Goal: Task Accomplishment & Management: Manage account settings

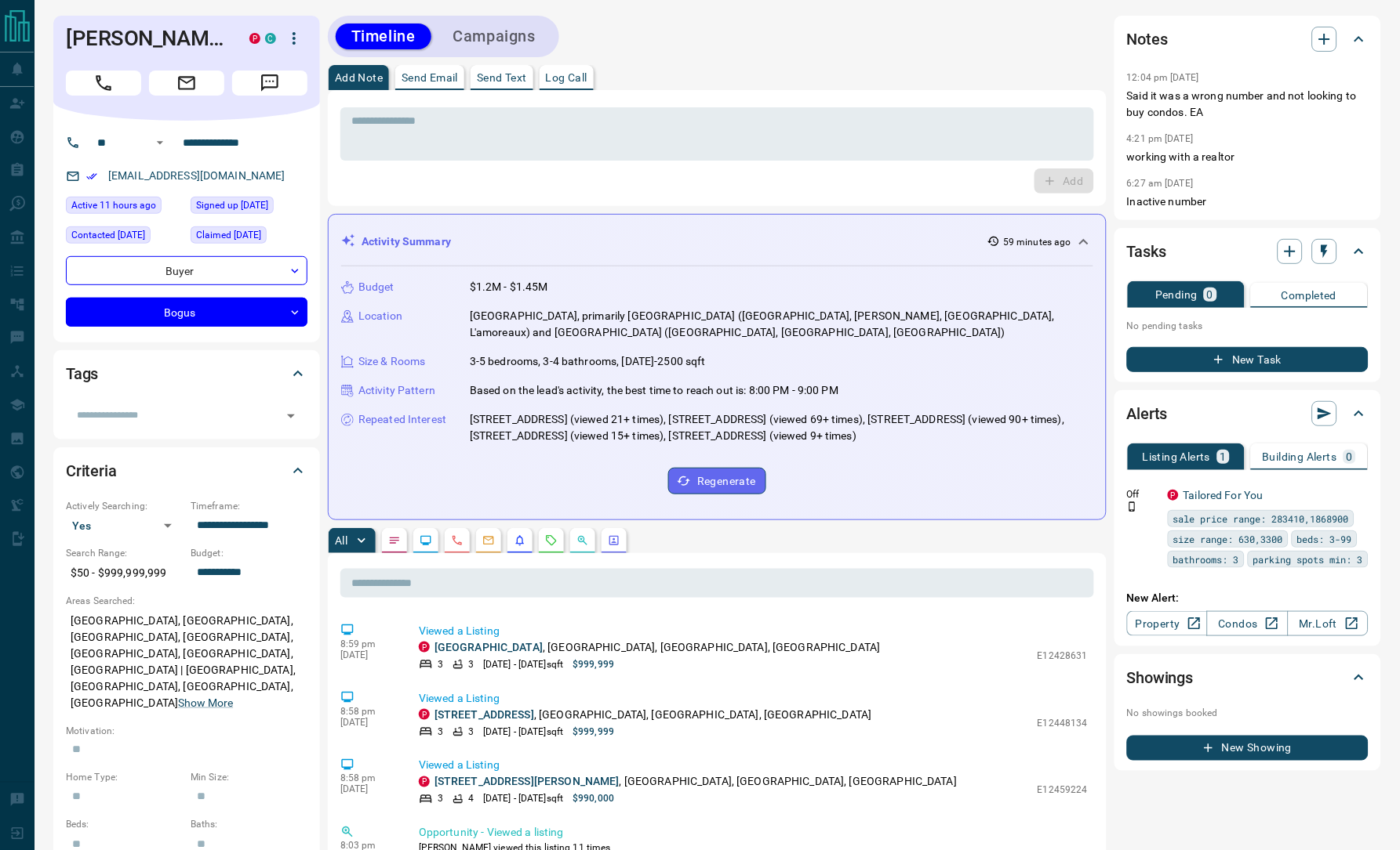
click at [946, 69] on div "Add Note Send Email Send Text Log Call" at bounding box center [717, 77] width 779 height 25
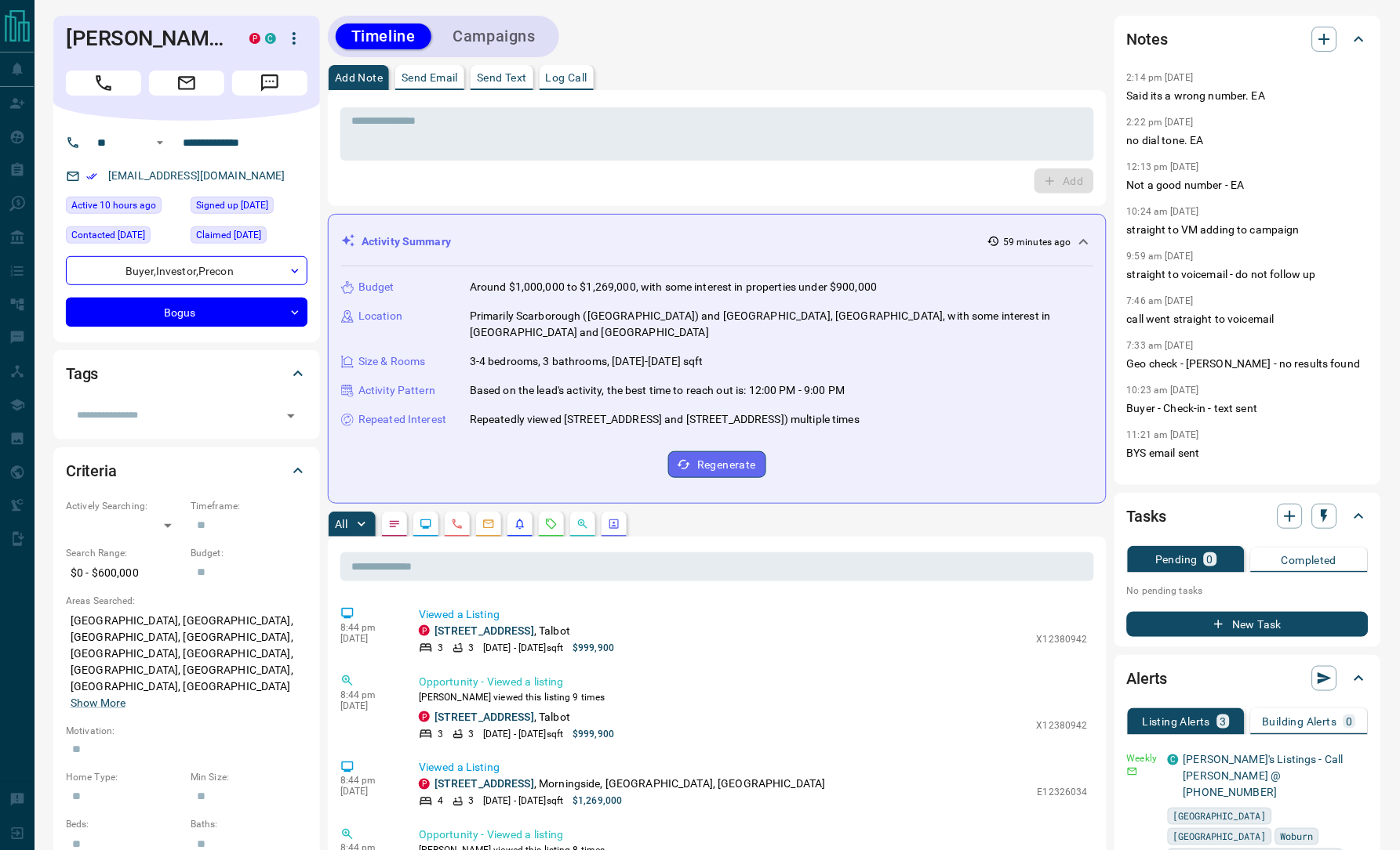
click at [850, 67] on div "Add Note Send Email Send Text Log Call" at bounding box center [717, 77] width 779 height 25
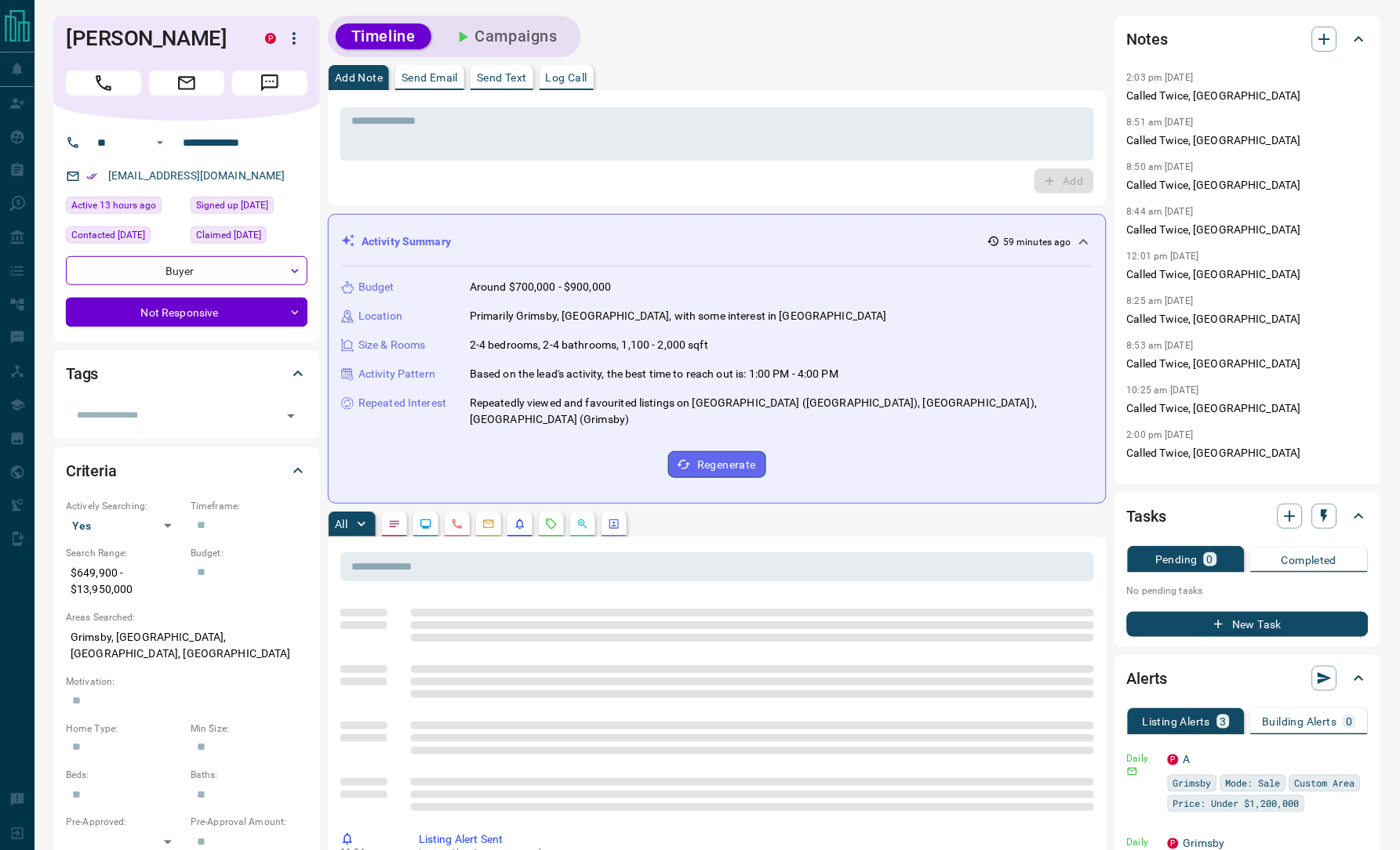
click at [941, 50] on div "Timeline Campaigns" at bounding box center [717, 36] width 779 height 42
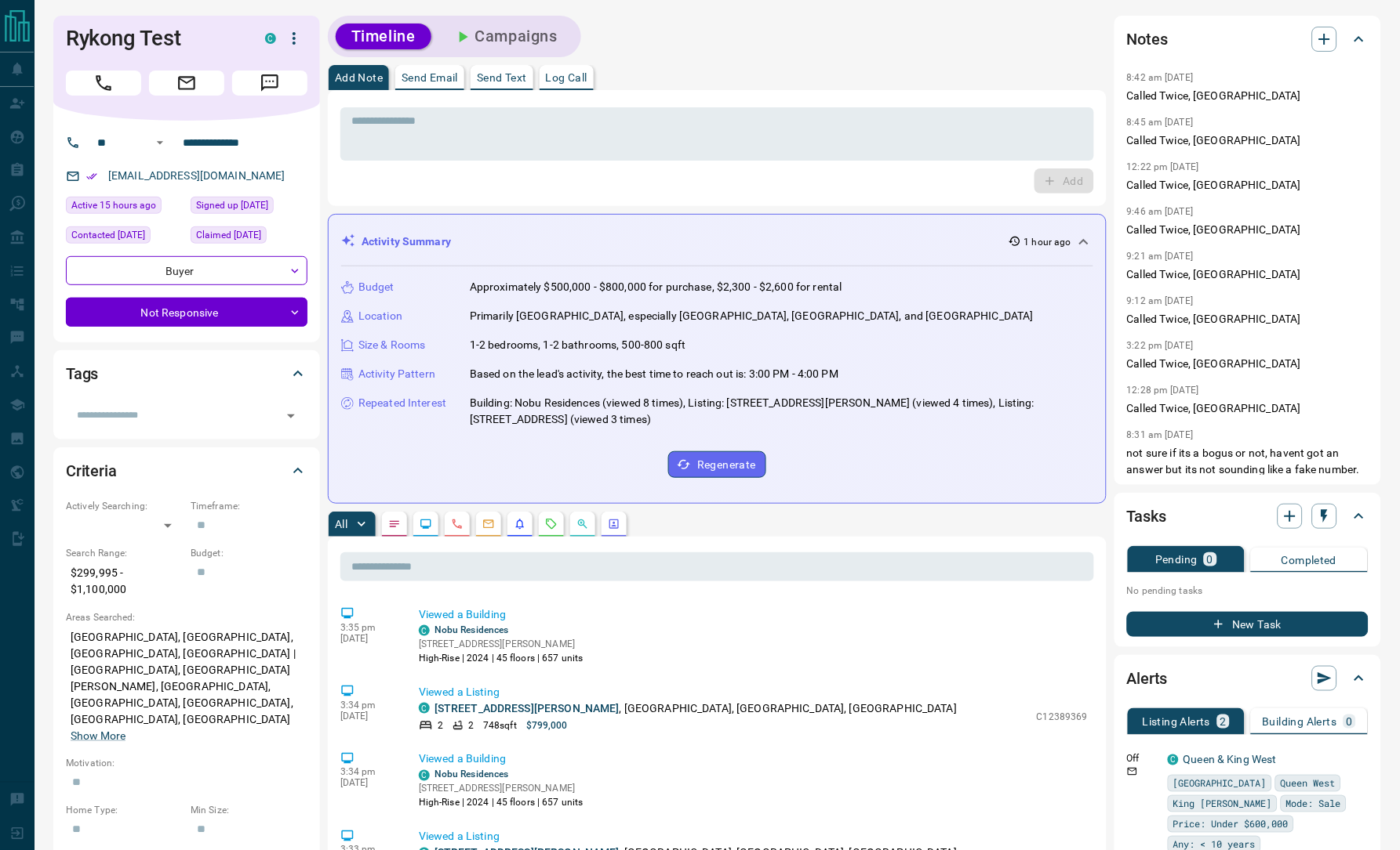
click at [820, 67] on div "Add Note Send Email Send Text Log Call" at bounding box center [717, 77] width 779 height 25
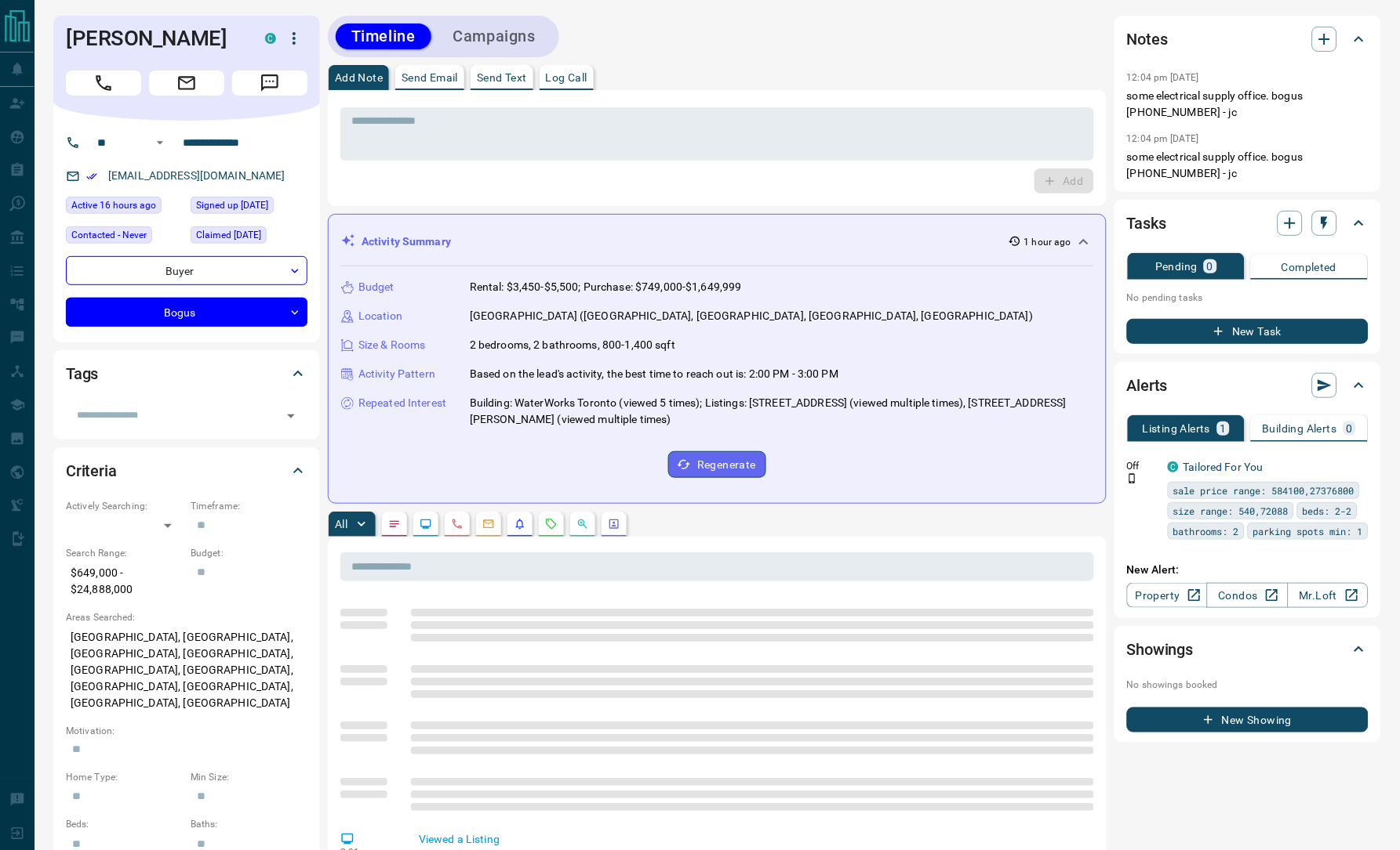
click at [891, 47] on div "Timeline Campaigns" at bounding box center [717, 36] width 779 height 42
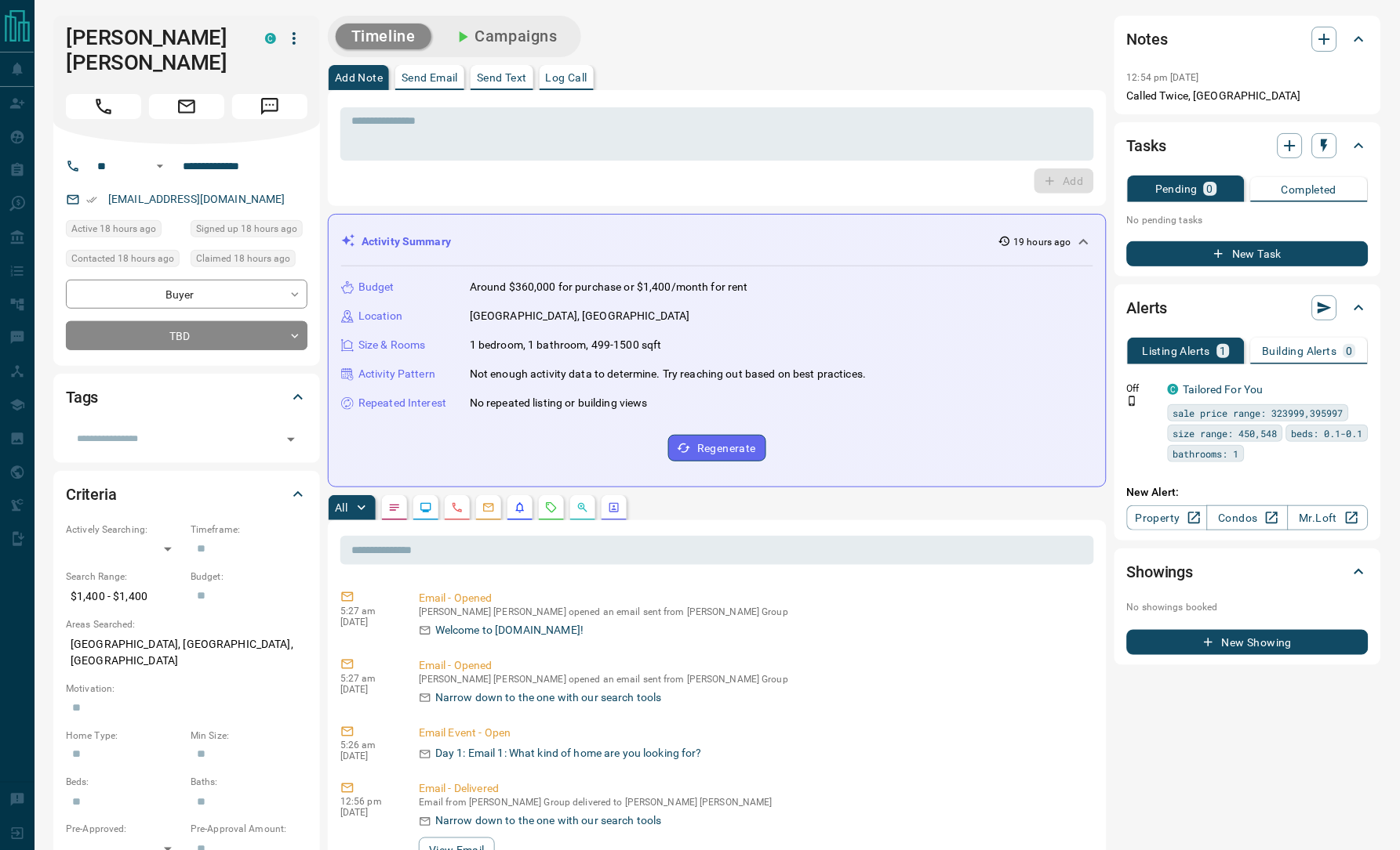
click at [846, 32] on div "Timeline Campaigns" at bounding box center [717, 36] width 779 height 42
click at [618, 126] on textarea at bounding box center [717, 134] width 732 height 40
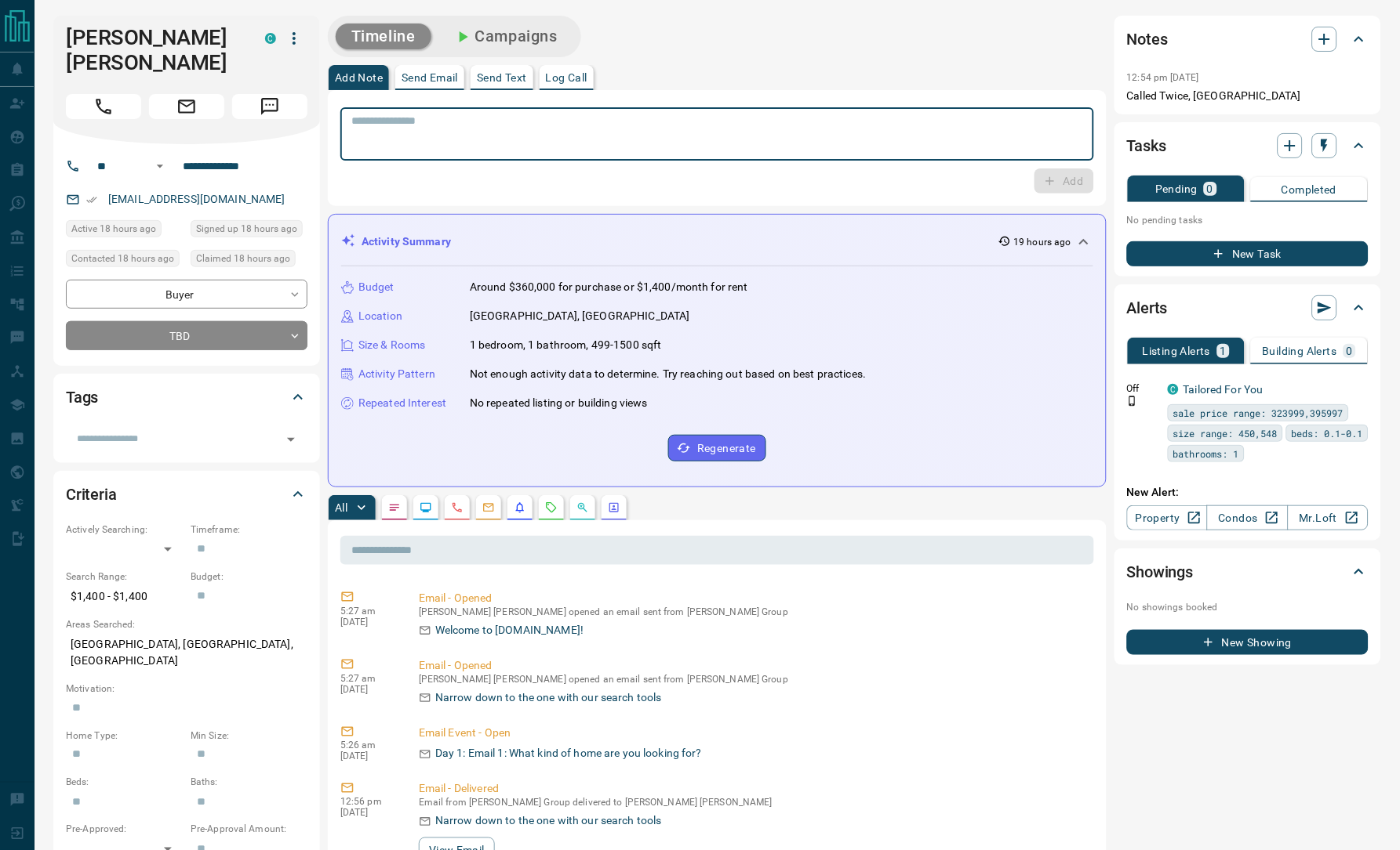
paste textarea "**********"
type textarea "**********"
click at [717, 43] on div "Timeline Campaigns" at bounding box center [718, 36] width 780 height 42
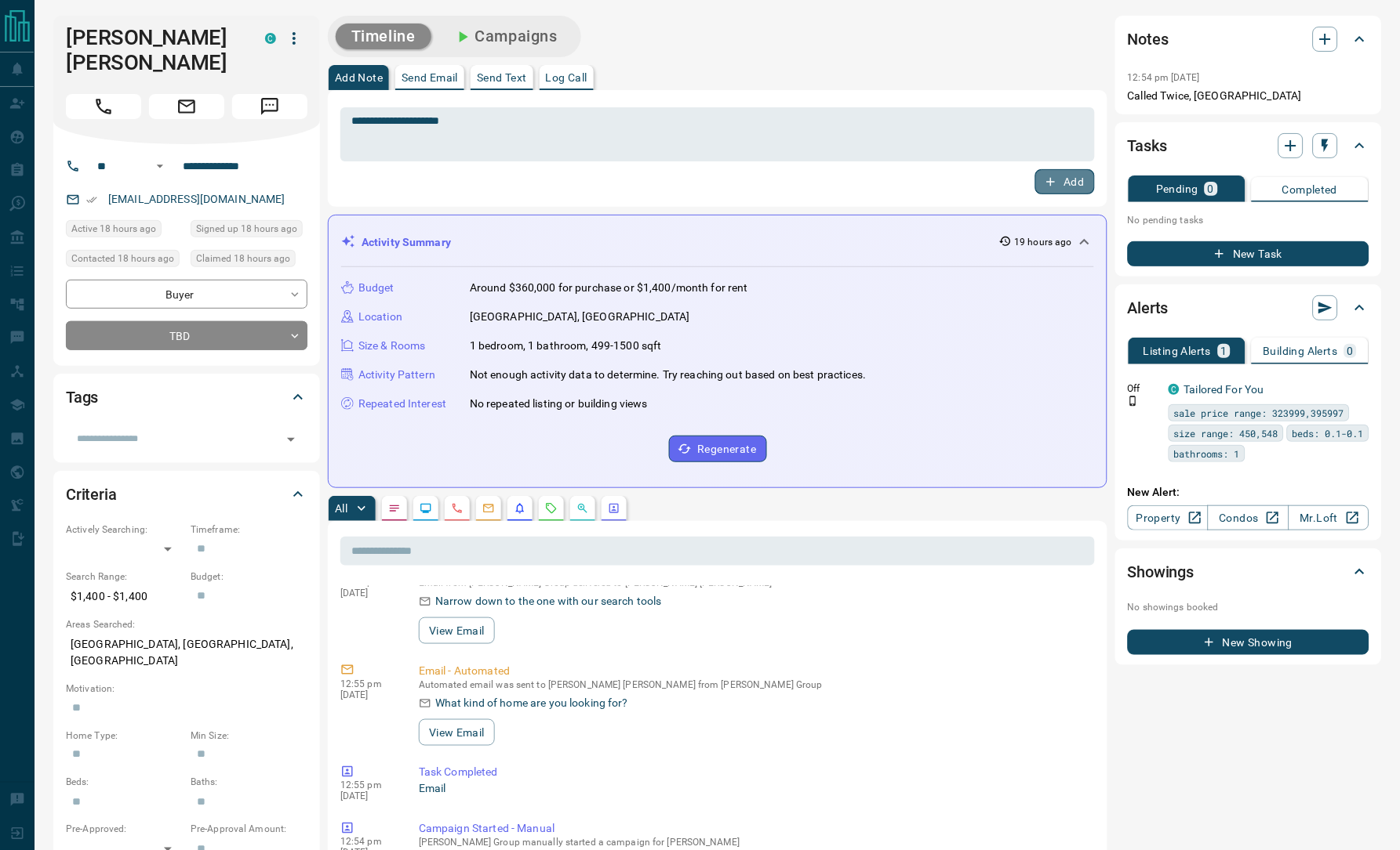
click at [1082, 179] on button "Add" at bounding box center [1065, 181] width 59 height 25
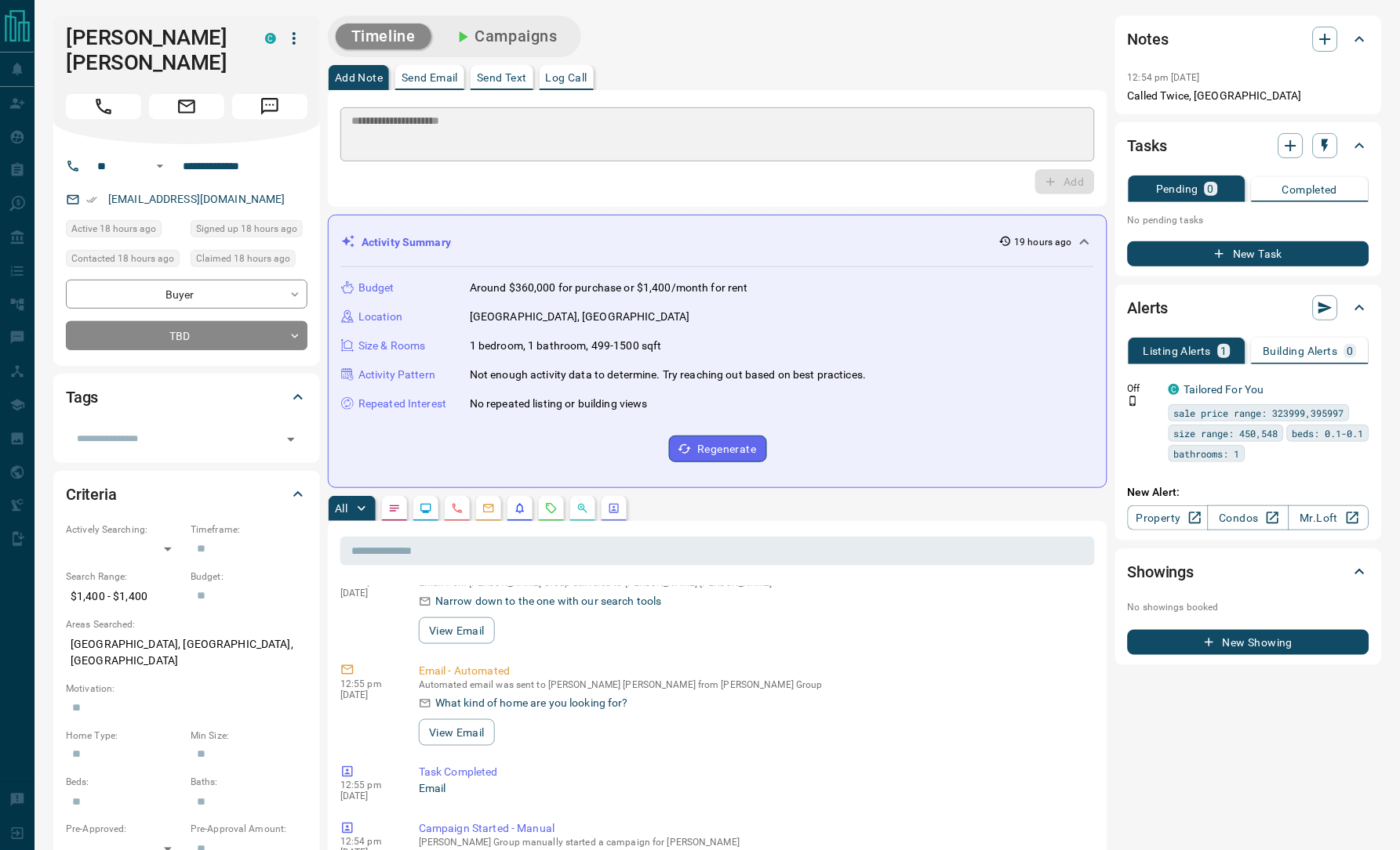
click at [947, 65] on div "Add Note Send Email Send Text Log Call" at bounding box center [718, 77] width 780 height 25
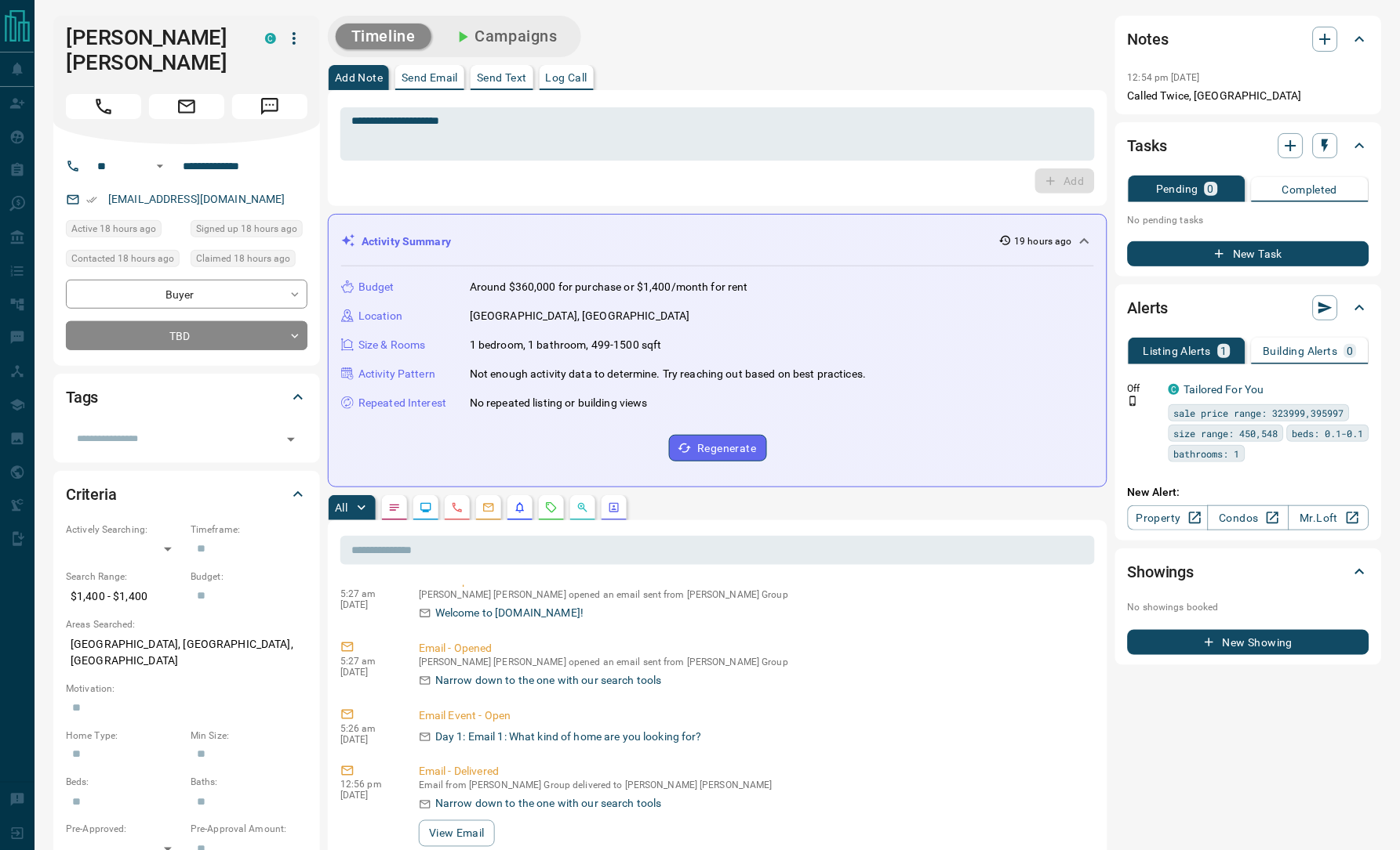
scroll to position [472, 0]
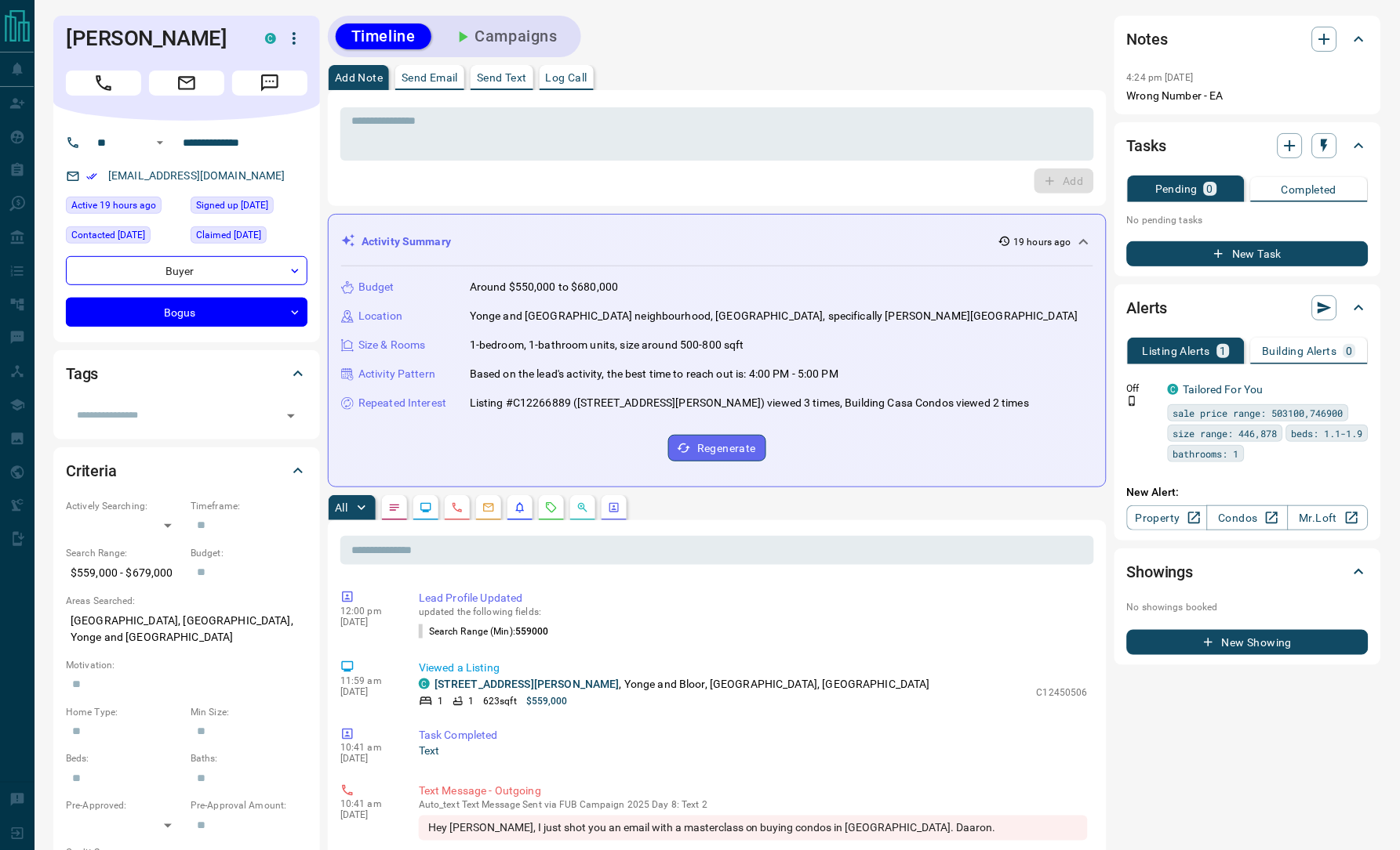
click at [763, 48] on div "Timeline Campaigns" at bounding box center [717, 36] width 779 height 42
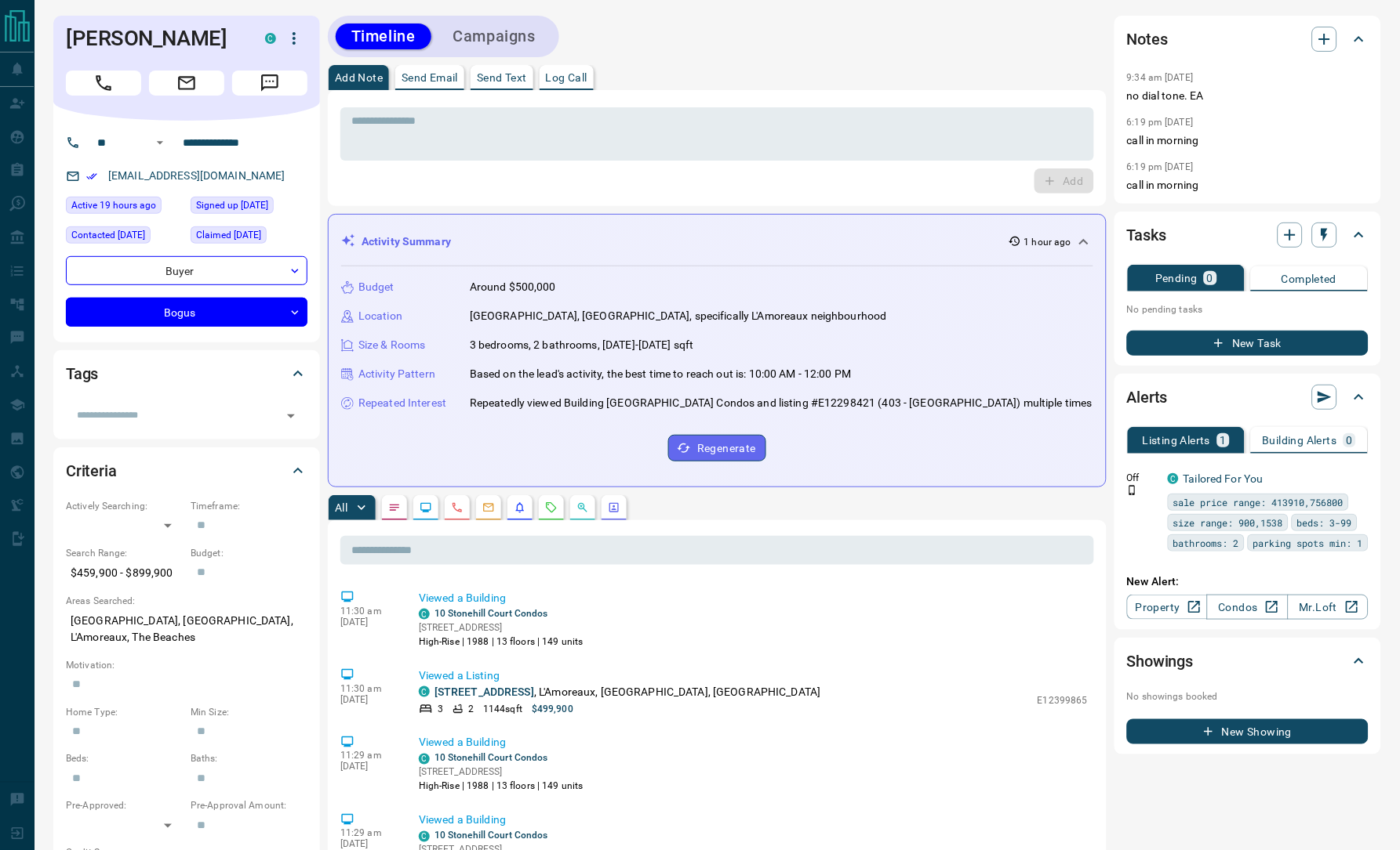
click at [968, 50] on div "Timeline Campaigns" at bounding box center [717, 36] width 779 height 42
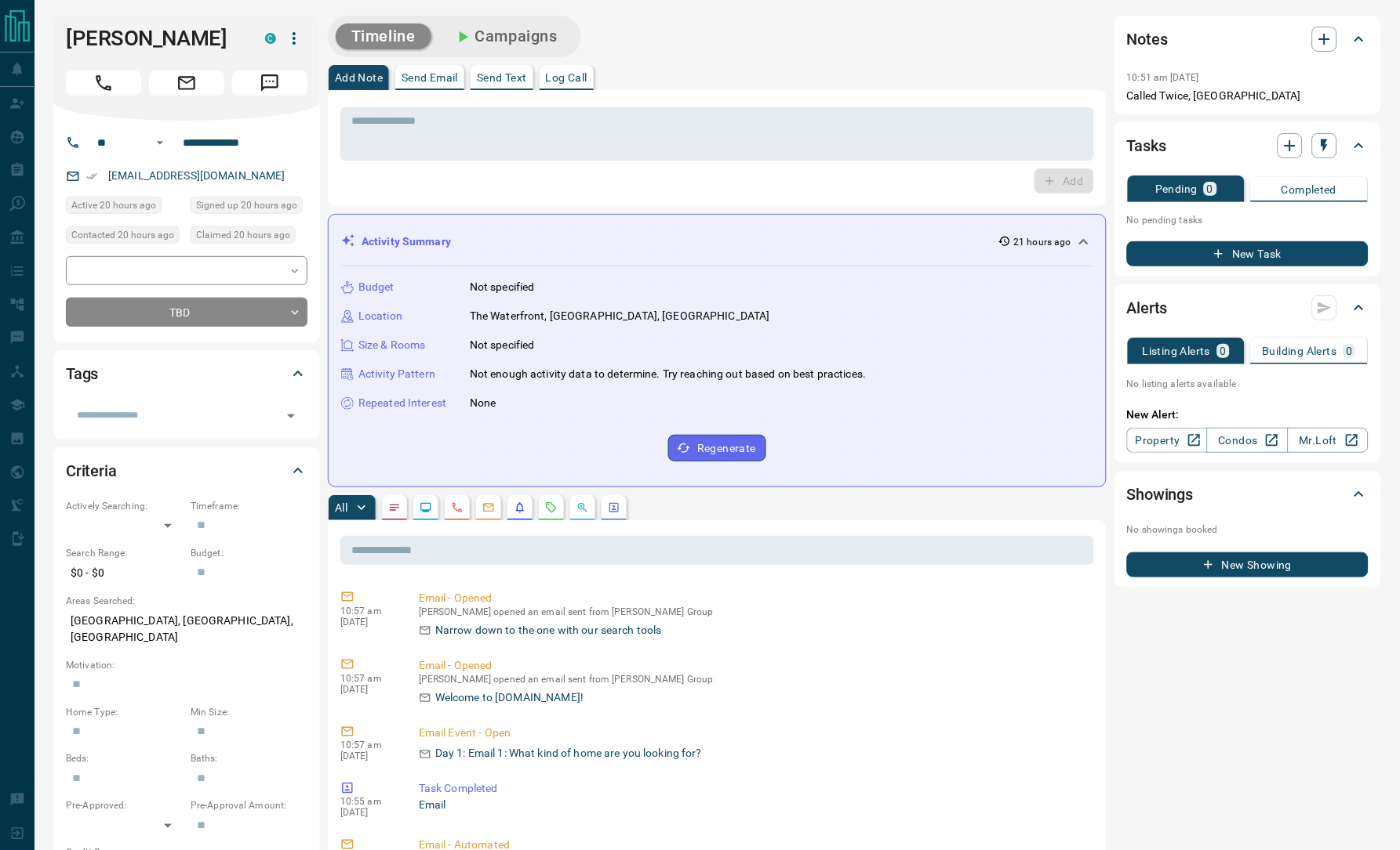
click at [784, 43] on div "Timeline Campaigns" at bounding box center [717, 36] width 779 height 42
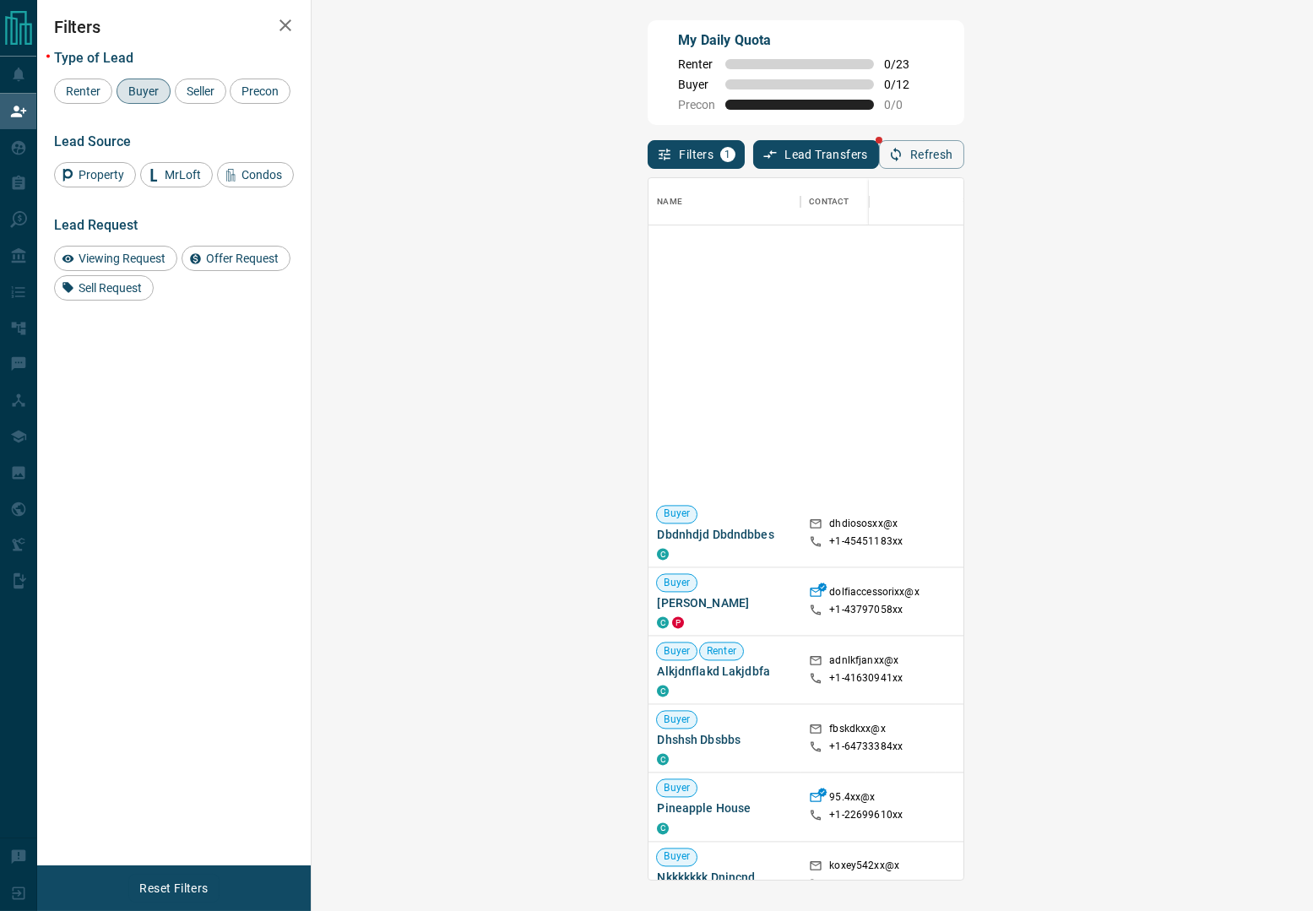
scroll to position [682, 946]
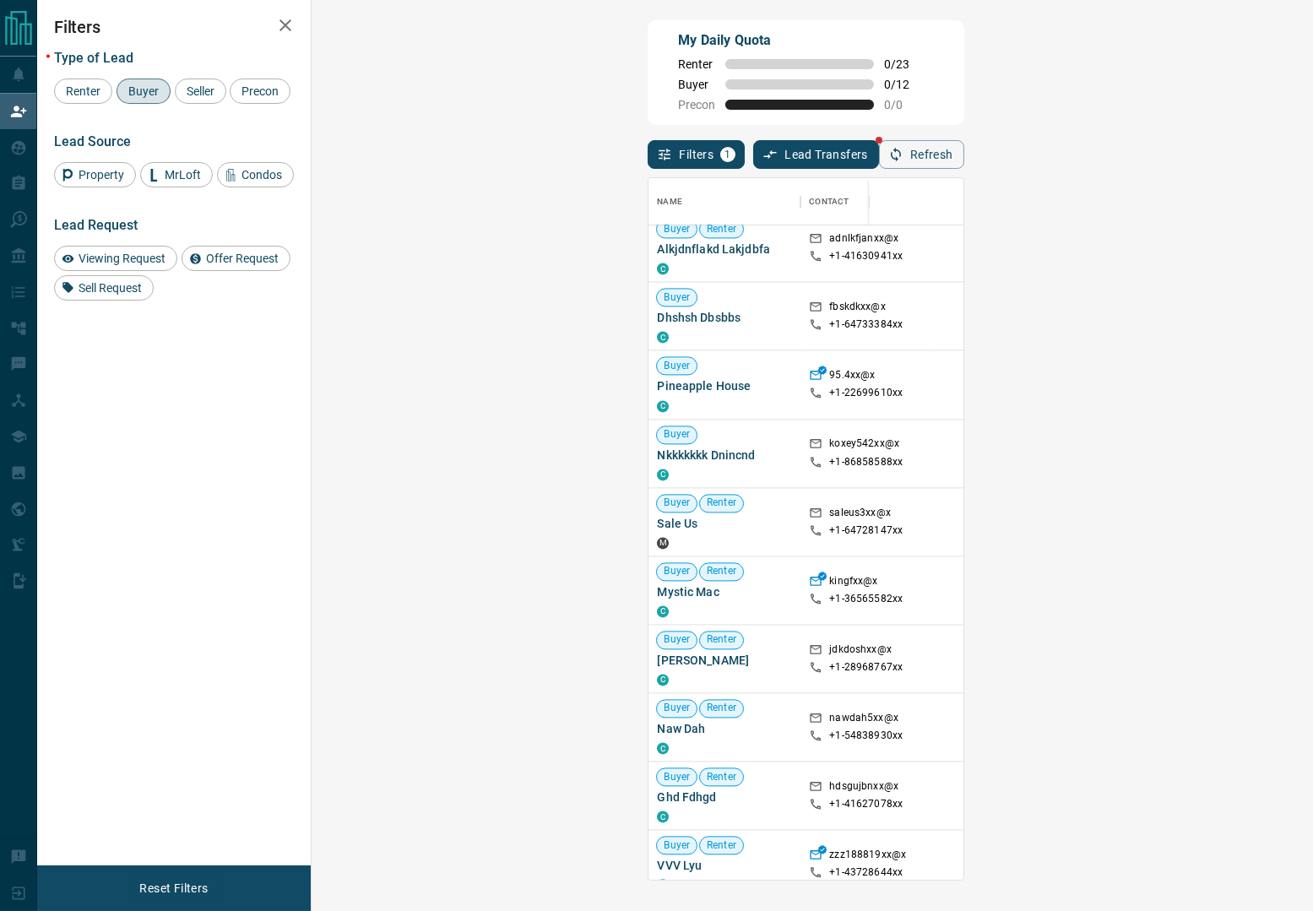
drag, startPoint x: 1179, startPoint y: 90, endPoint x: 1160, endPoint y: 106, distance: 25.2
click at [964, 90] on div "My Daily Quota Renter 0 / 23 Buyer 0 / 12 Precon 0 / 0" at bounding box center [806, 72] width 316 height 105
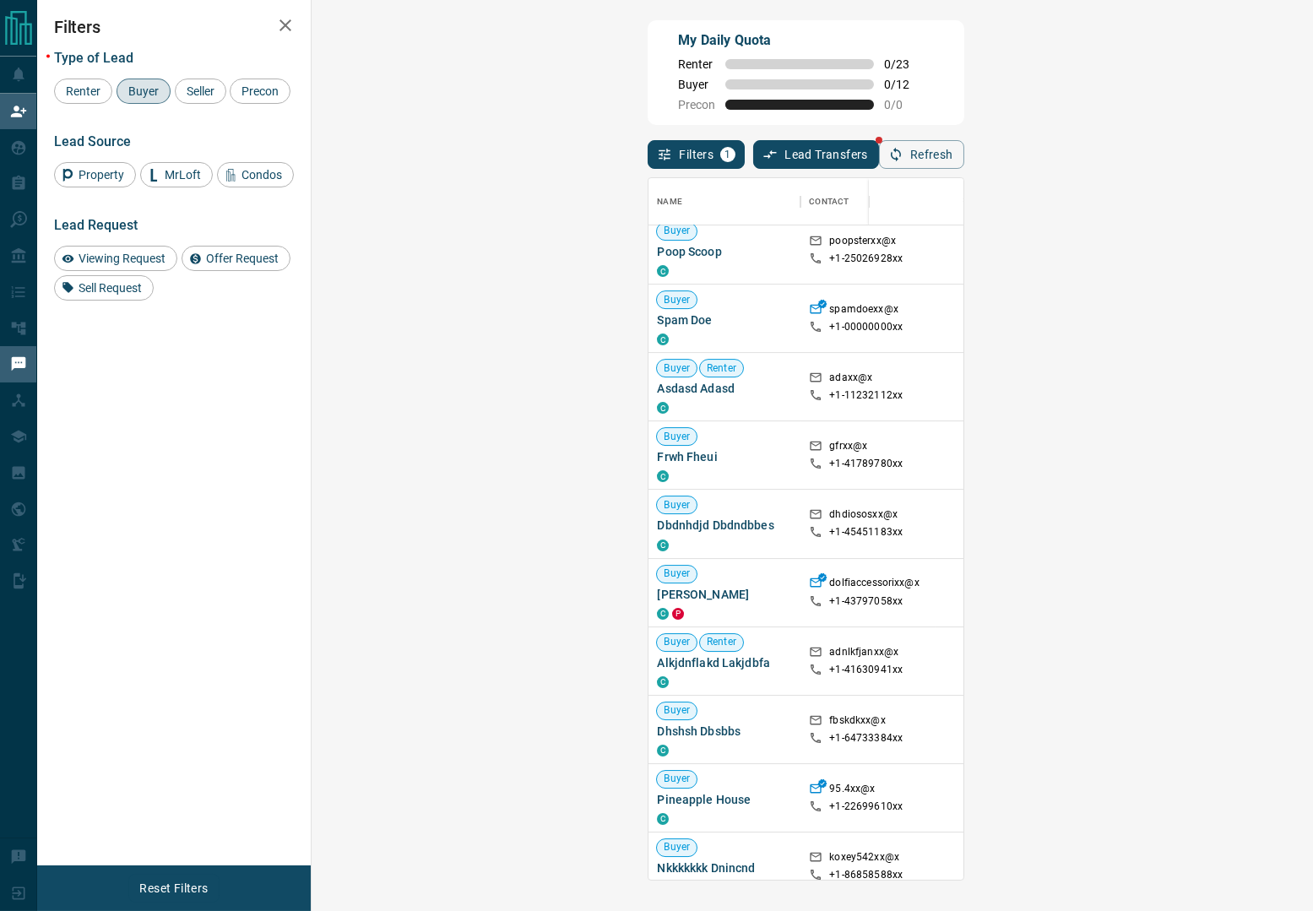
scroll to position [0, 0]
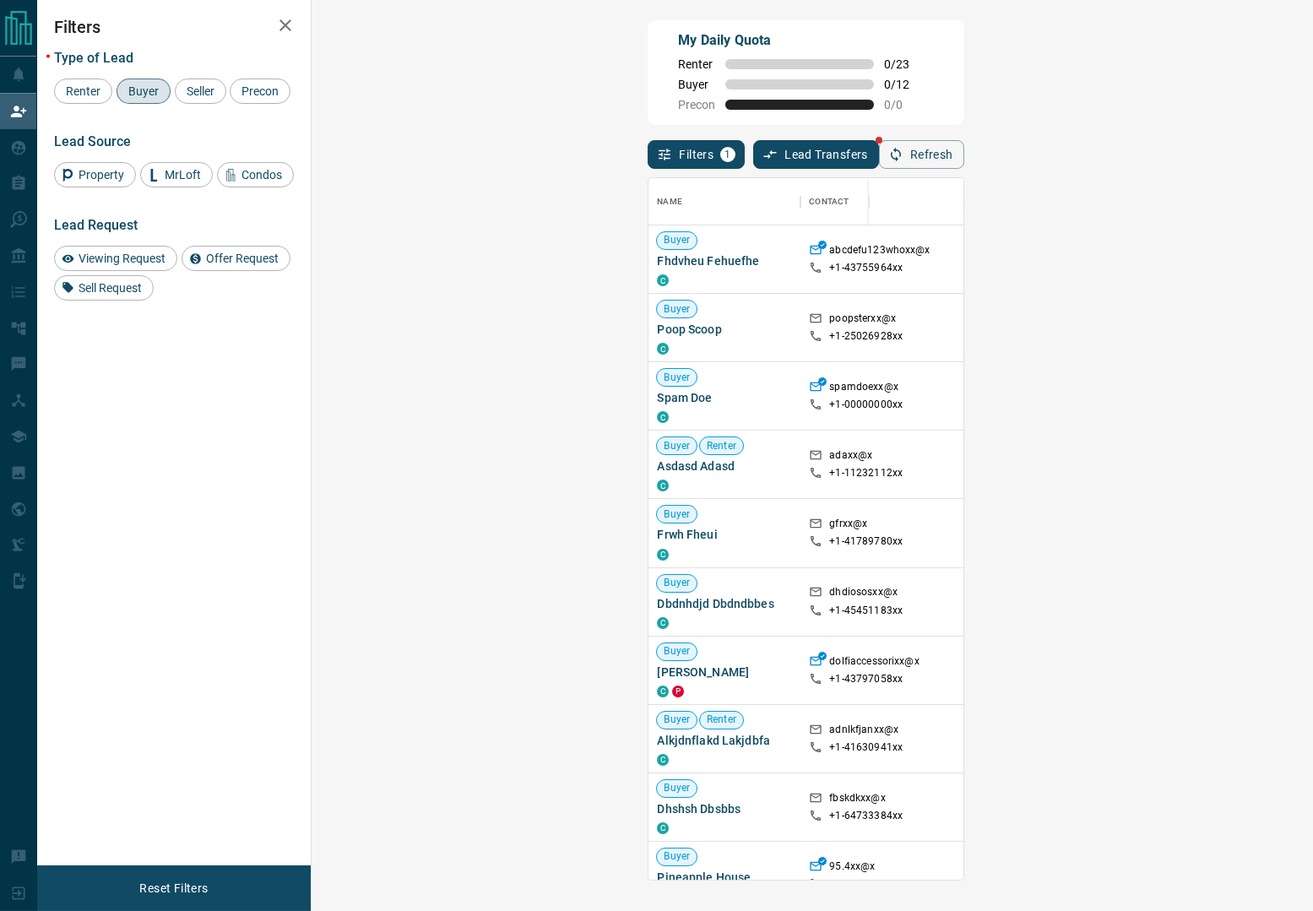
click at [964, 55] on div "My Daily Quota Renter 0 / 23 Buyer 0 / 12 Precon 0 / 0" at bounding box center [806, 72] width 316 height 105
click at [964, 115] on div "My Daily Quota Renter 0 / 23 Buyer 0 / 12 Precon 0 / 0" at bounding box center [806, 72] width 316 height 105
click at [904, 154] on icon "button" at bounding box center [896, 154] width 15 height 15
click at [964, 105] on div "My Daily Quota Renter 0 / 23 Buyer 0 / 12 Precon 0 / 0" at bounding box center [806, 72] width 316 height 105
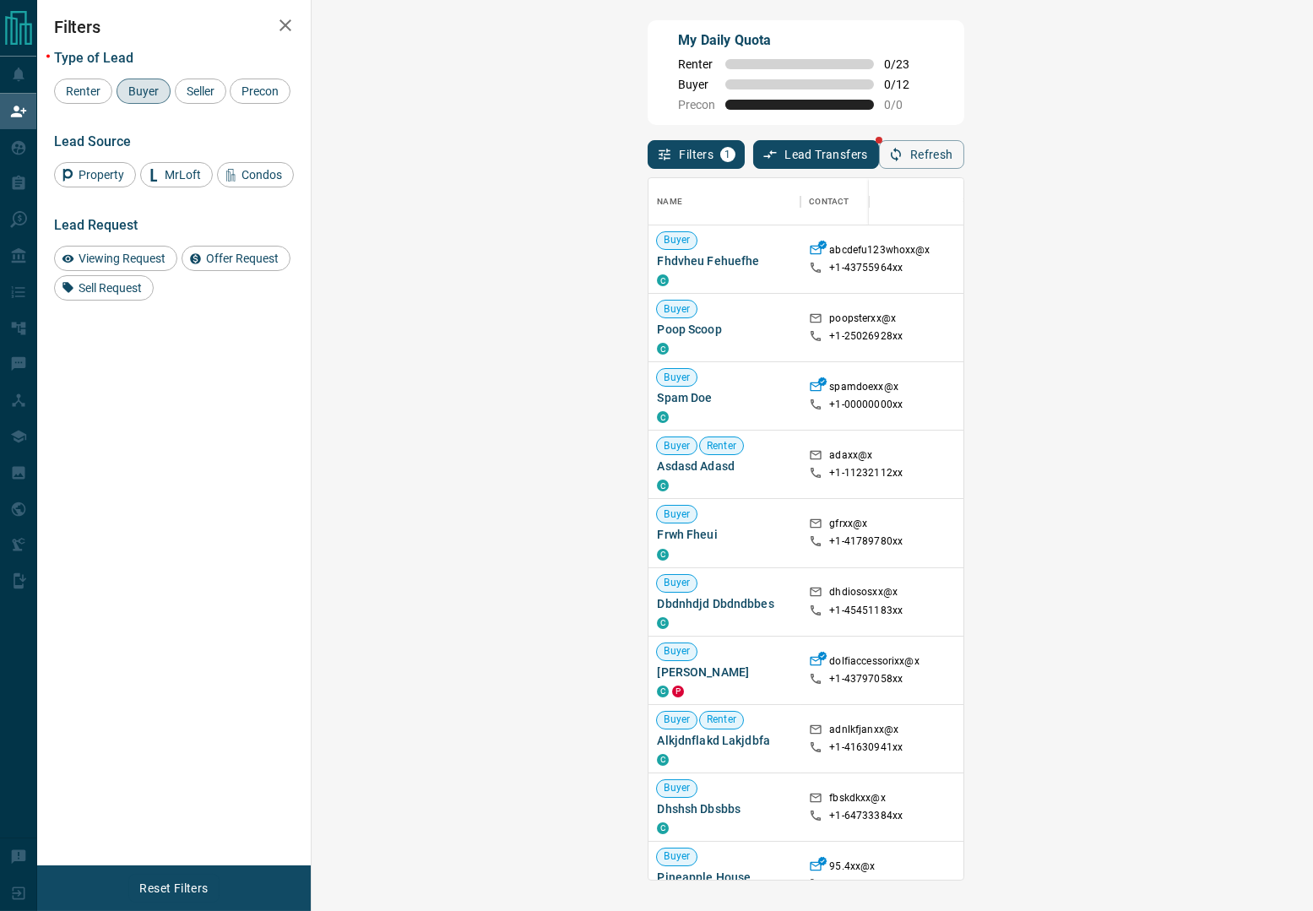
click at [964, 105] on div "My Daily Quota Renter 0 / 23 Buyer 0 / 12 Precon 0 / 0" at bounding box center [806, 72] width 316 height 105
click at [964, 63] on div "My Daily Quota Renter 0 / 23 Buyer 0 / 12 Precon 0 / 0" at bounding box center [806, 72] width 316 height 105
click at [964, 113] on div "My Daily Quota Renter 0 / 23 Buyer 0 / 12 Precon 0 / 0" at bounding box center [806, 72] width 316 height 105
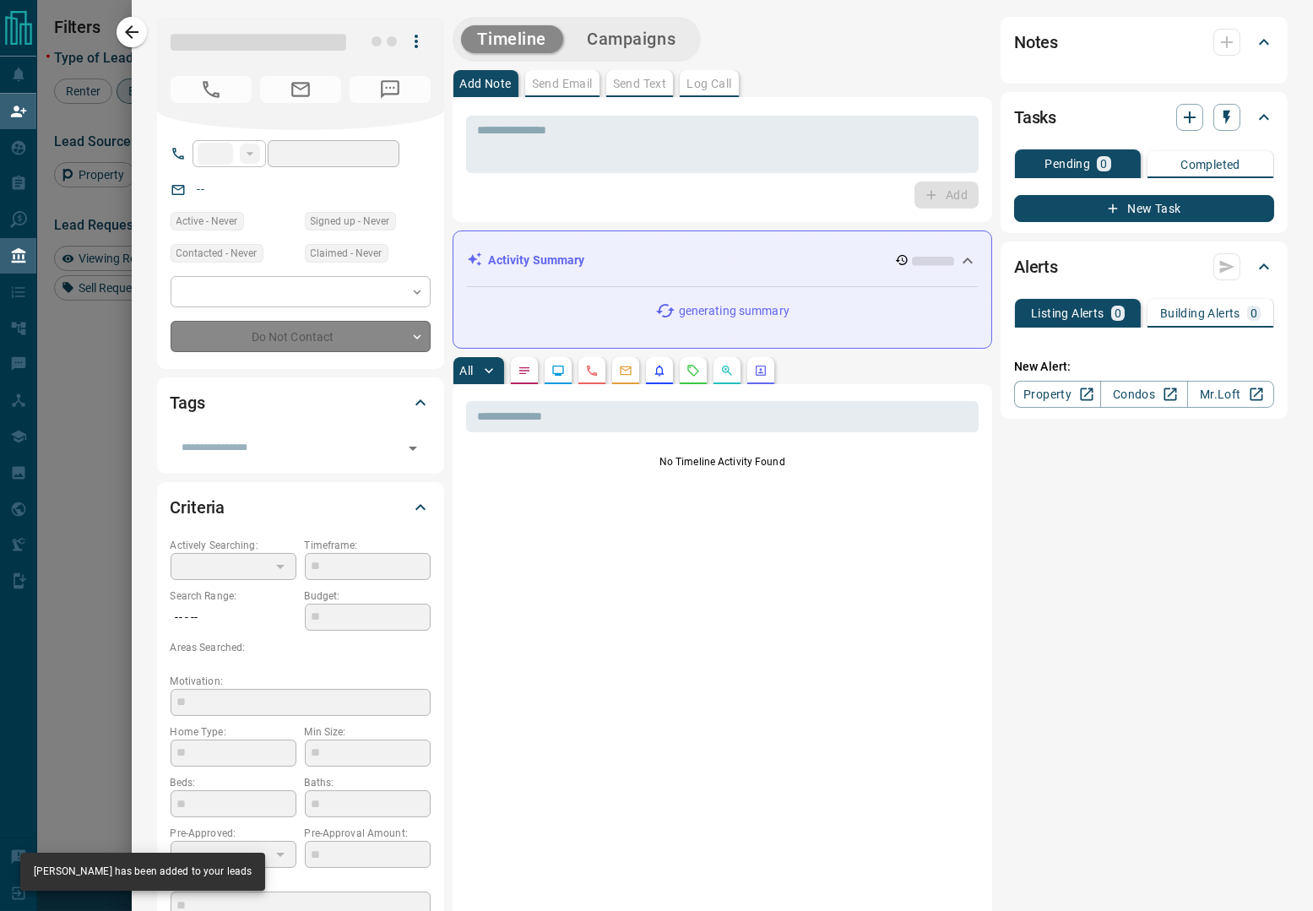
type input "**"
type input "**********"
type input "**"
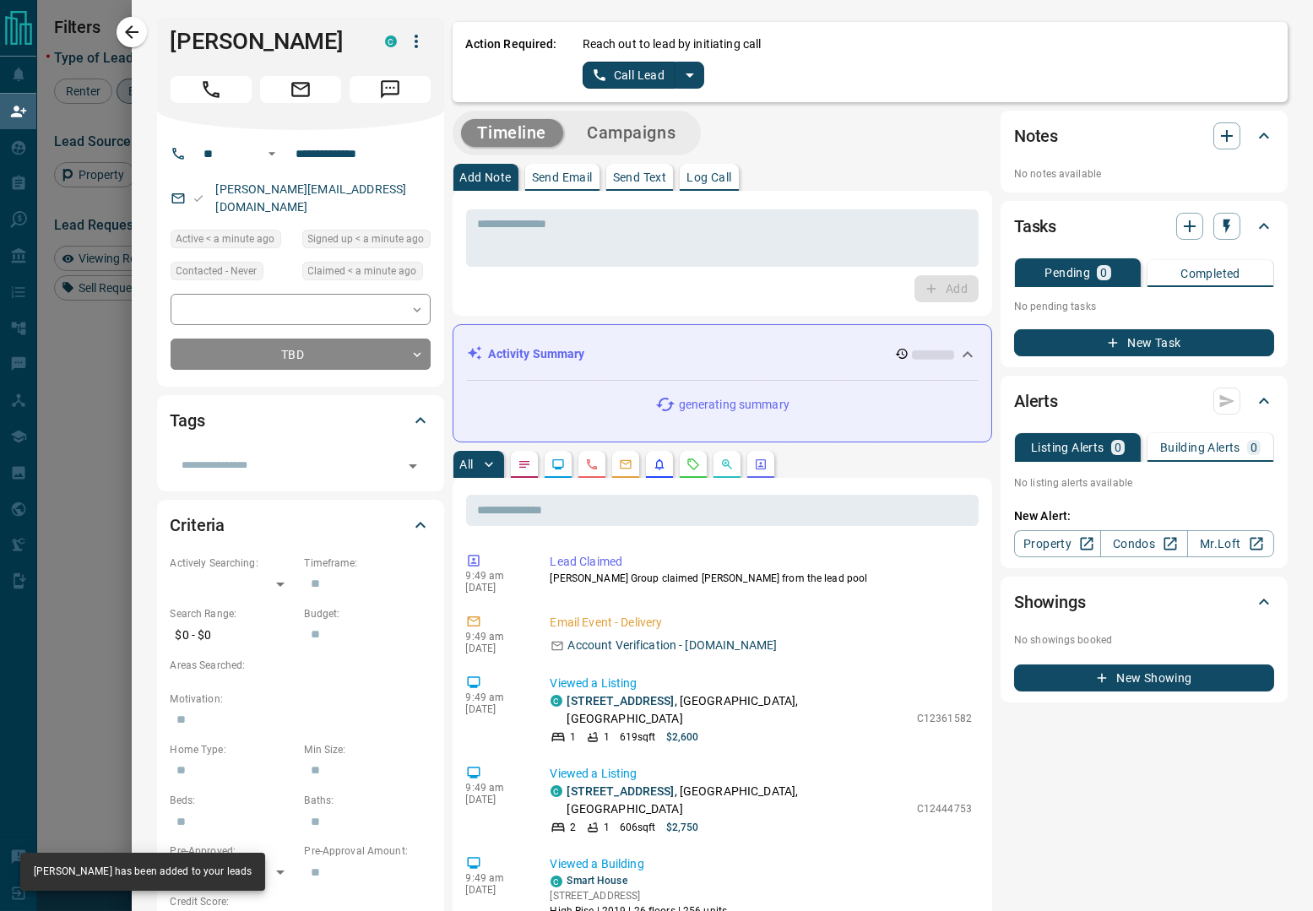
click at [949, 133] on div "Timeline Campaigns" at bounding box center [723, 133] width 541 height 45
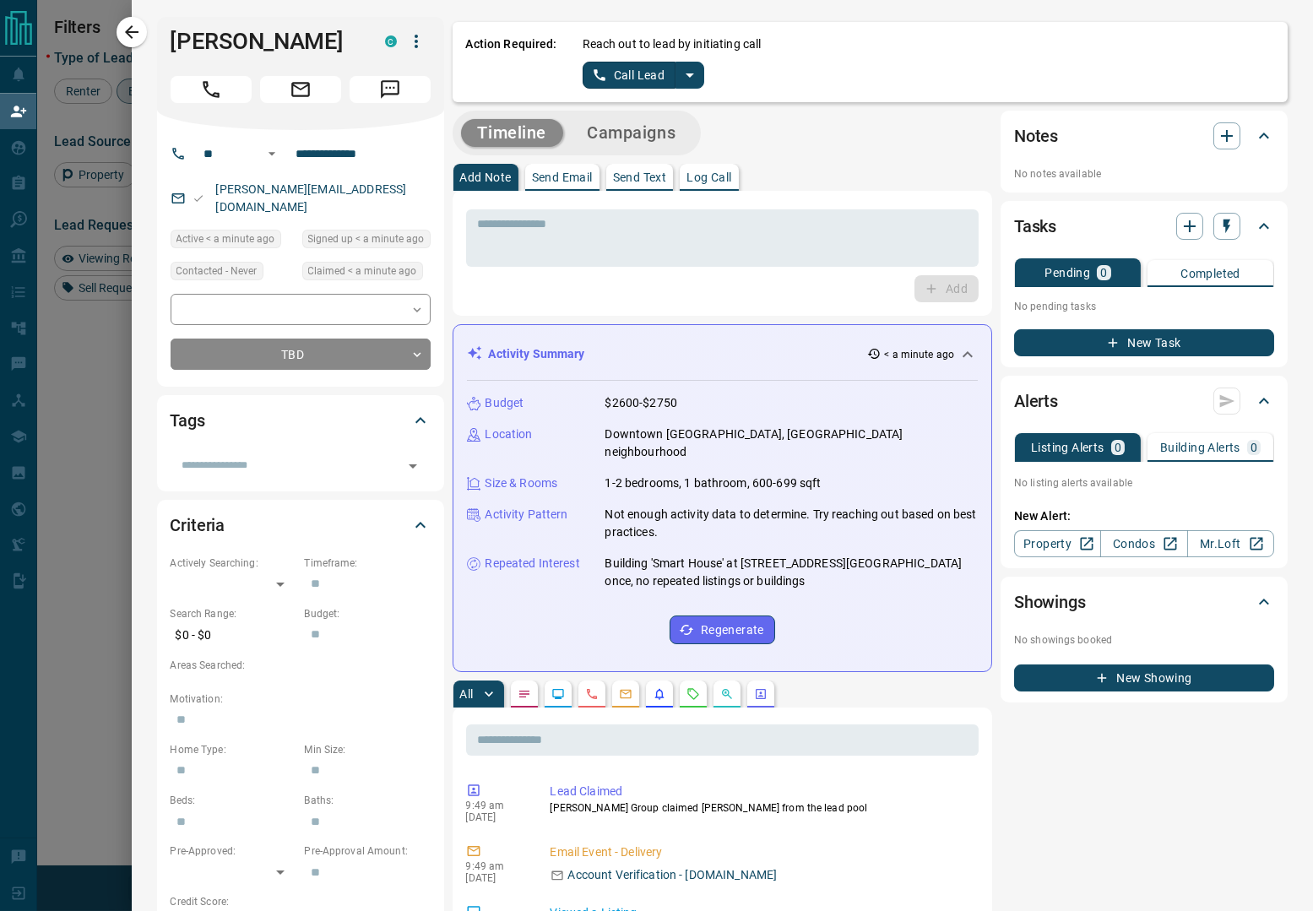
click at [946, 131] on div "Timeline Campaigns" at bounding box center [723, 133] width 541 height 45
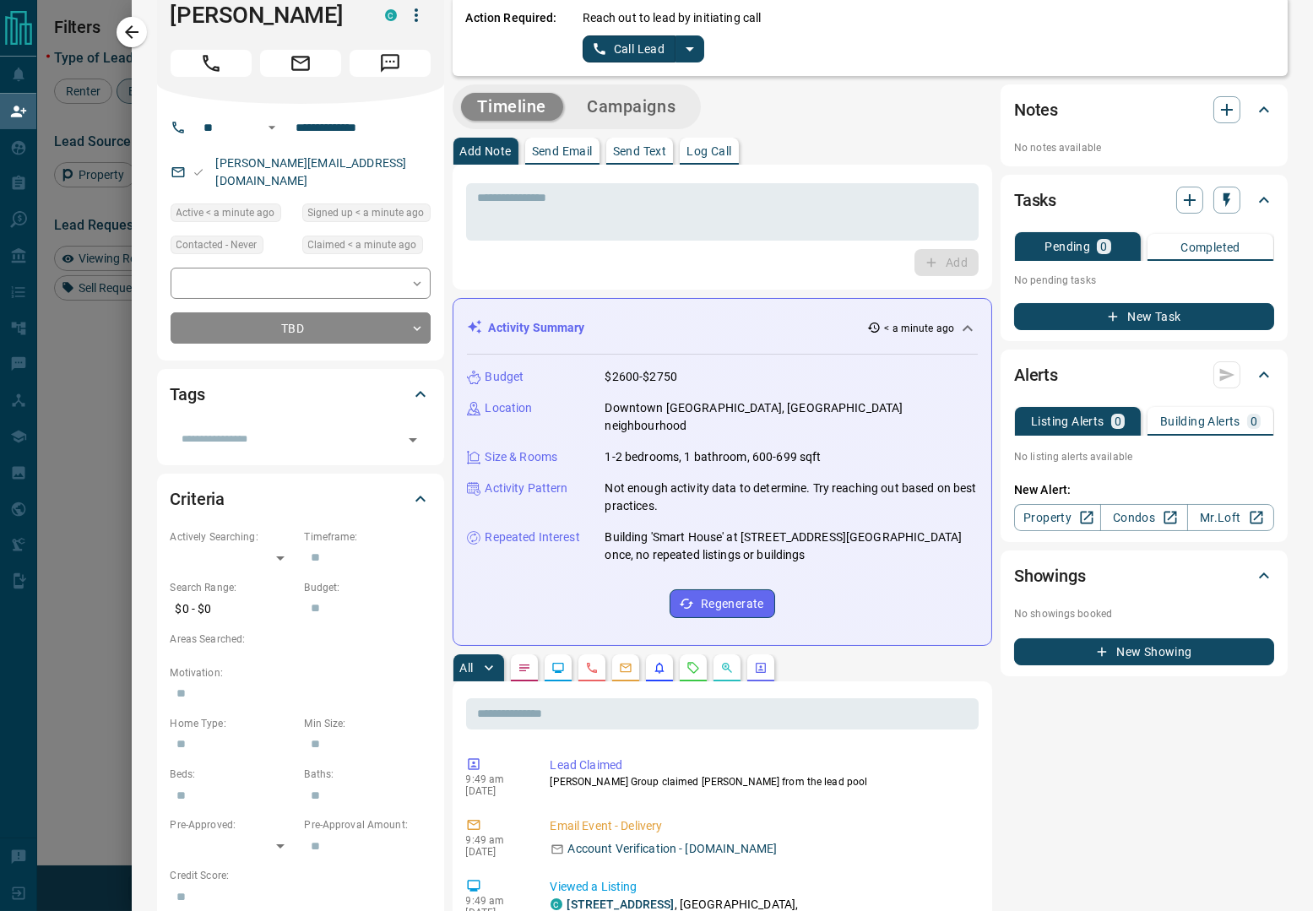
scroll to position [0, 0]
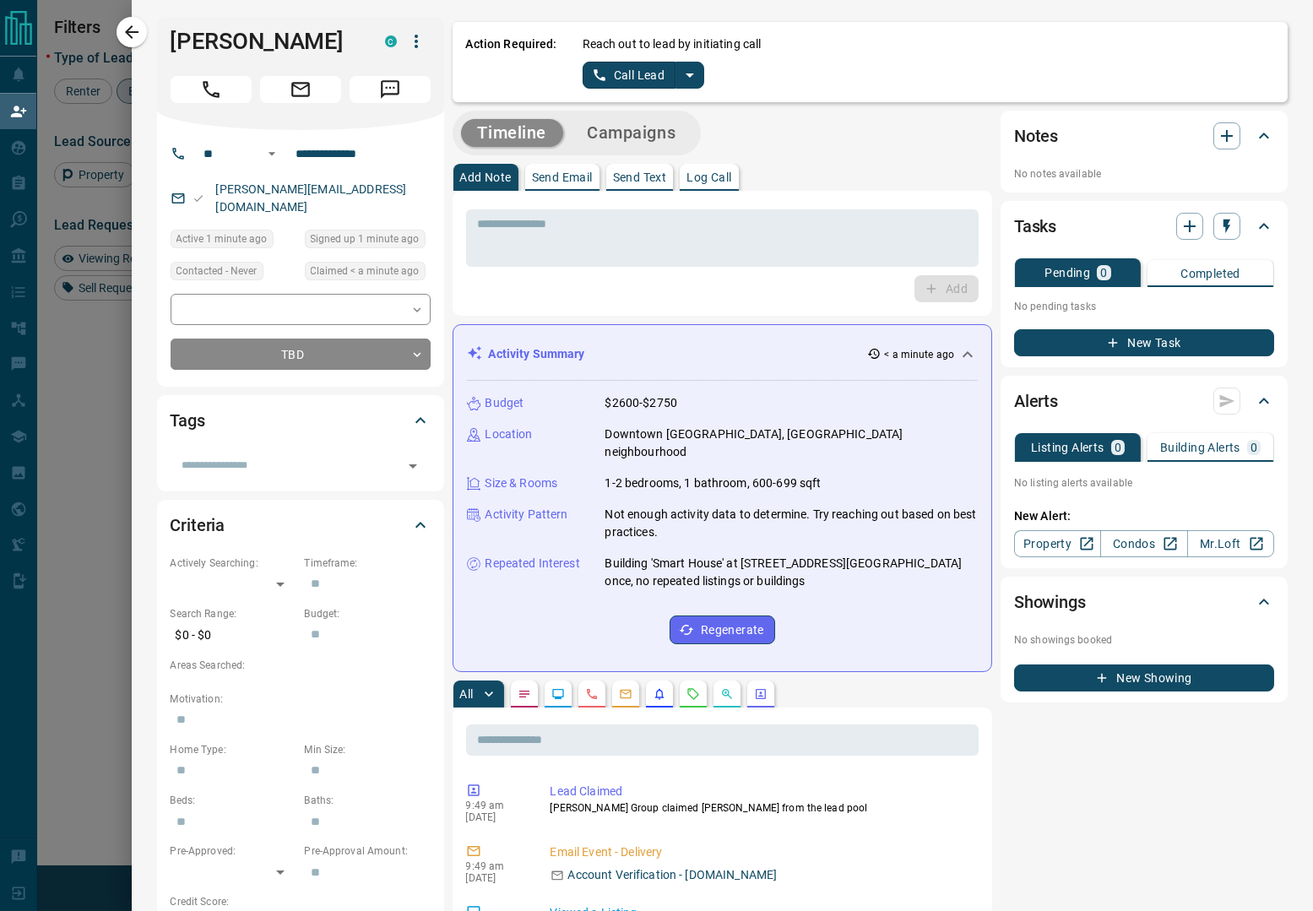
click at [688, 74] on icon "split button" at bounding box center [690, 75] width 8 height 4
click at [617, 138] on li "Log Manual Call" at bounding box center [642, 133] width 103 height 25
click at [666, 73] on button "Log Manual Call" at bounding box center [638, 75] width 111 height 27
click at [638, 78] on button "No" at bounding box center [631, 75] width 30 height 26
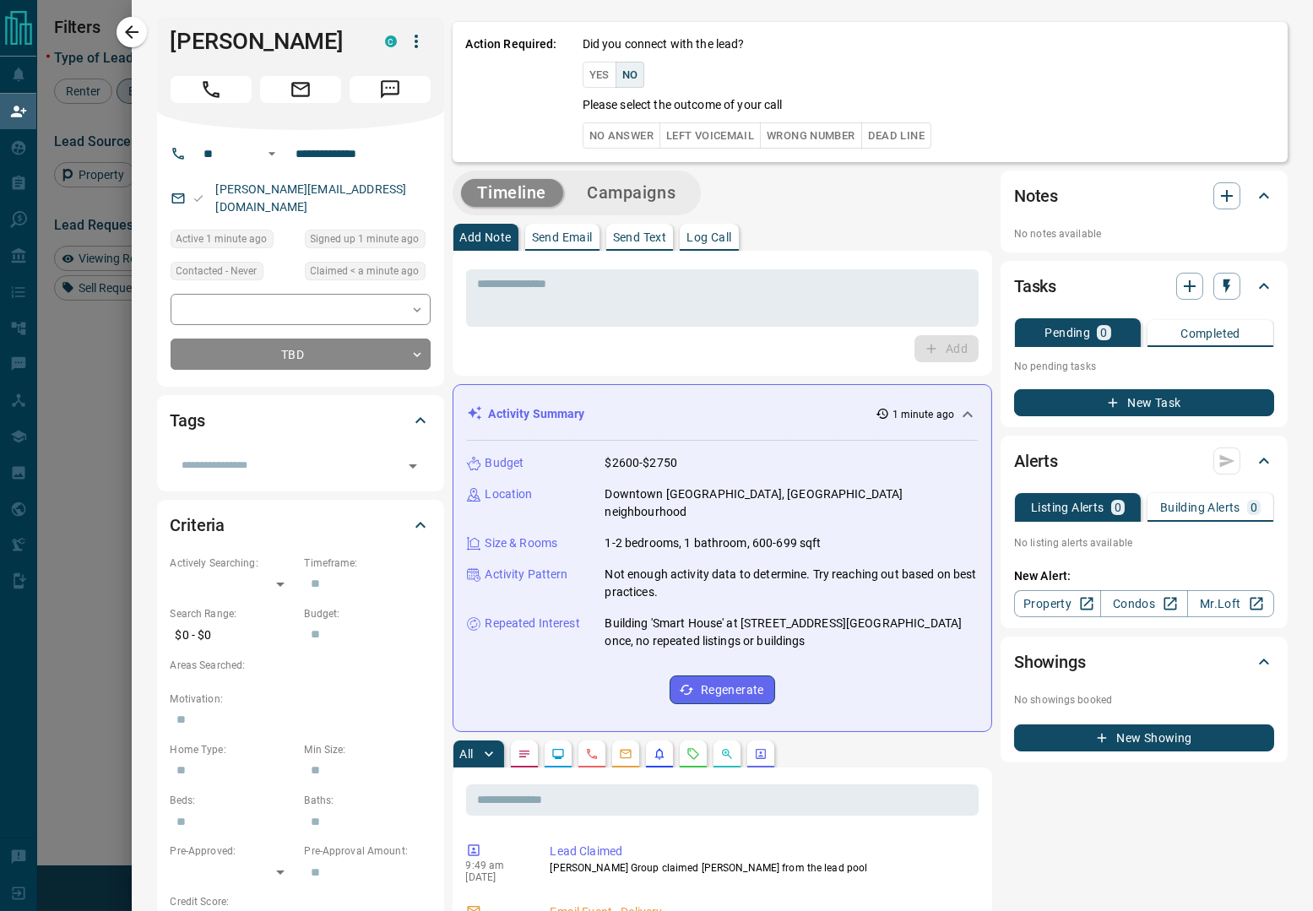
click at [609, 139] on button "No Answer" at bounding box center [622, 135] width 78 height 26
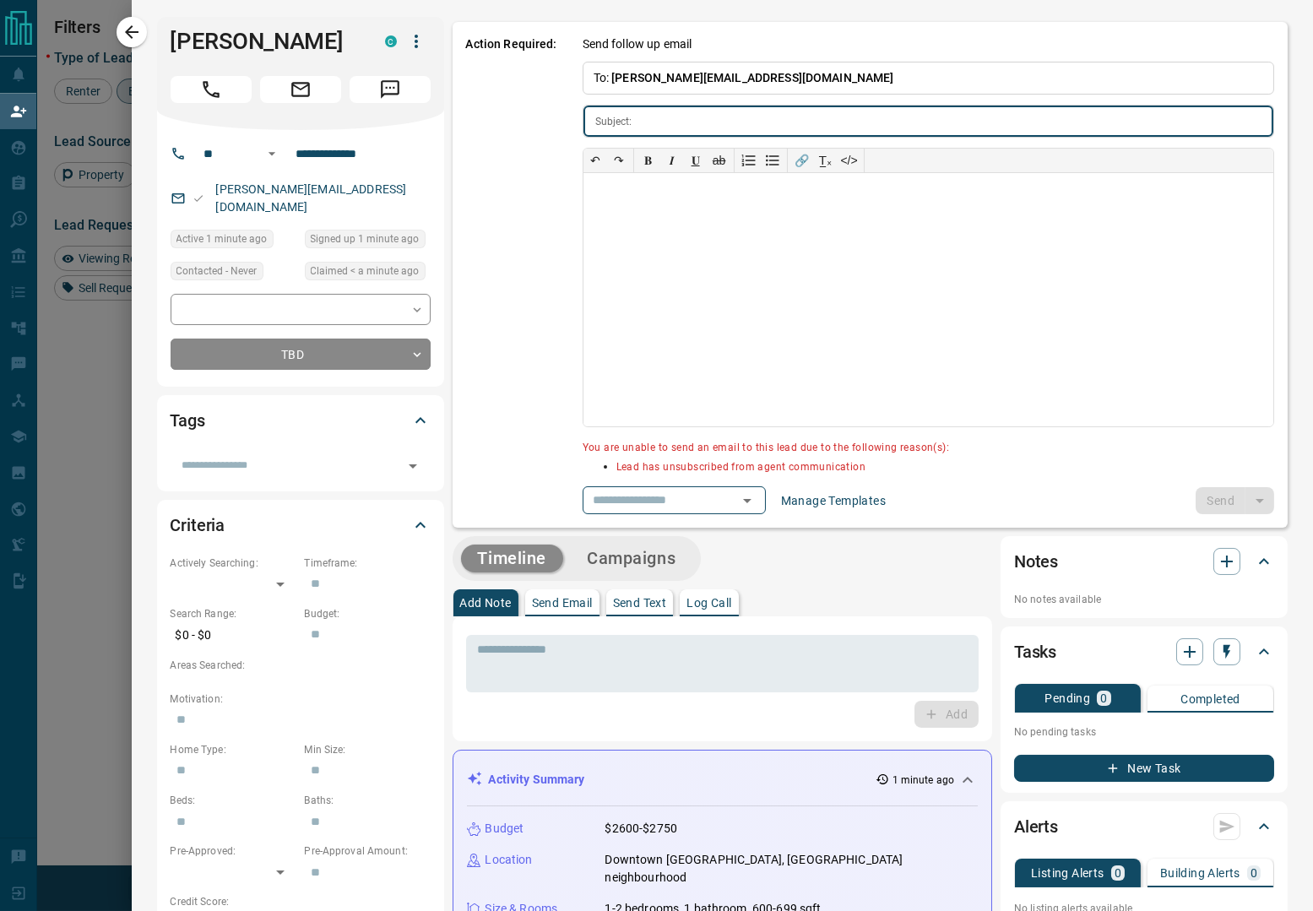
type input "**********"
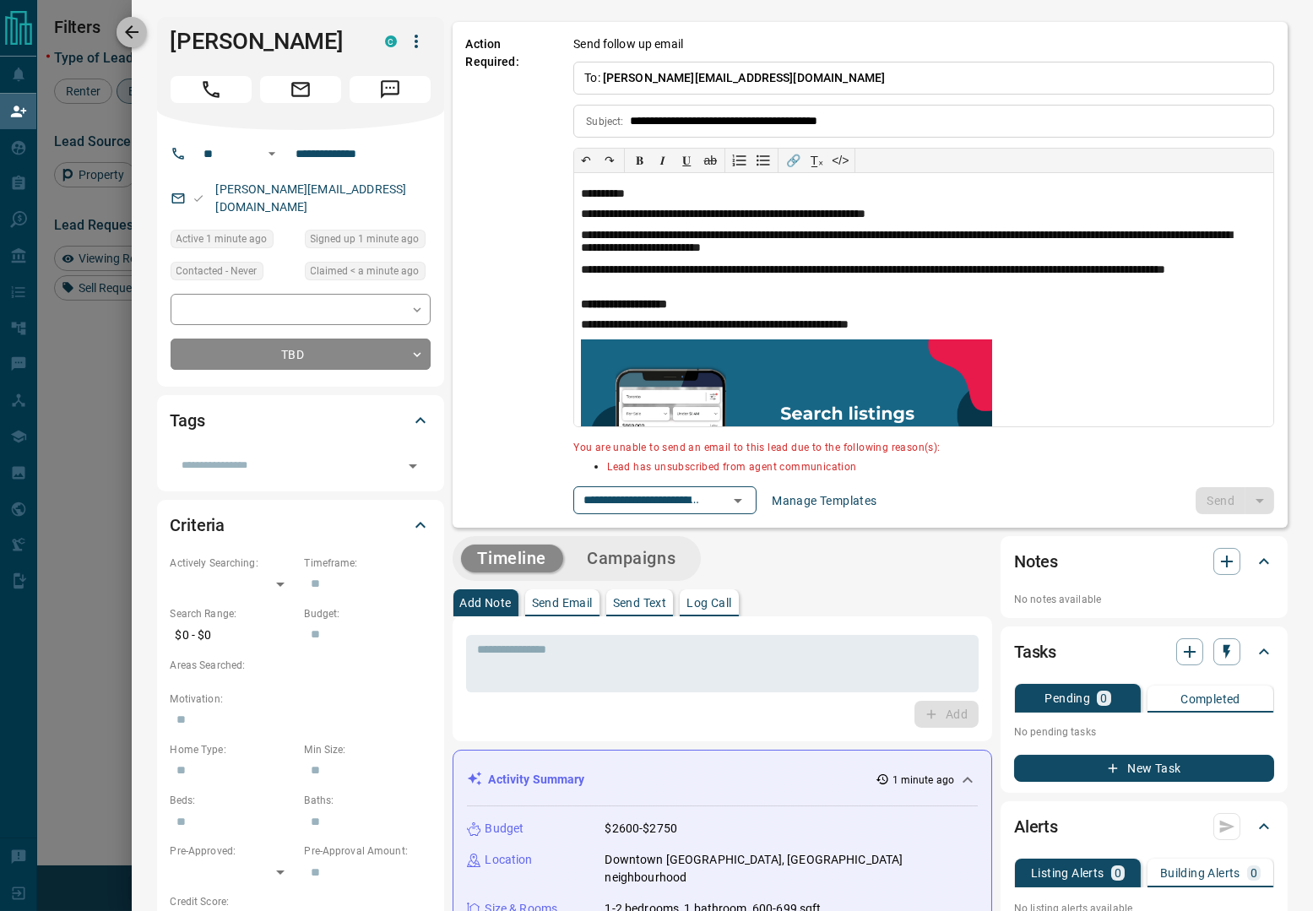
click at [131, 30] on icon "button" at bounding box center [132, 32] width 20 height 20
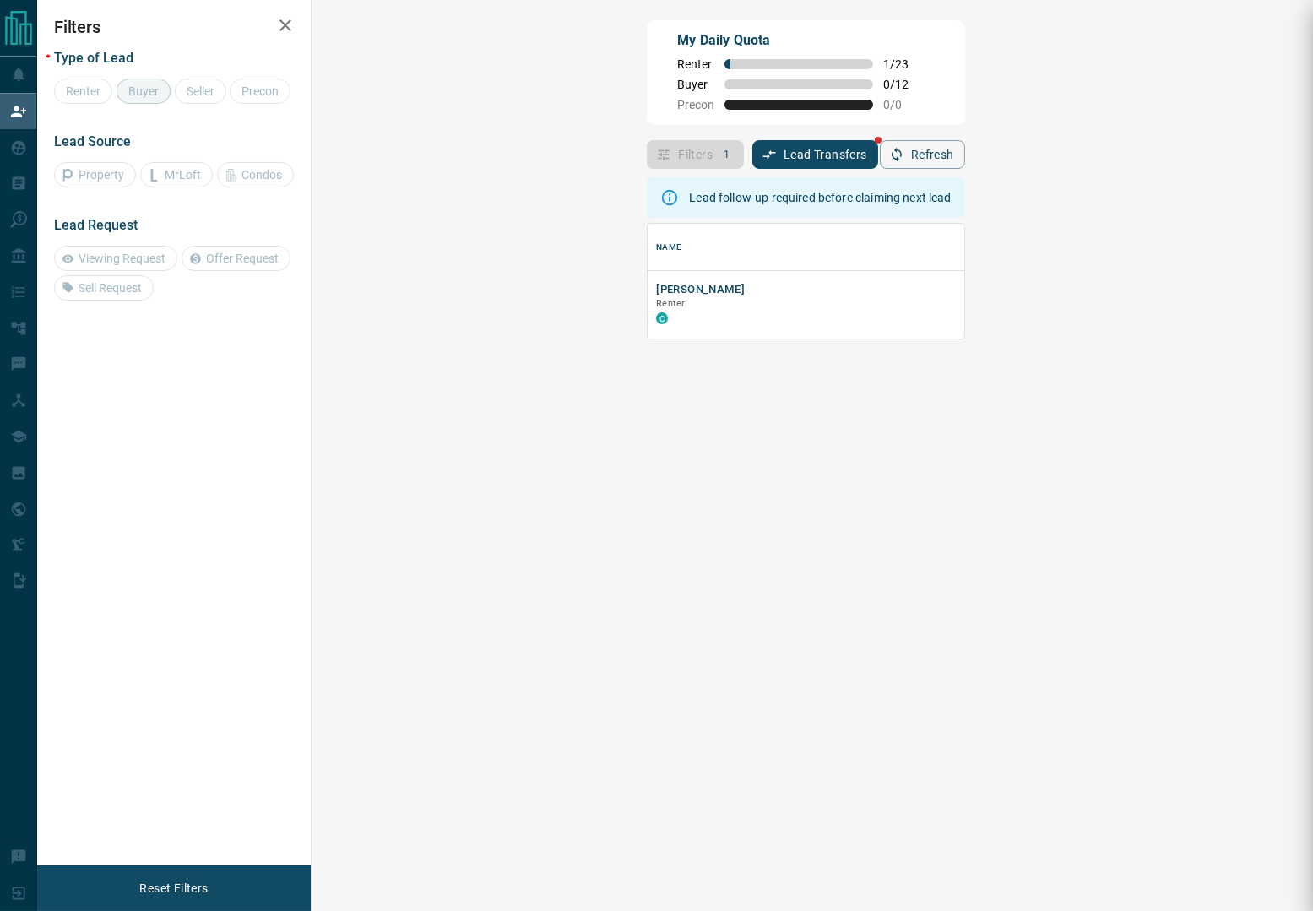
scroll to position [95, 946]
click at [656, 292] on button "Daniel Civichino" at bounding box center [700, 290] width 89 height 16
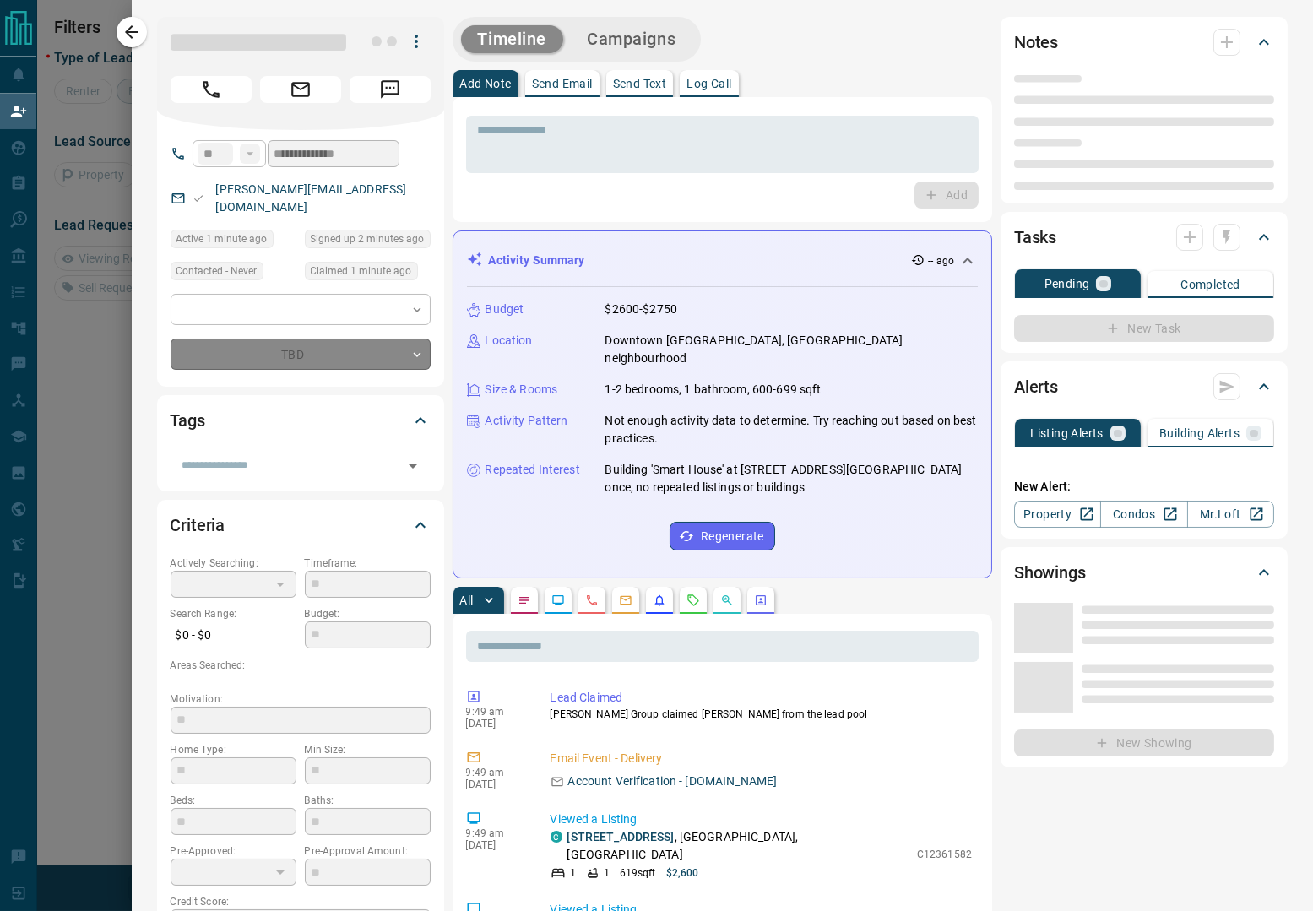
type input "**********"
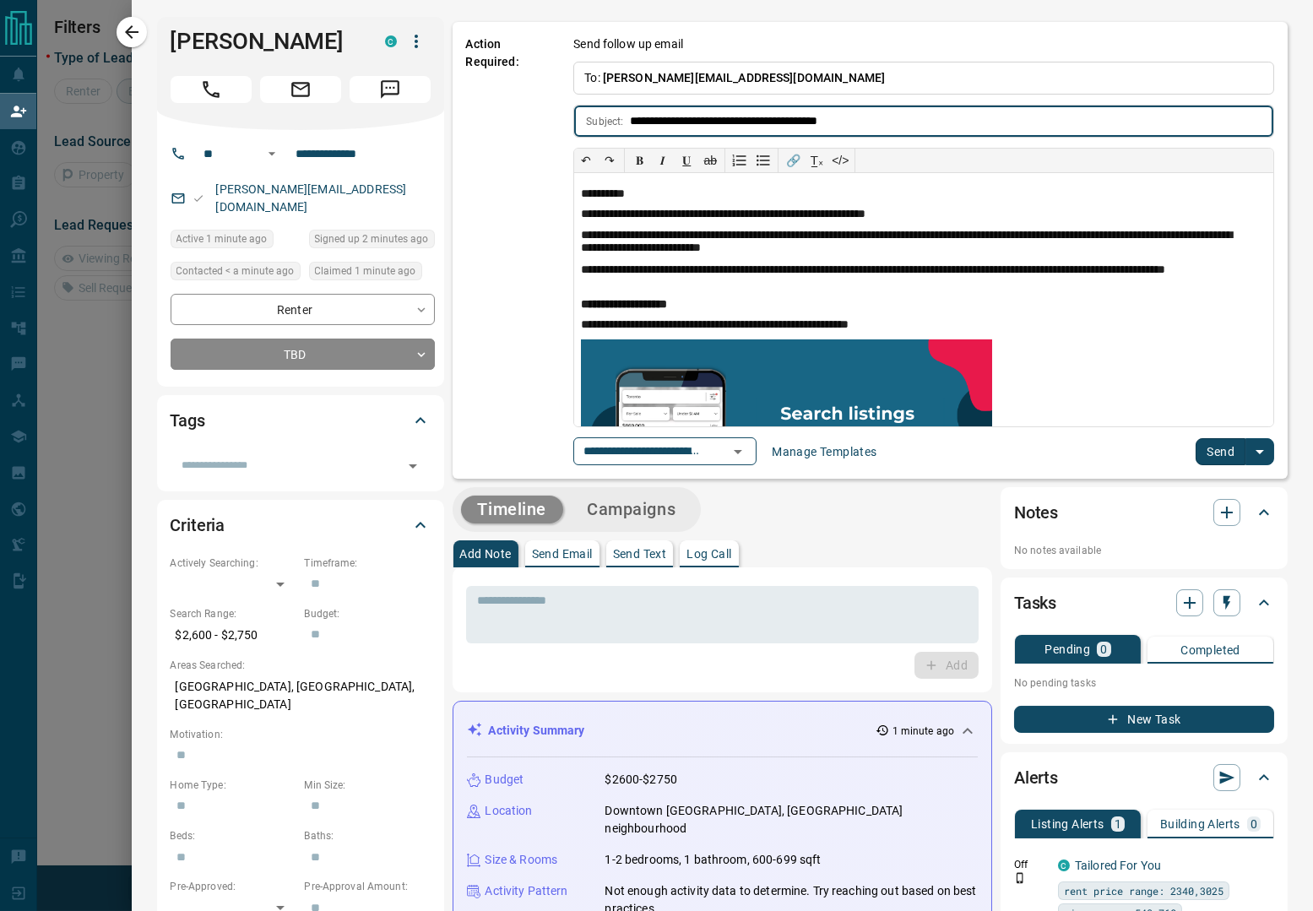
click at [1197, 455] on button "Send" at bounding box center [1221, 451] width 50 height 27
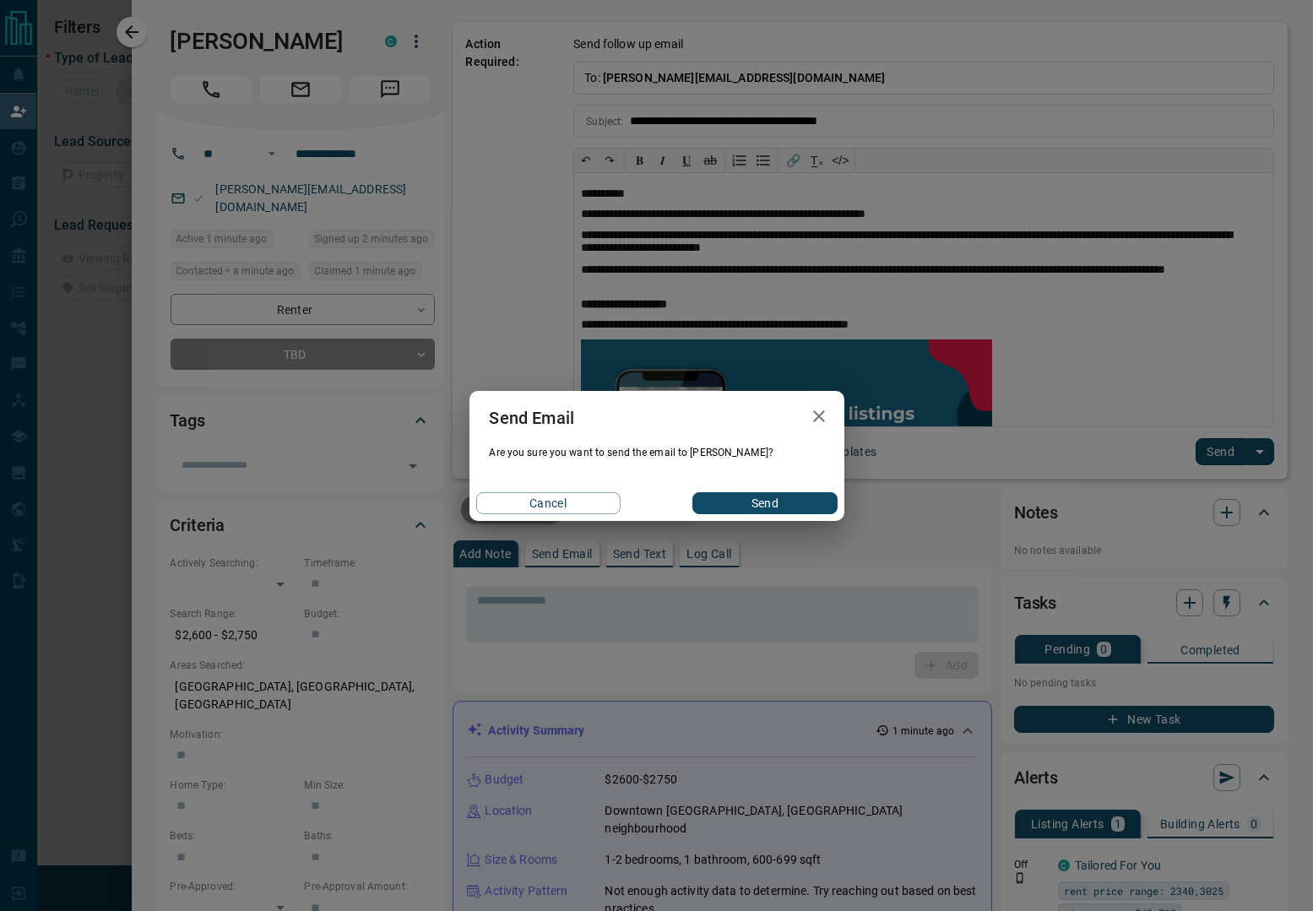
click at [753, 515] on div "Cancel Send" at bounding box center [657, 503] width 375 height 35
click at [757, 511] on button "Send" at bounding box center [765, 503] width 144 height 22
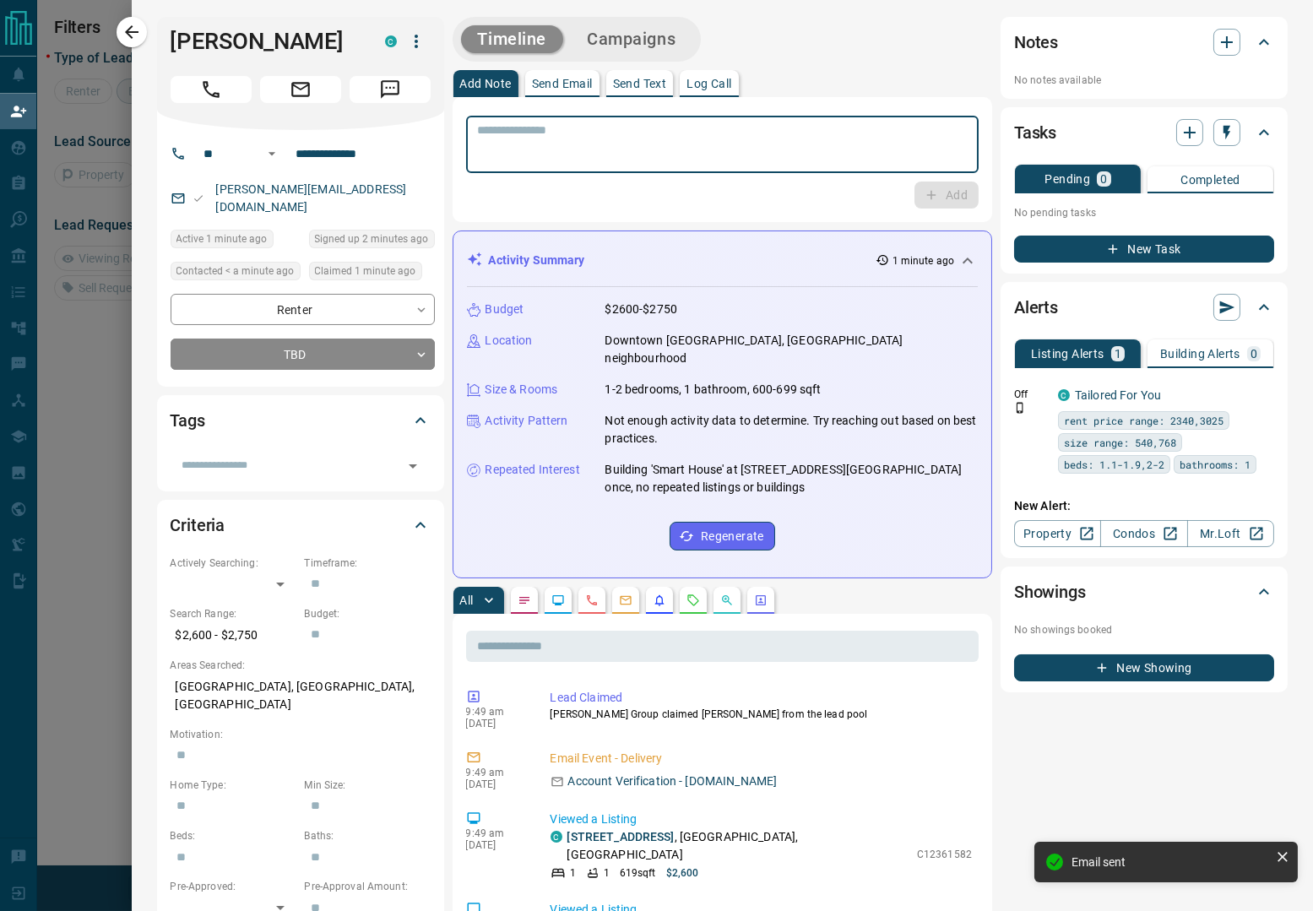
paste textarea "**********"
type textarea "**********"
click at [924, 199] on icon "button" at bounding box center [931, 195] width 15 height 15
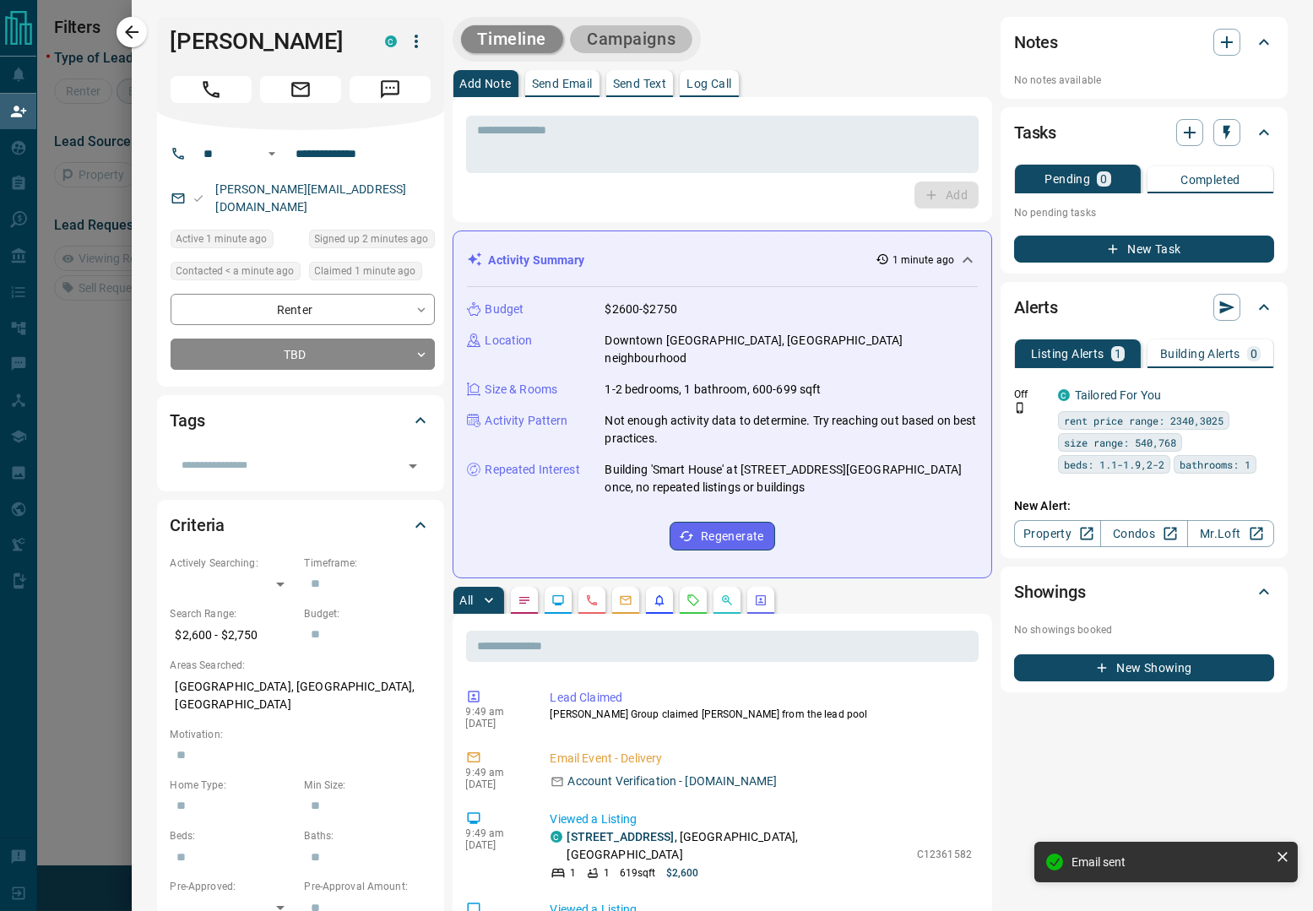
click at [607, 30] on button "Campaigns" at bounding box center [631, 39] width 122 height 28
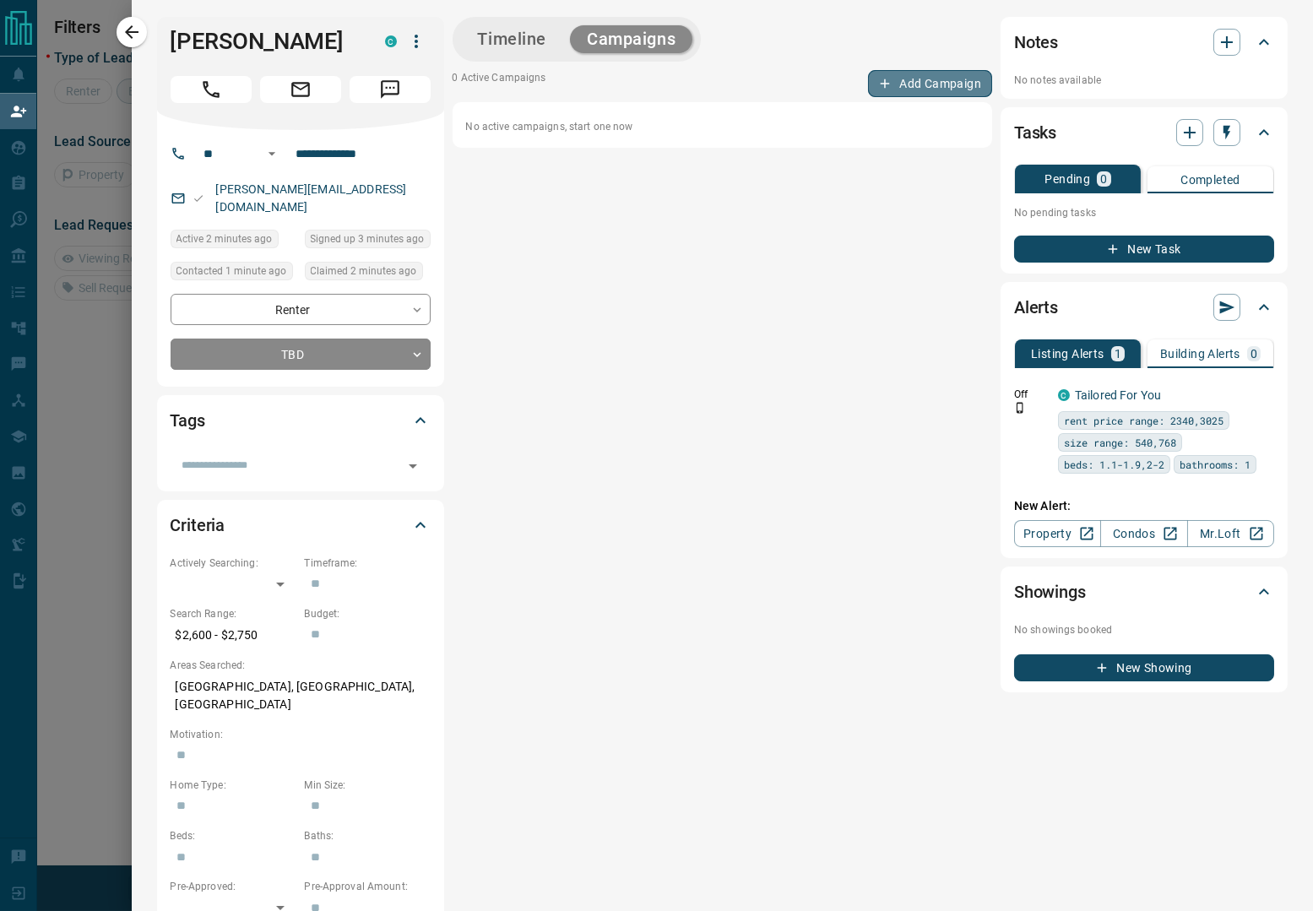
click at [954, 74] on button "Add Campaign" at bounding box center [930, 83] width 124 height 27
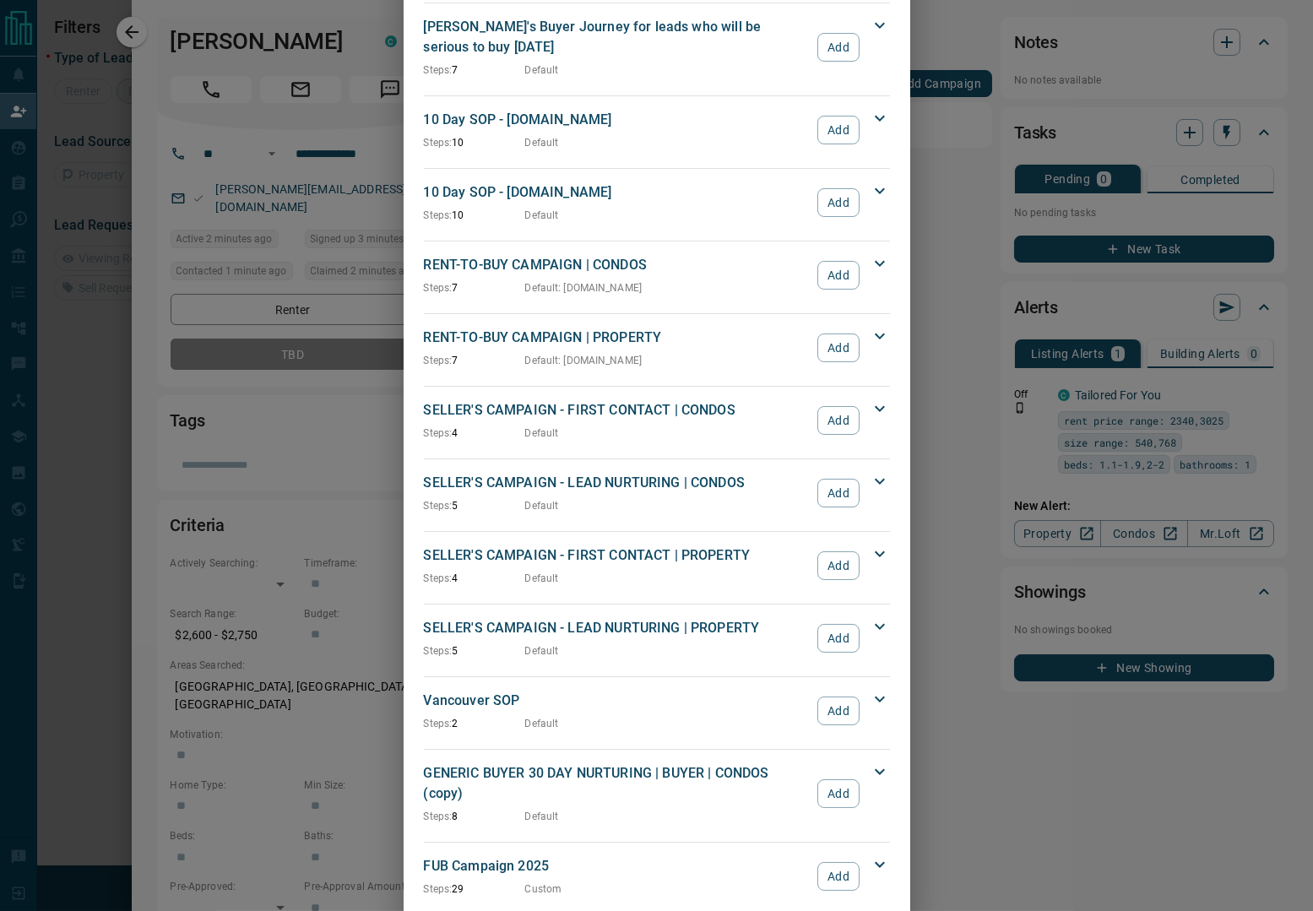
scroll to position [1132, 0]
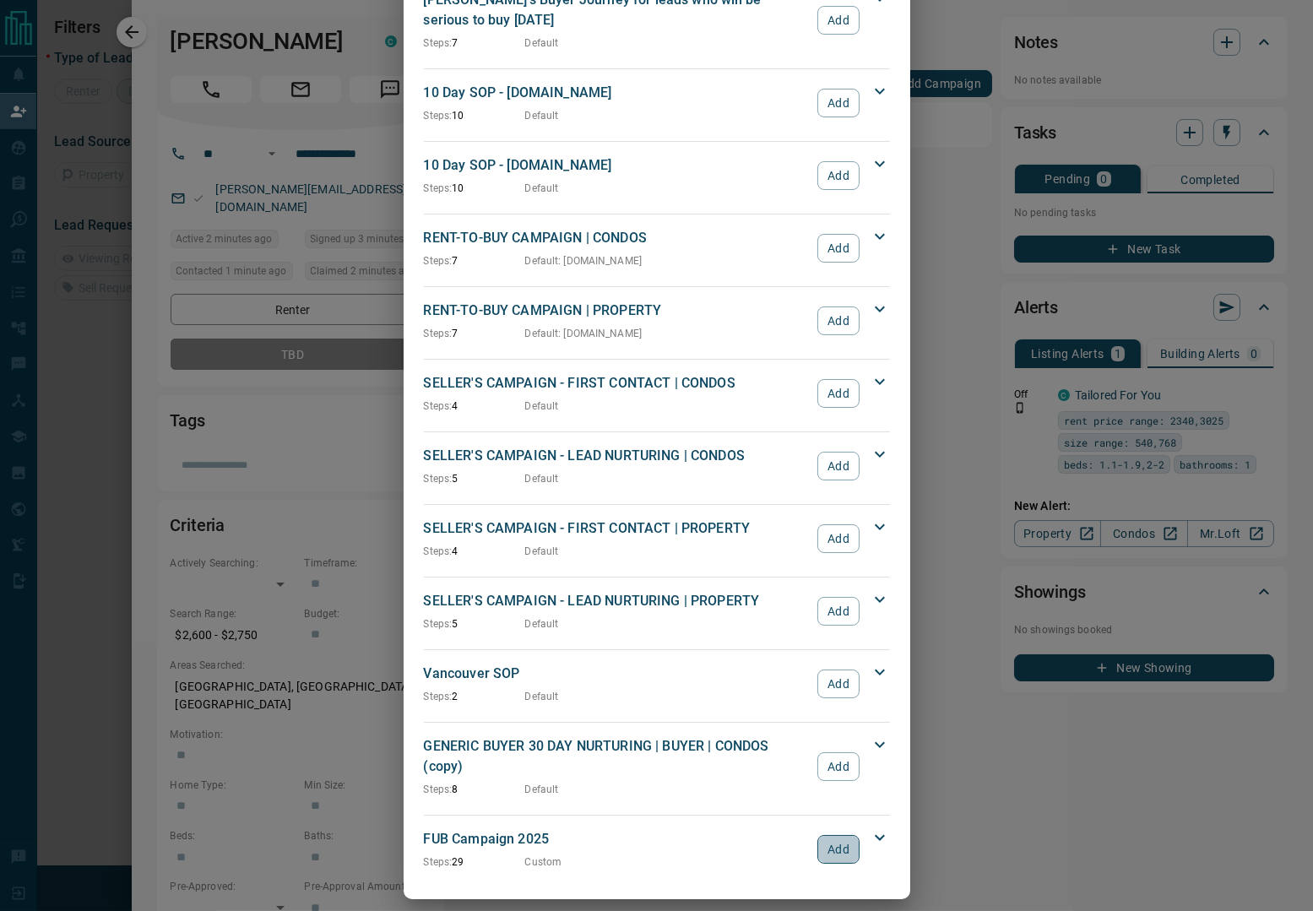
click at [834, 836] on button "Add" at bounding box center [838, 849] width 41 height 29
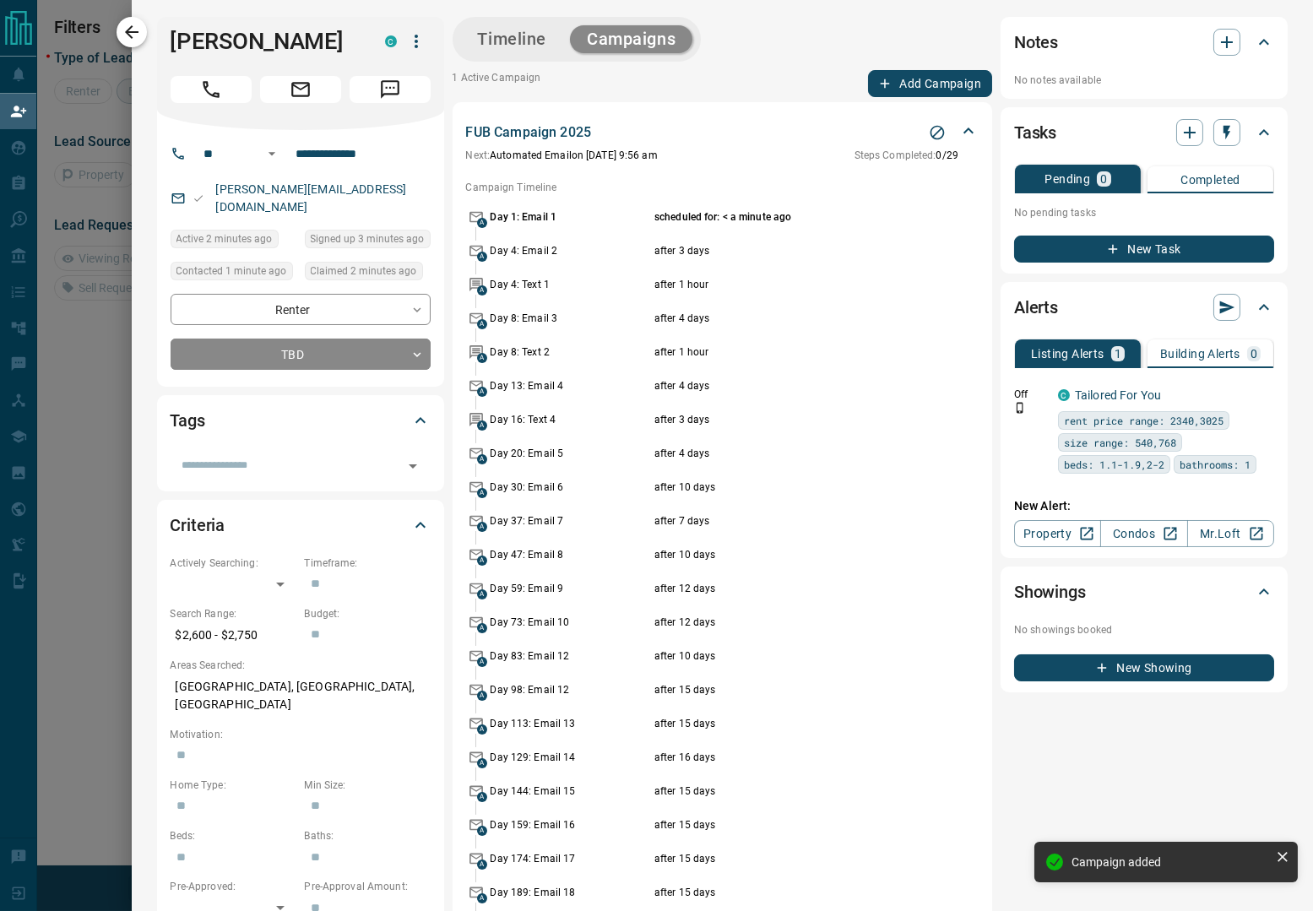
click at [130, 28] on icon "button" at bounding box center [132, 32] width 14 height 14
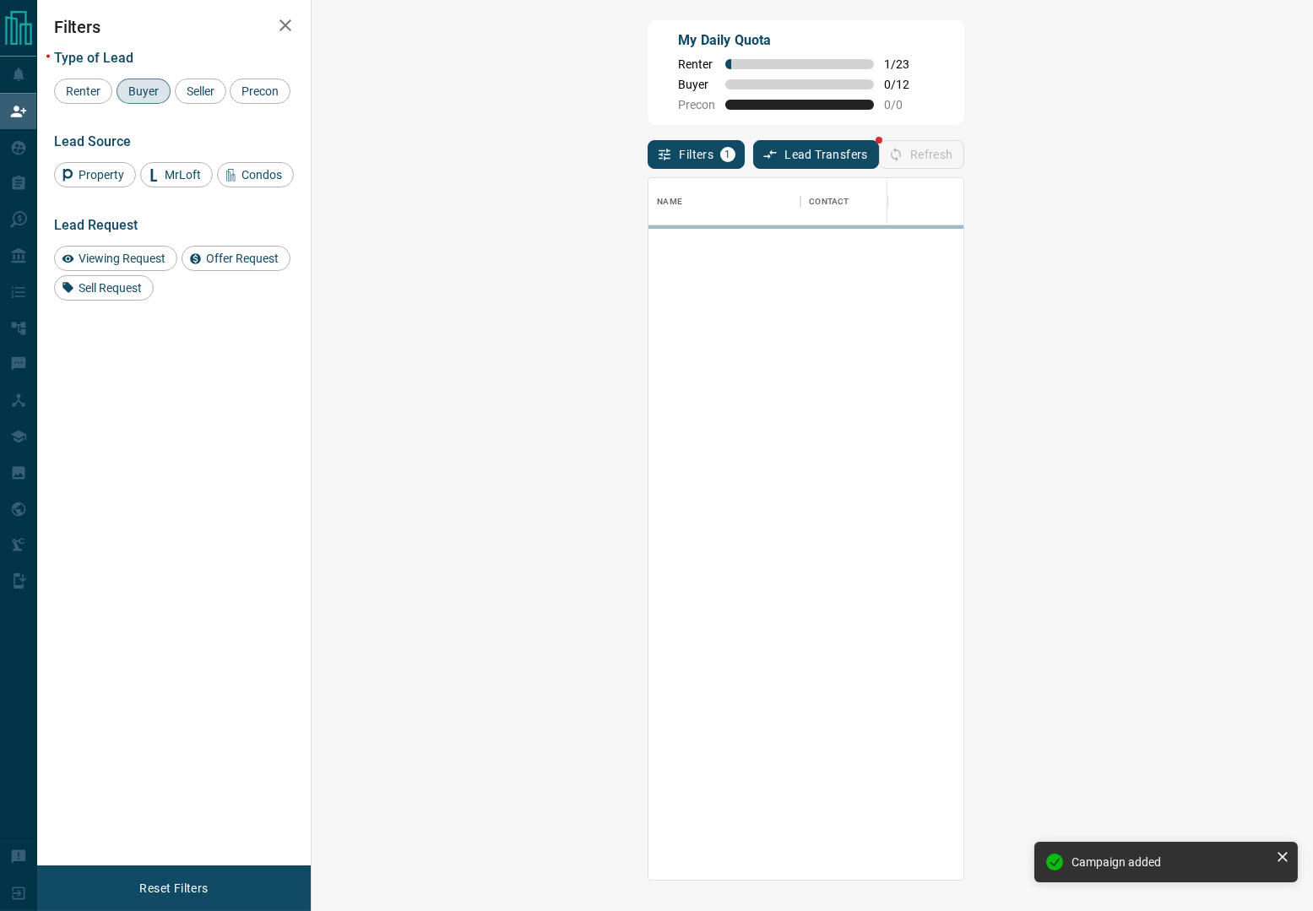
scroll to position [682, 946]
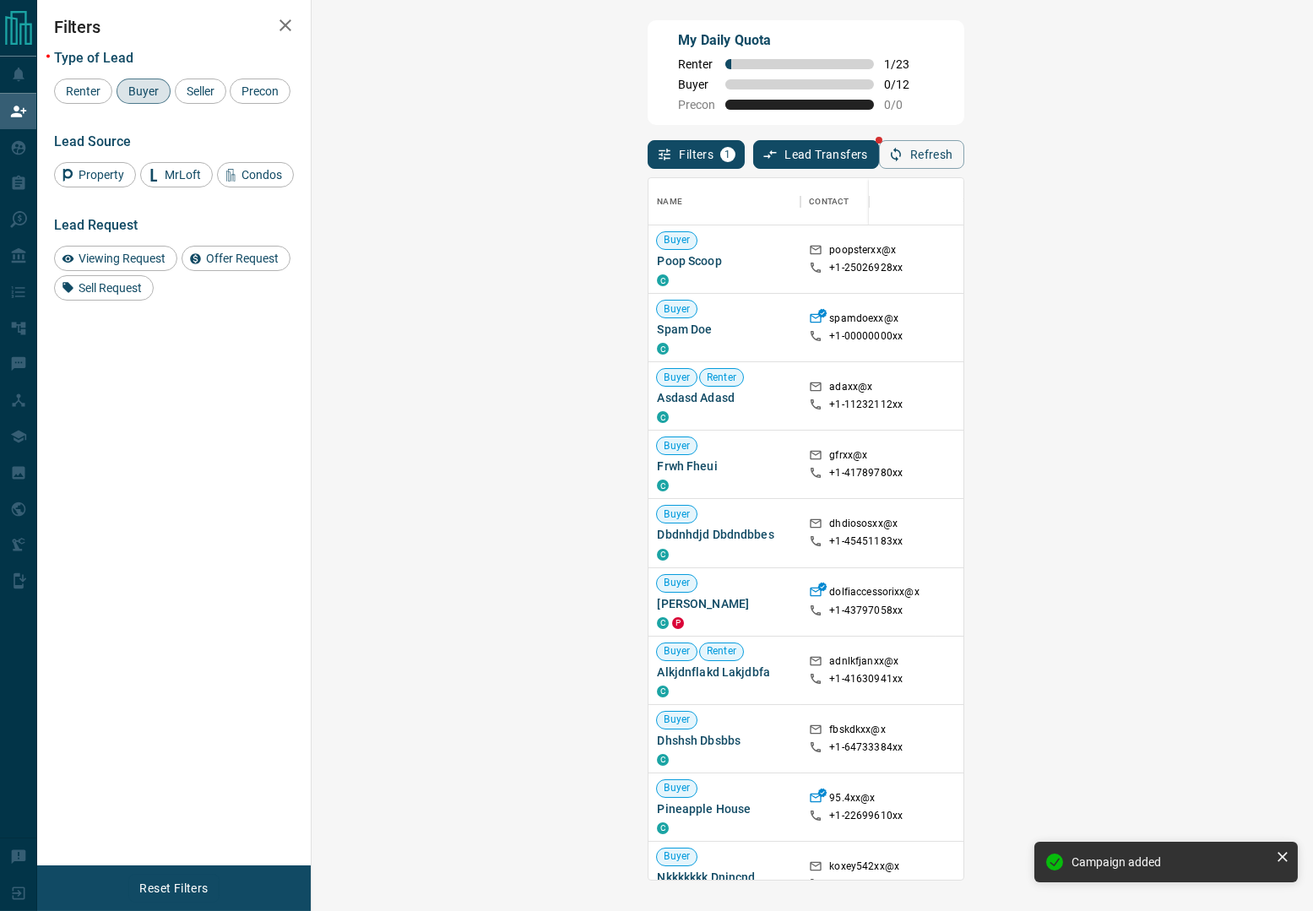
click at [964, 86] on div "My Daily Quota Renter 1 / 23 Buyer 0 / 12 Precon 0 / 0" at bounding box center [806, 72] width 316 height 105
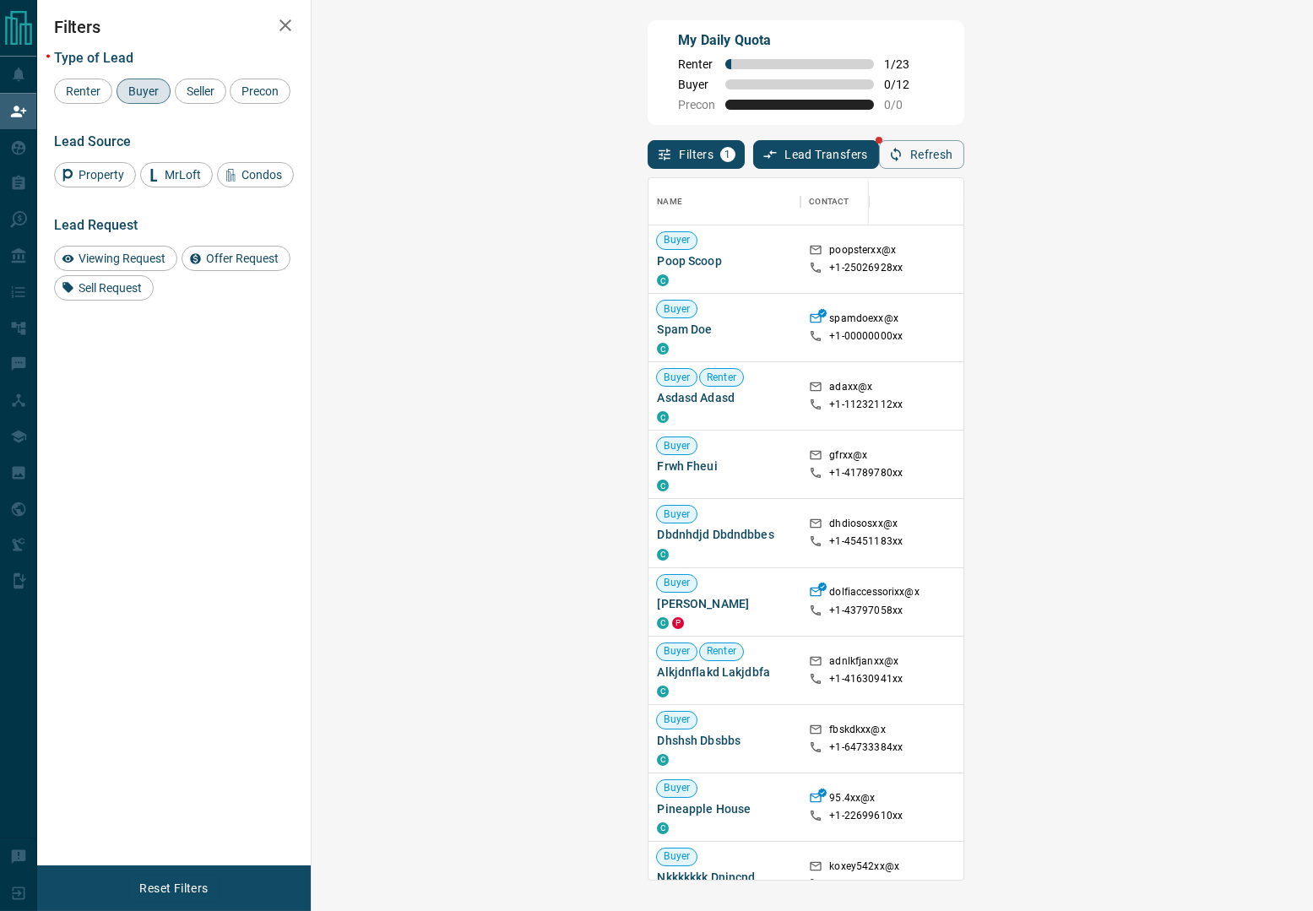
click at [191, 530] on div "Filters Type of Lead Renter Buyer Seller Precon Lead Source Property MrLoft Con…" at bounding box center [174, 433] width 274 height 866
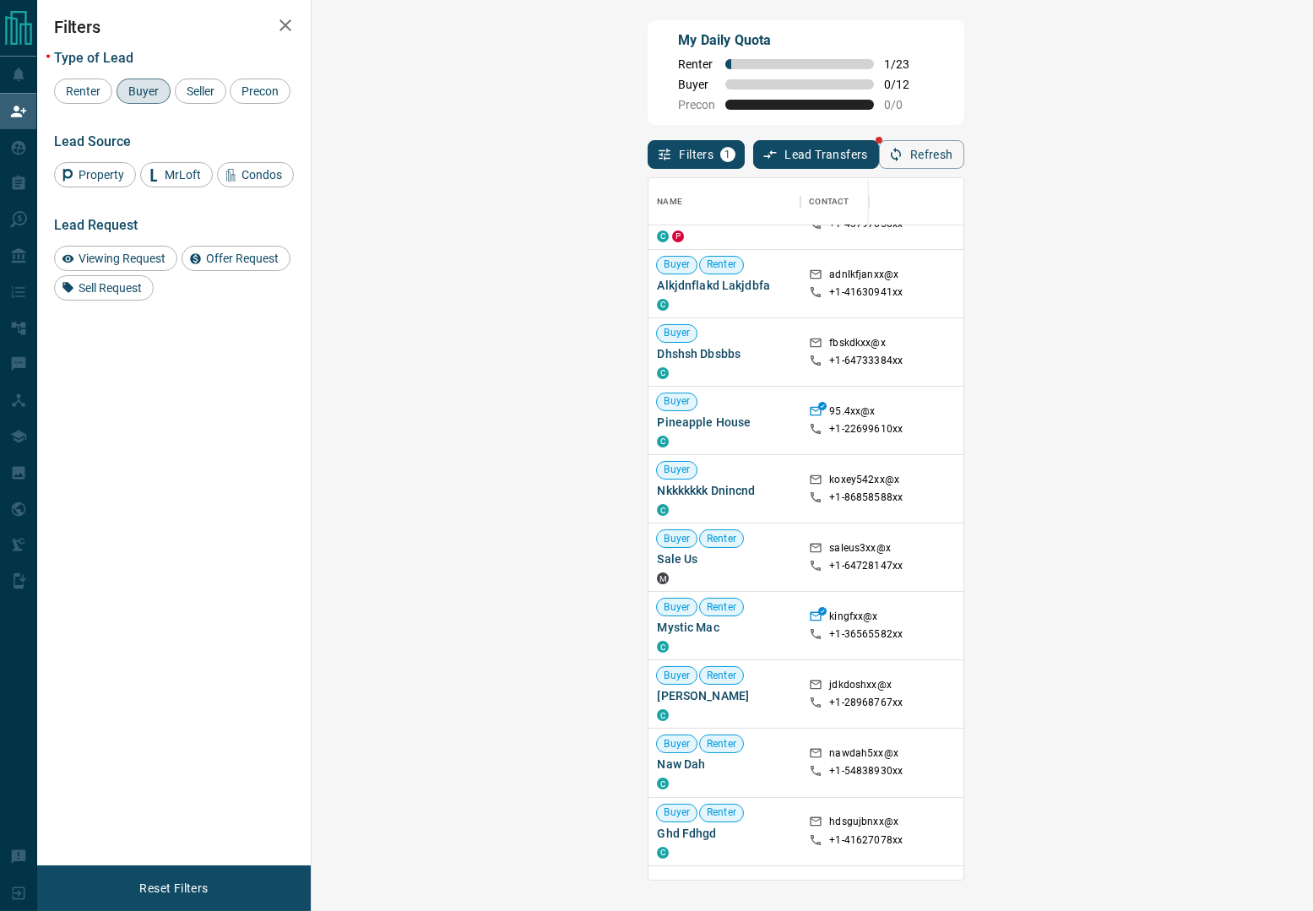
scroll to position [0, 0]
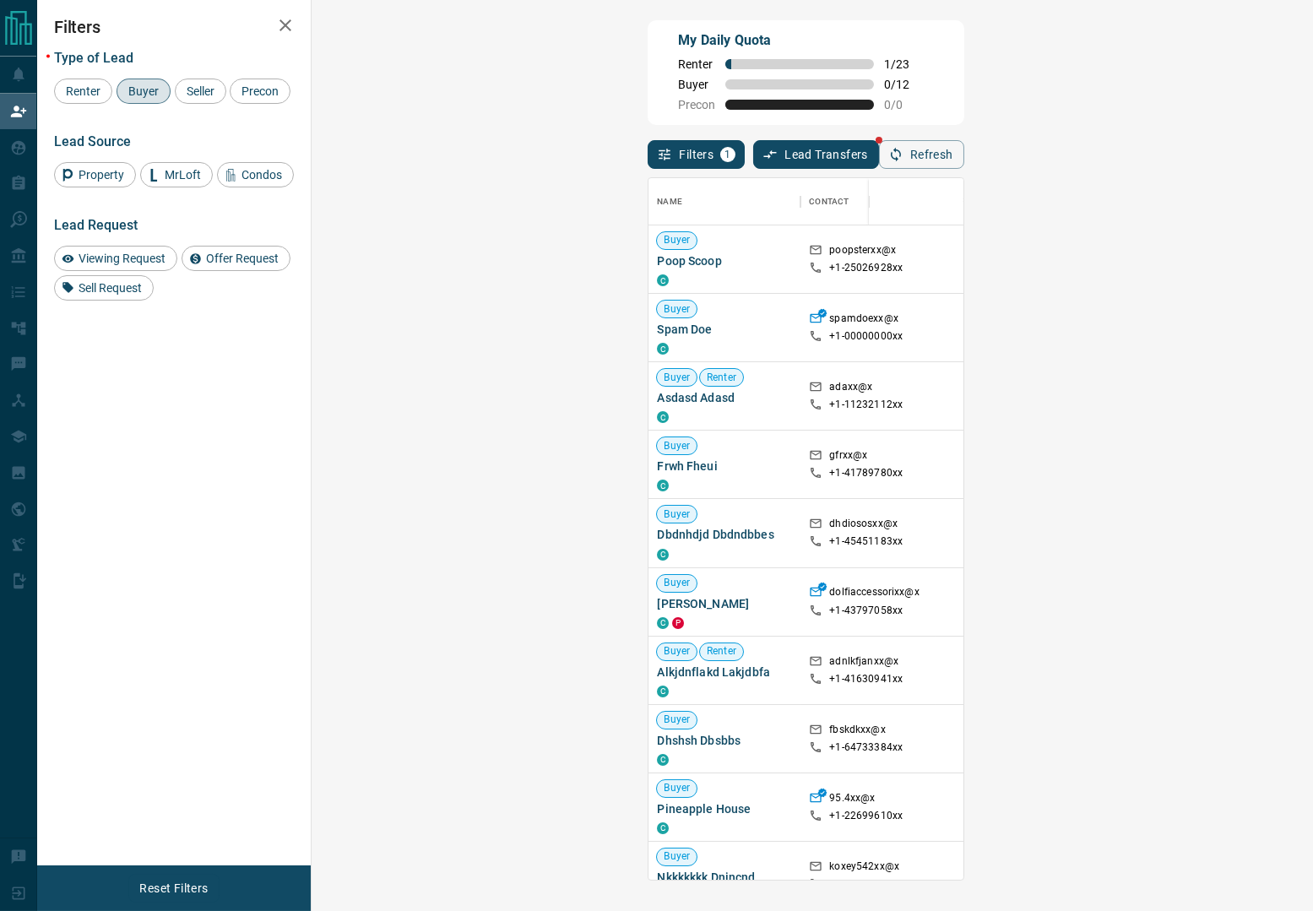
click at [193, 460] on div "Filters Type of Lead Renter Buyer Seller Precon Lead Source Property MrLoft Con…" at bounding box center [174, 433] width 274 height 866
click at [964, 74] on div "My Daily Quota Renter 1 / 23 Buyer 0 / 12 Precon 0 / 0" at bounding box center [806, 72] width 316 height 105
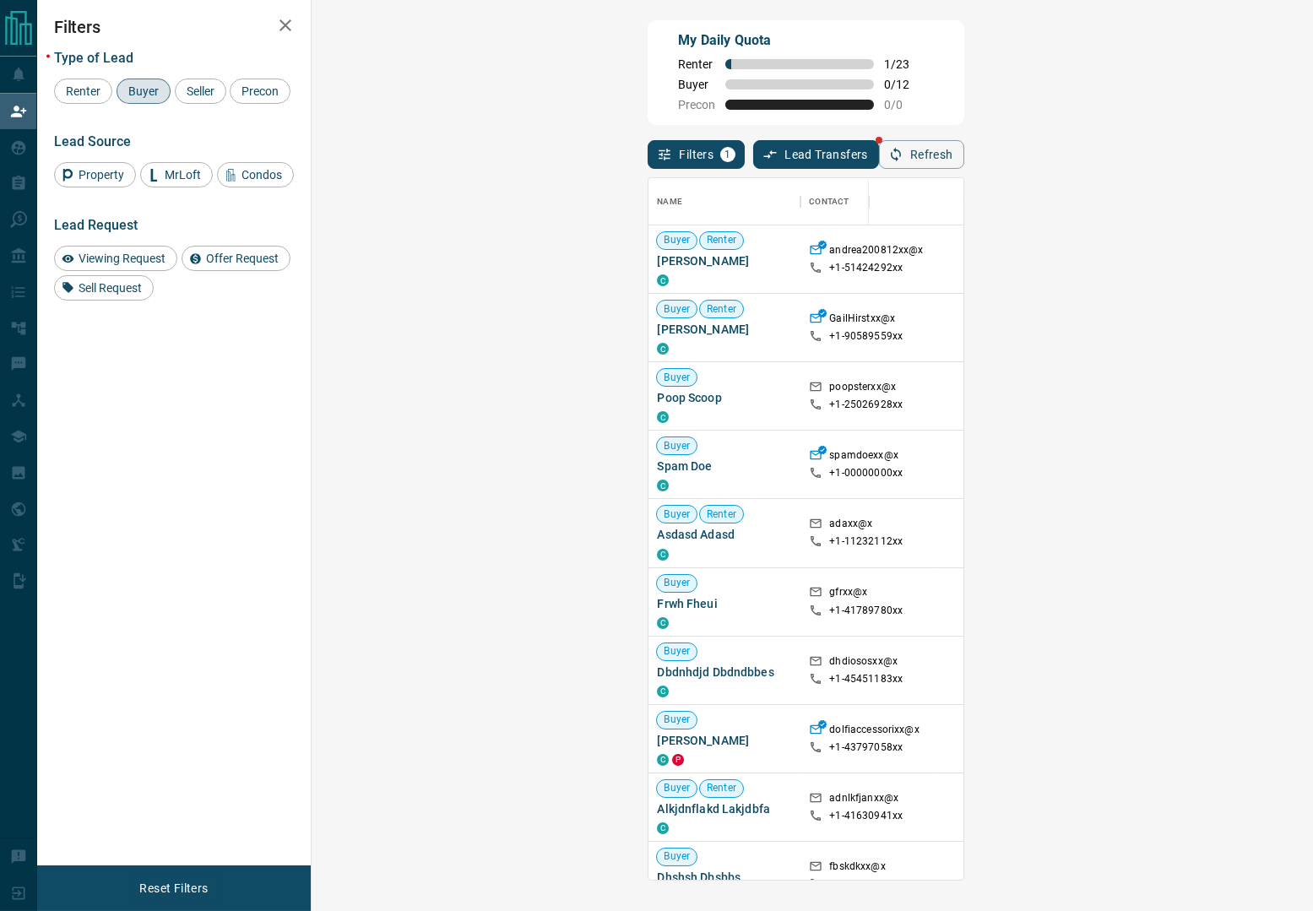
click at [964, 50] on div "My Daily Quota Renter 1 / 23 Buyer 0 / 12 Precon 0 / 0" at bounding box center [806, 72] width 316 height 105
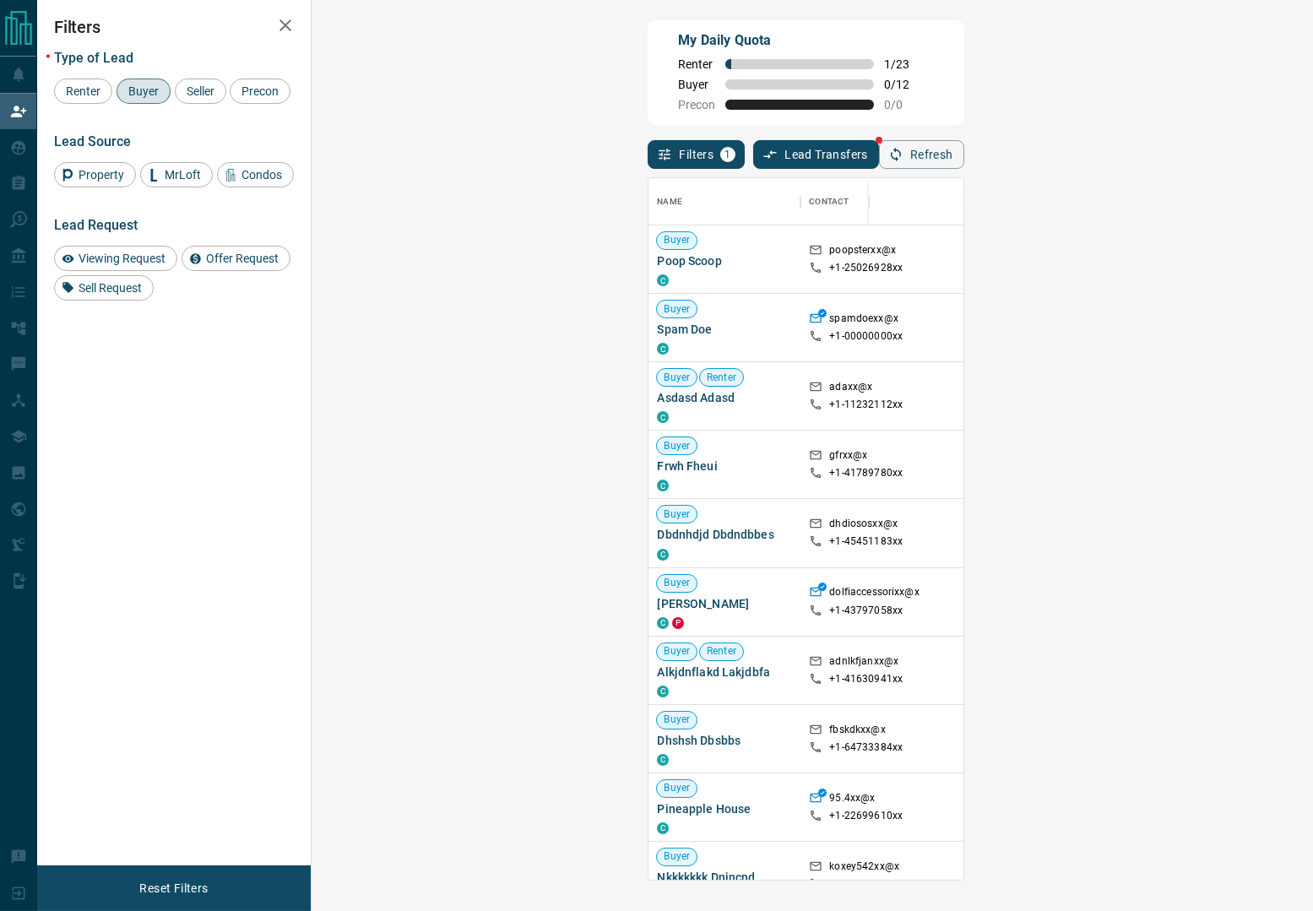
click at [964, 31] on div "My Daily Quota Renter 1 / 23 Buyer 0 / 12 Precon 0 / 0" at bounding box center [806, 72] width 316 height 105
click at [964, 70] on div "My Daily Quota Renter 1 / 23 Buyer 0 / 12 Precon 0 / 0" at bounding box center [806, 72] width 316 height 105
click at [237, 521] on div "Filters Type of Lead Renter Buyer Seller Precon Lead Source Property MrLoft Con…" at bounding box center [174, 433] width 274 height 866
click at [671, 147] on div "Filters 1 Lead Transfers Refresh" at bounding box center [806, 147] width 316 height 44
click at [666, 105] on div "My Daily Quota Renter 1 / 23 Buyer 0 / 12 Precon 0 / 0" at bounding box center [806, 72] width 316 height 105
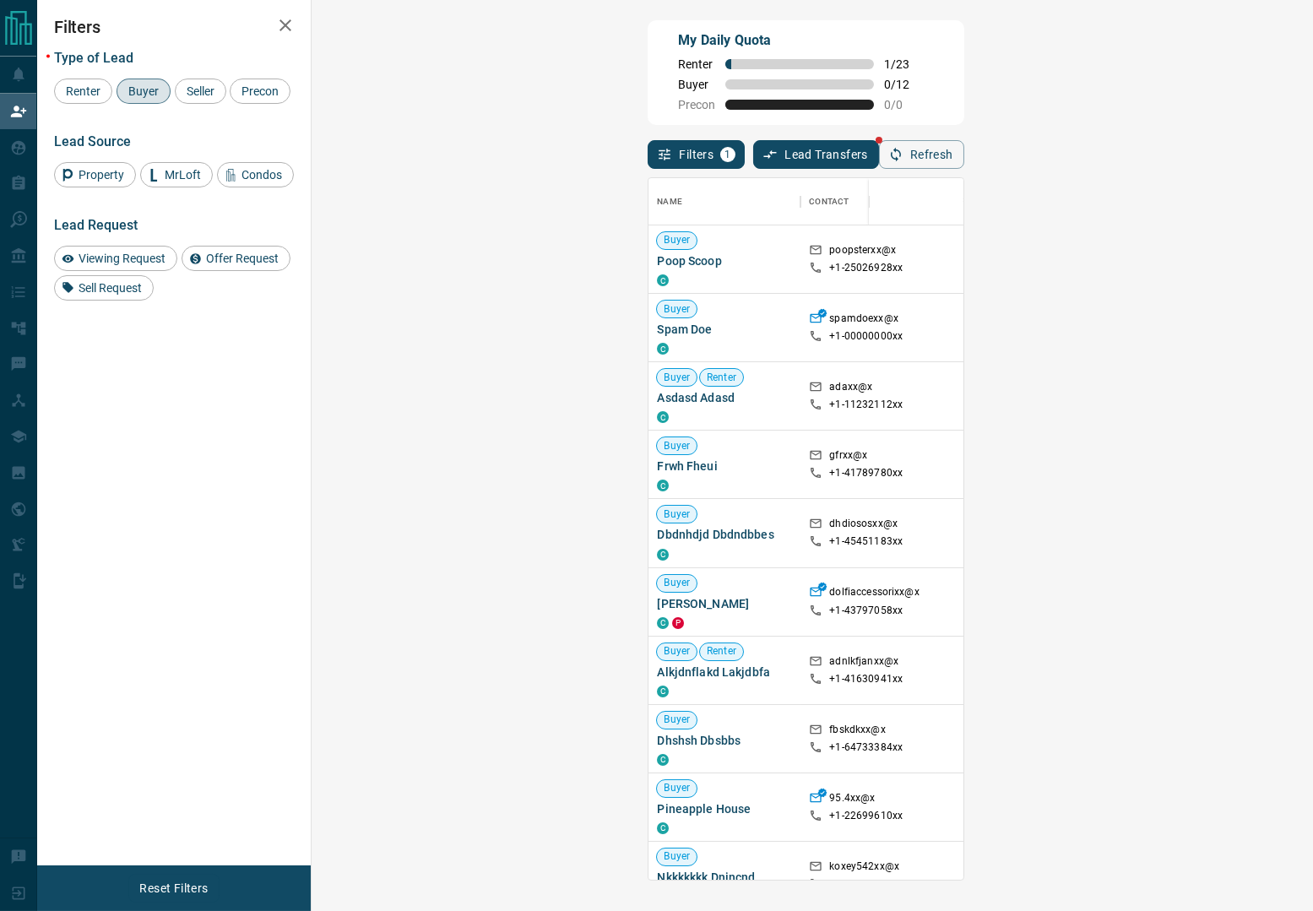
drag, startPoint x: 957, startPoint y: 131, endPoint x: 931, endPoint y: 138, distance: 27.0
click at [957, 131] on div "Filters 1 Lead Transfers Refresh" at bounding box center [806, 147] width 316 height 44
drag, startPoint x: 1200, startPoint y: 79, endPoint x: 1177, endPoint y: 75, distance: 23.1
click at [964, 79] on div "My Daily Quota Renter 1 / 23 Buyer 0 / 12 Precon 0 / 0" at bounding box center [806, 72] width 316 height 105
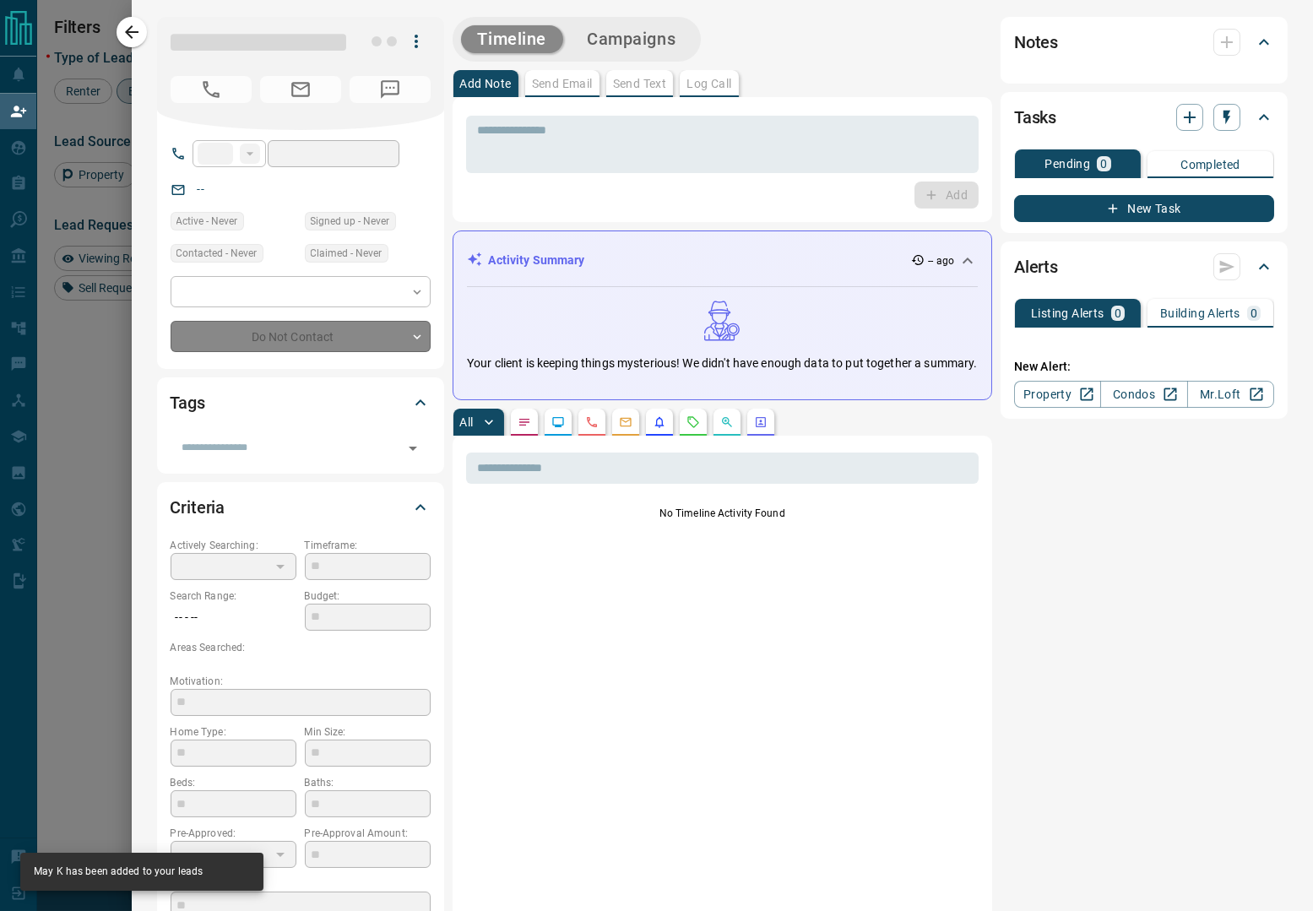
type input "**"
type input "**********"
type input "**"
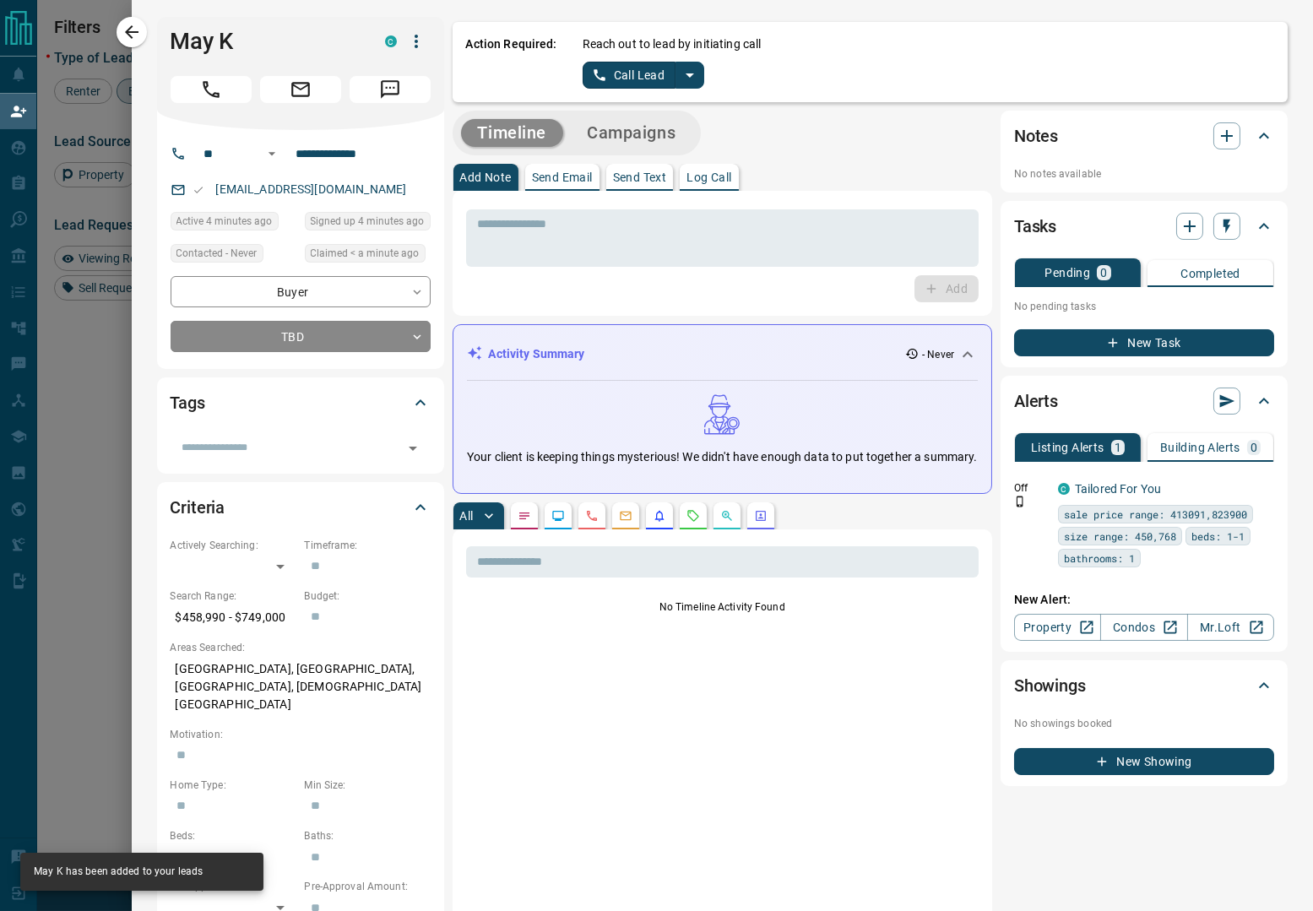
click at [694, 83] on icon "split button" at bounding box center [690, 75] width 20 height 20
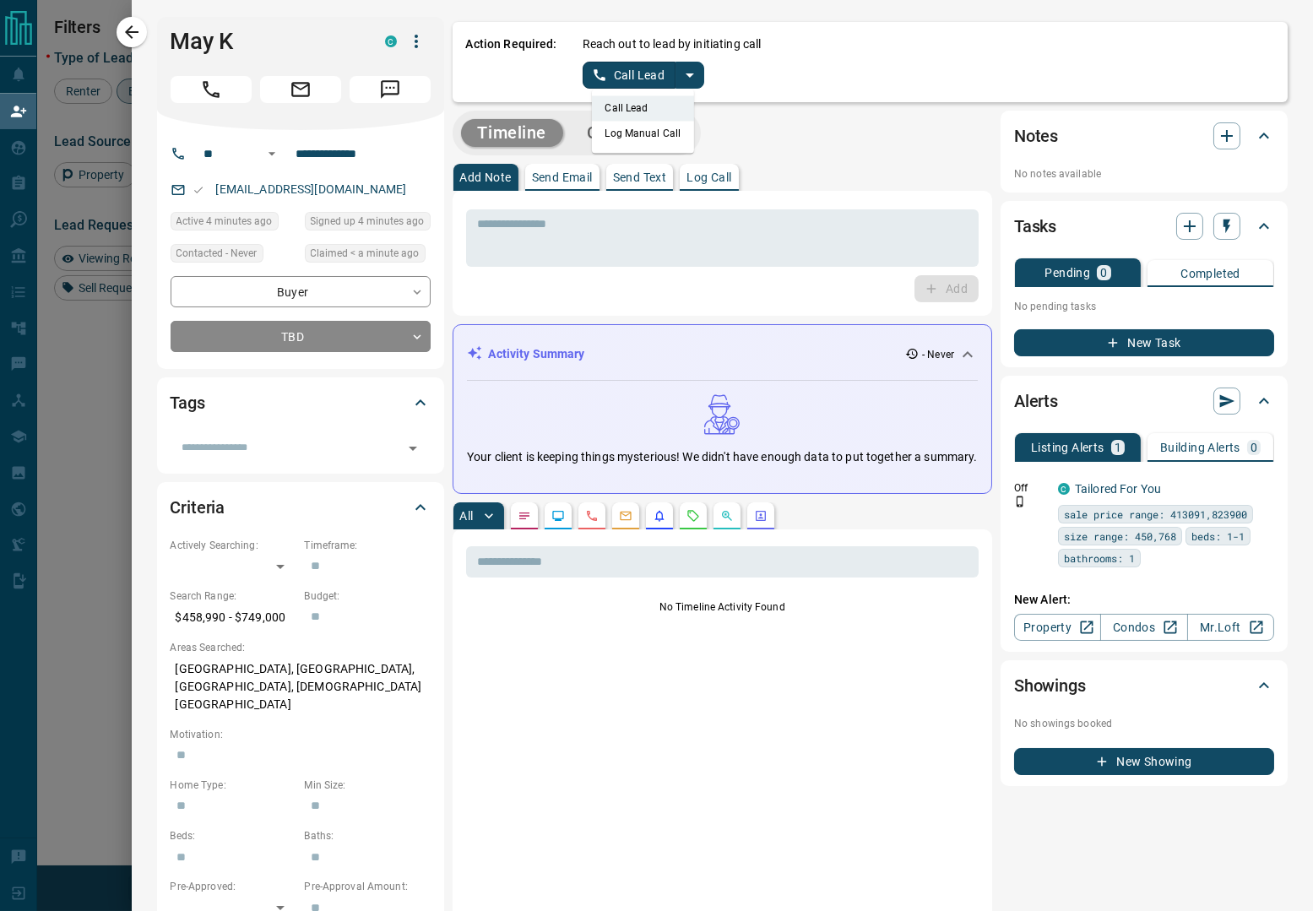
click at [652, 137] on li "Log Manual Call" at bounding box center [642, 133] width 103 height 25
click at [644, 70] on button "Log Manual Call" at bounding box center [638, 75] width 111 height 27
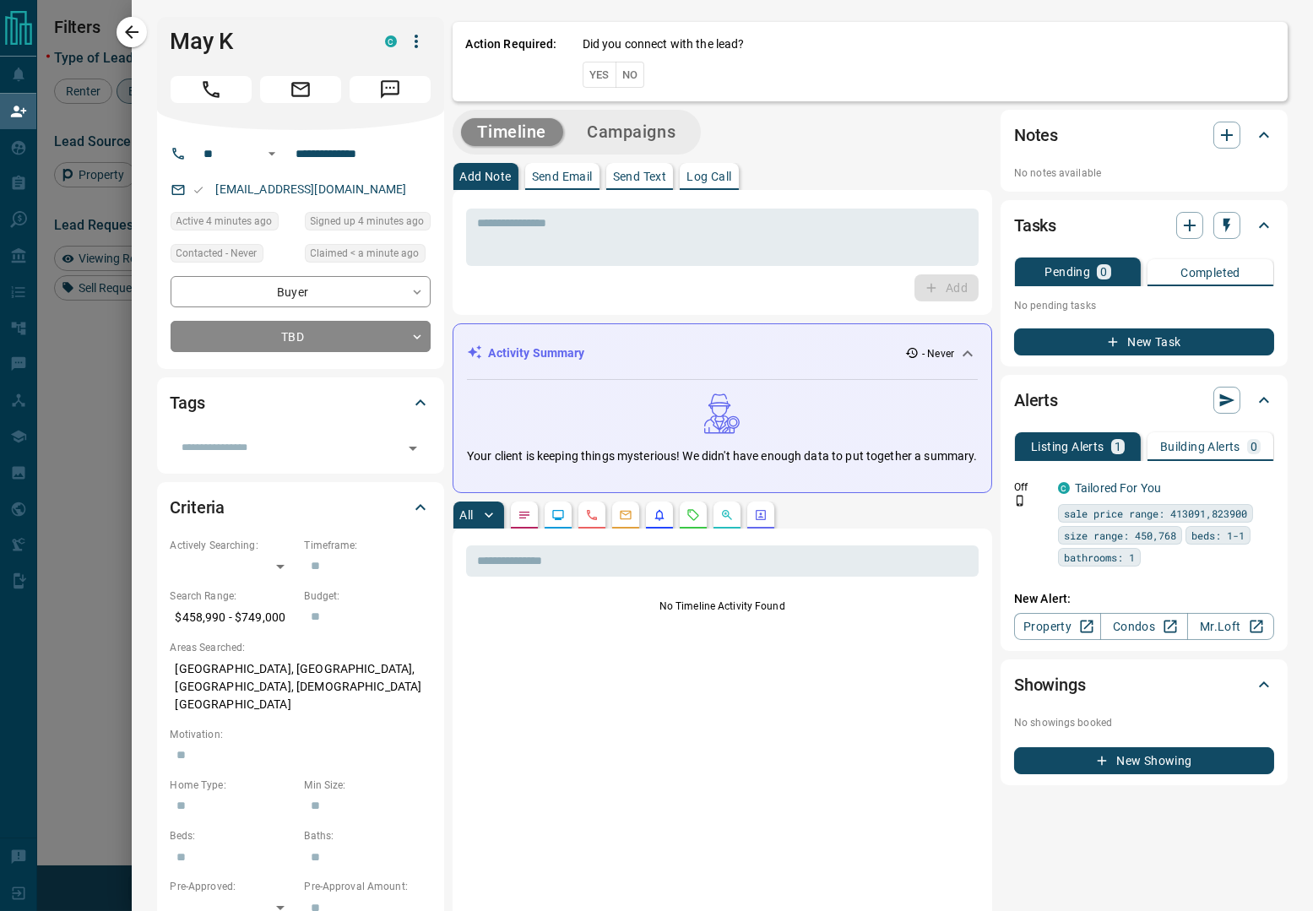
click at [595, 79] on button "Yes" at bounding box center [600, 75] width 34 height 26
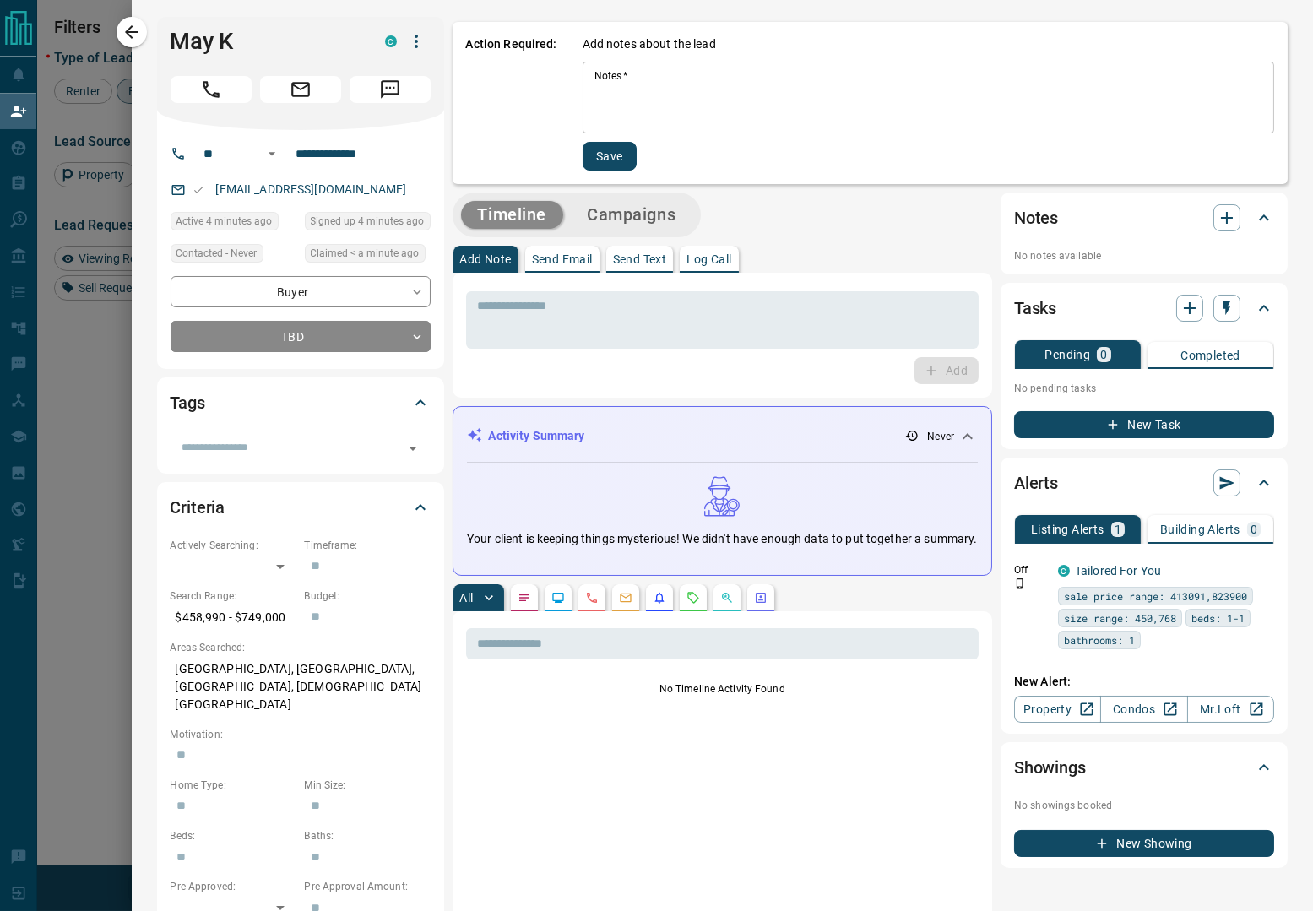
click at [943, 95] on textarea "Notes   *" at bounding box center [929, 97] width 668 height 57
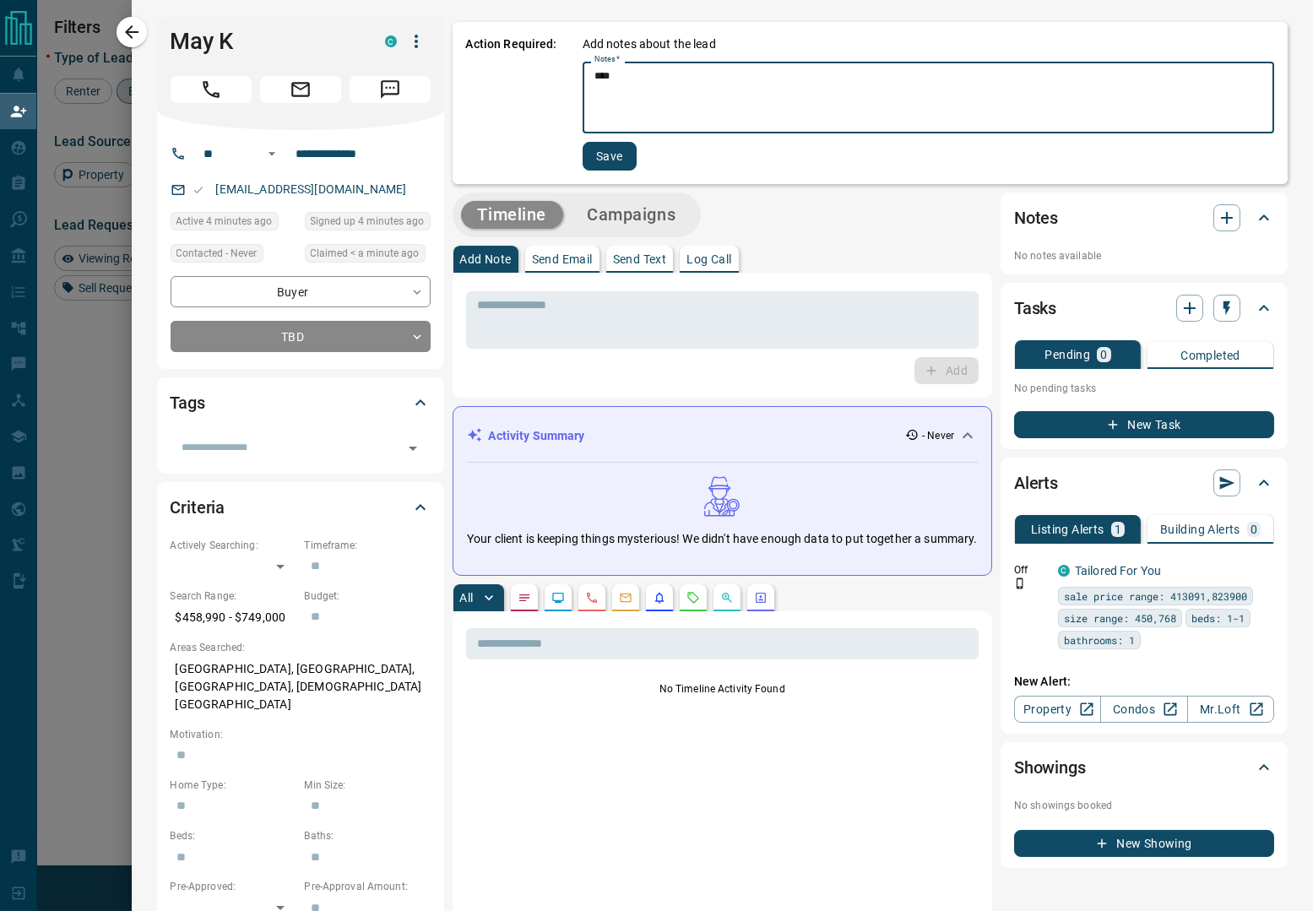
type textarea "****"
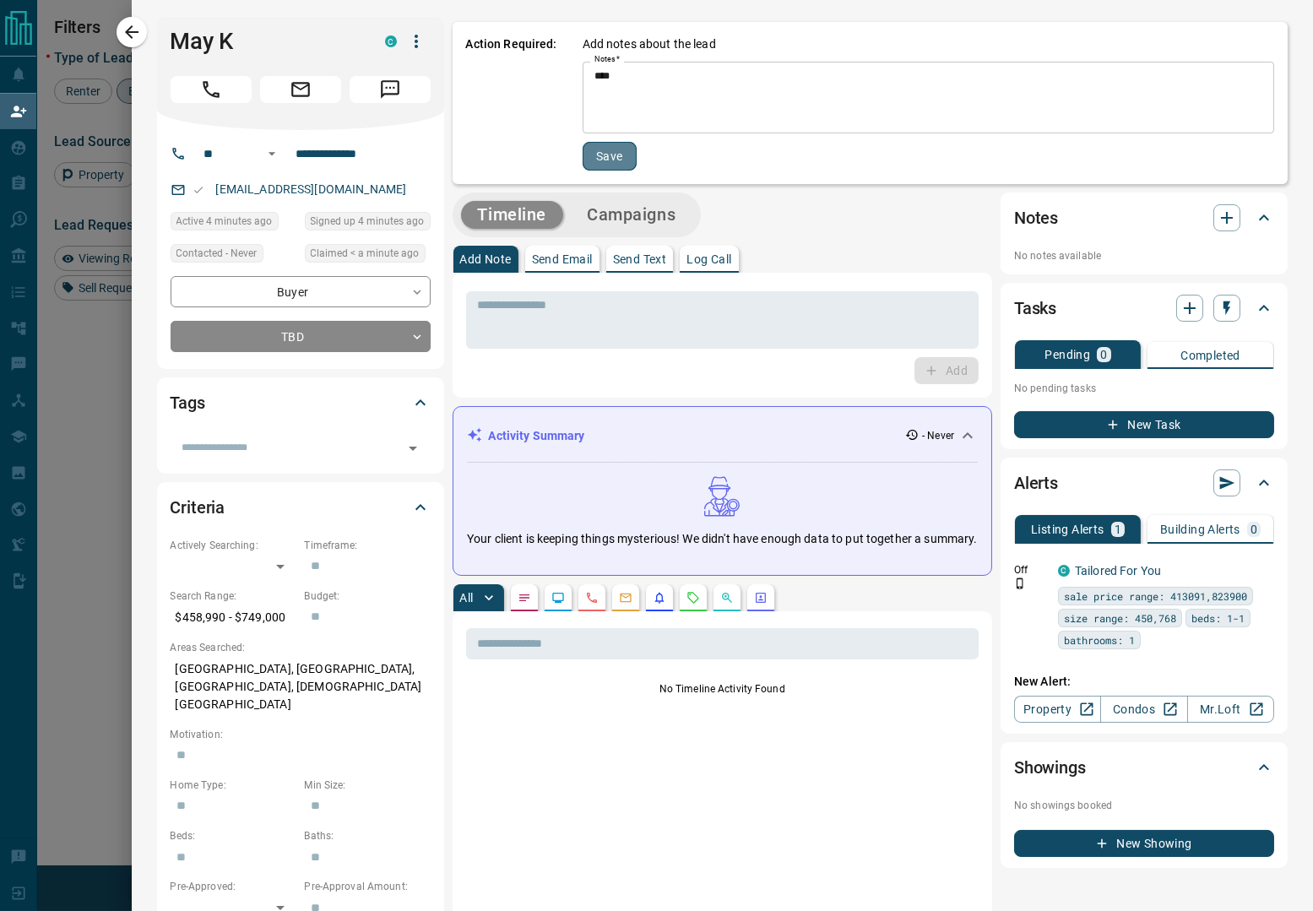
click at [611, 142] on button "Save" at bounding box center [610, 156] width 54 height 29
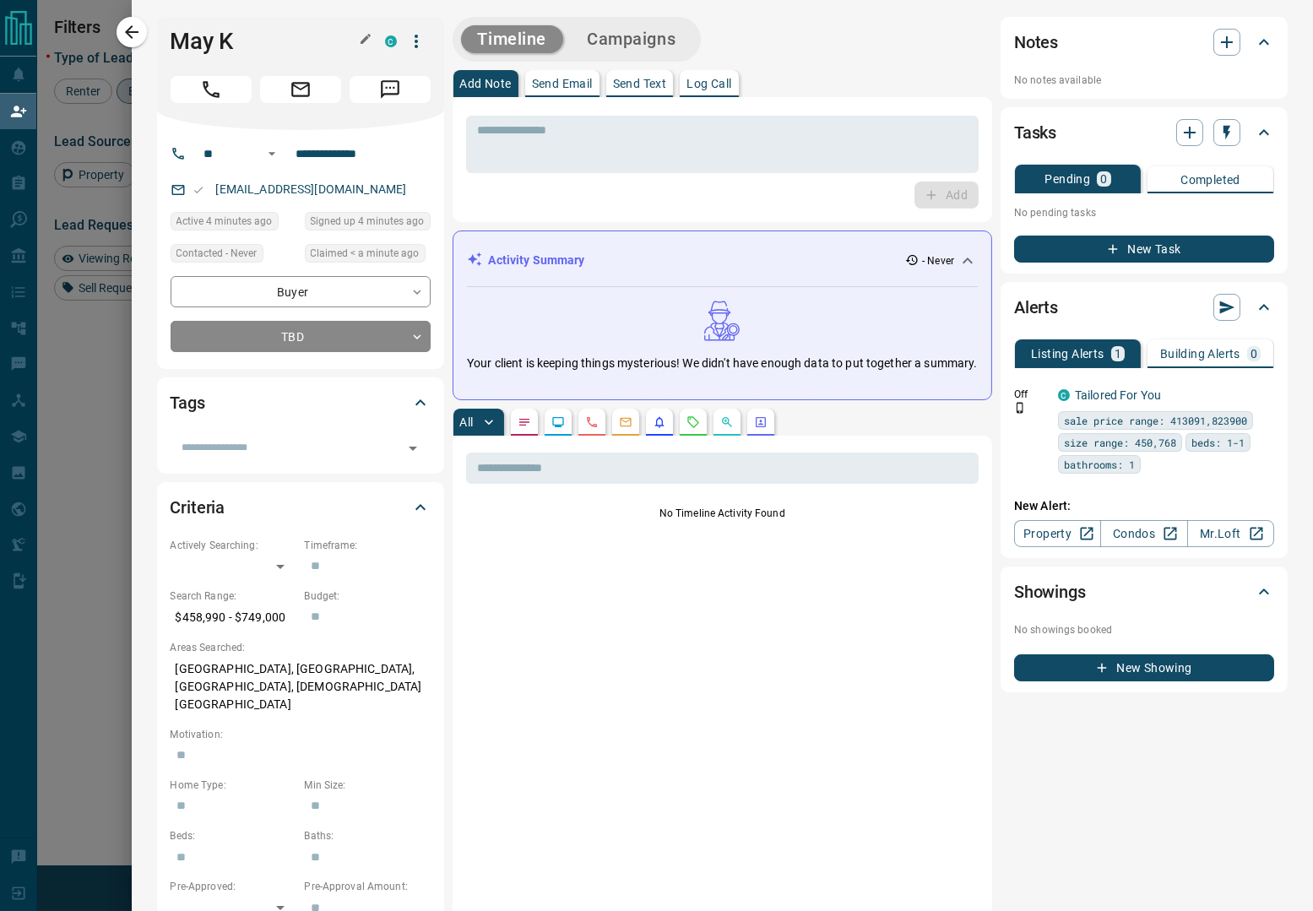
click at [204, 35] on h1 "May K" at bounding box center [265, 41] width 189 height 27
copy div "May K C"
click at [123, 35] on icon "button" at bounding box center [132, 32] width 20 height 20
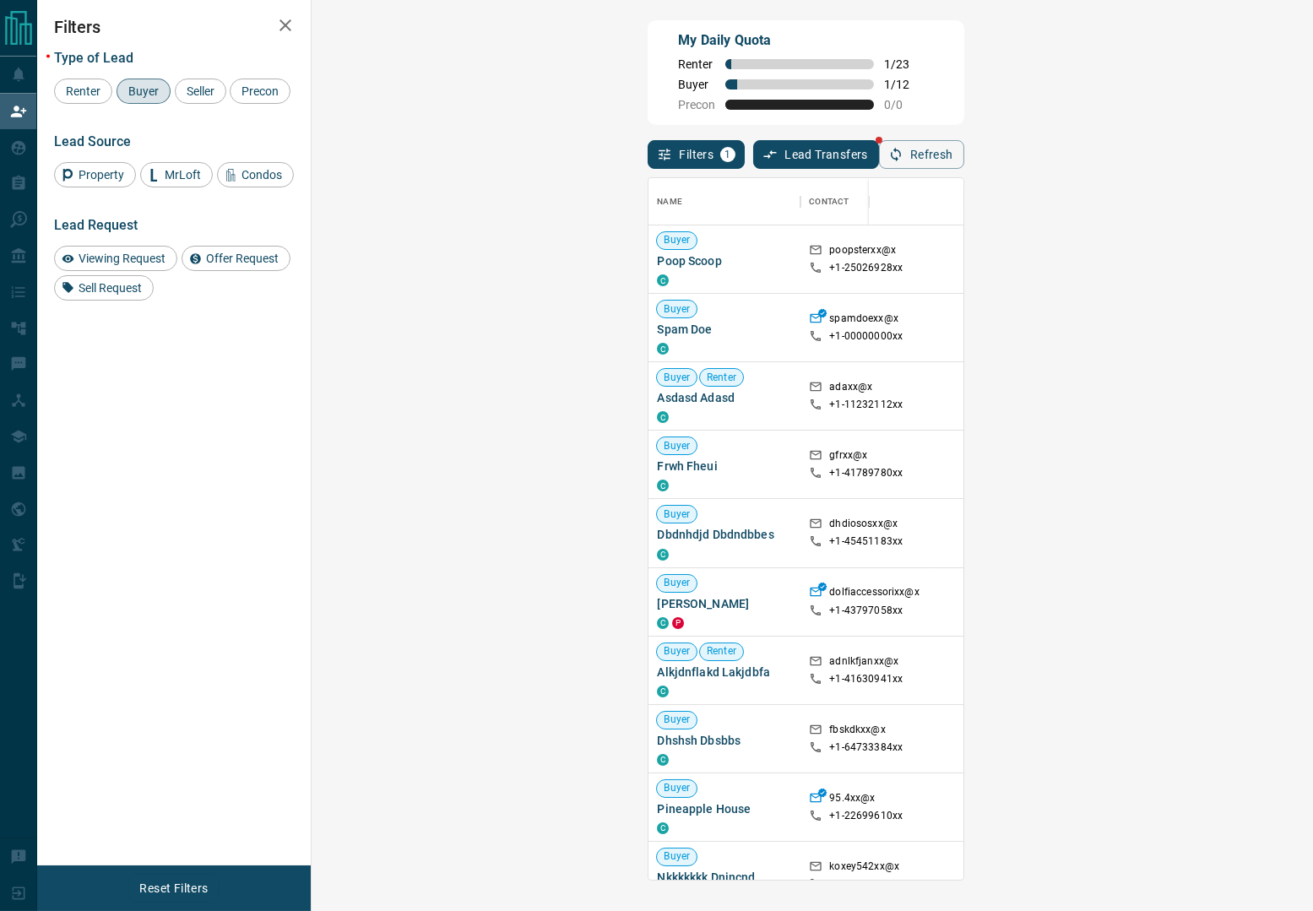
click at [844, 130] on div "Filters 1 Lead Transfers Refresh" at bounding box center [806, 147] width 316 height 44
click at [964, 105] on div "My Daily Quota Renter 1 / 23 Buyer 1 / 12 Precon 0 / 0" at bounding box center [806, 72] width 316 height 105
click at [964, 76] on div "My Daily Quota Renter 1 / 23 Buyer 1 / 12 Precon 0 / 0" at bounding box center [806, 72] width 316 height 105
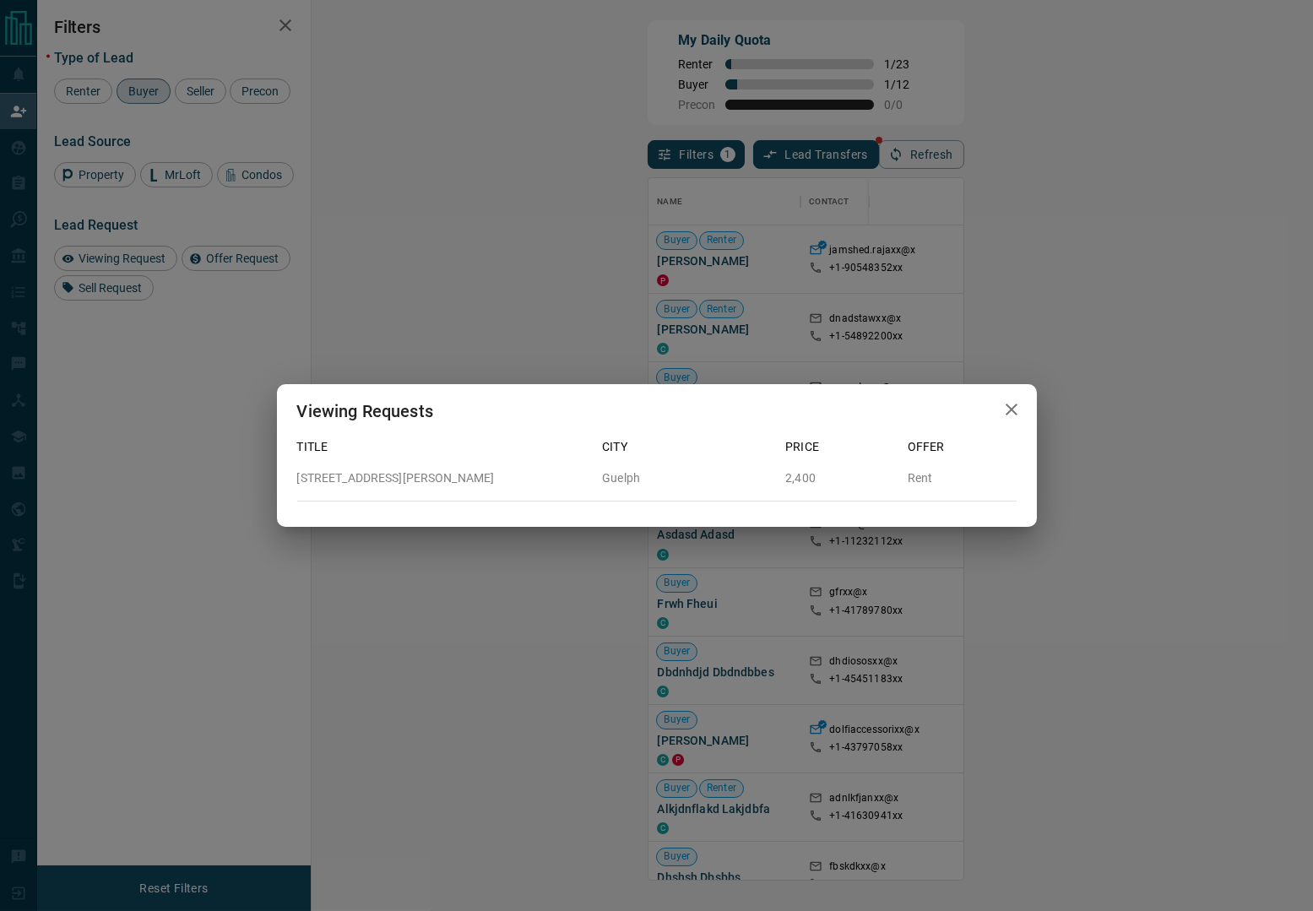
click at [1019, 402] on icon "button" at bounding box center [1012, 410] width 20 height 20
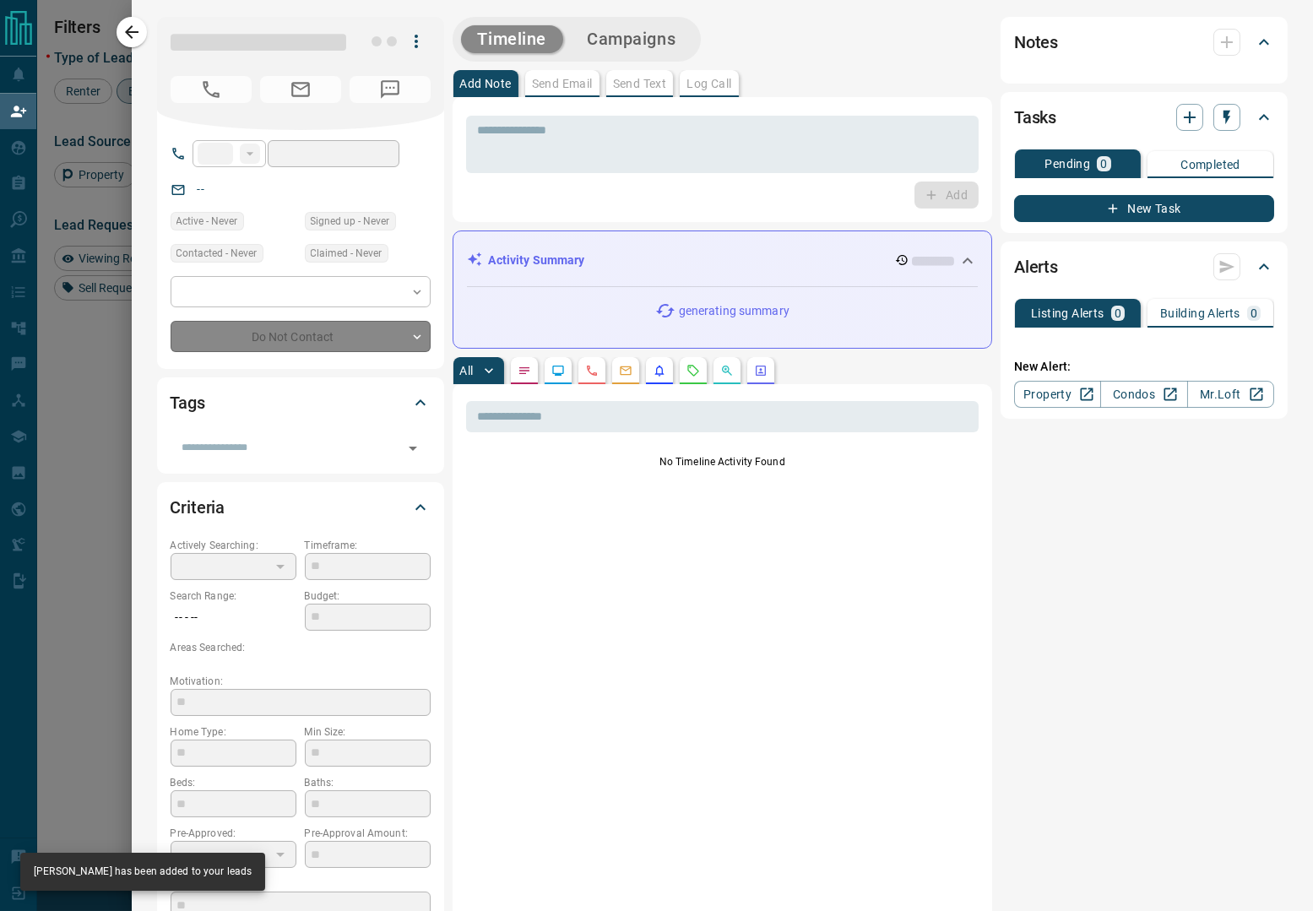
type input "**"
type input "**********"
type input "**"
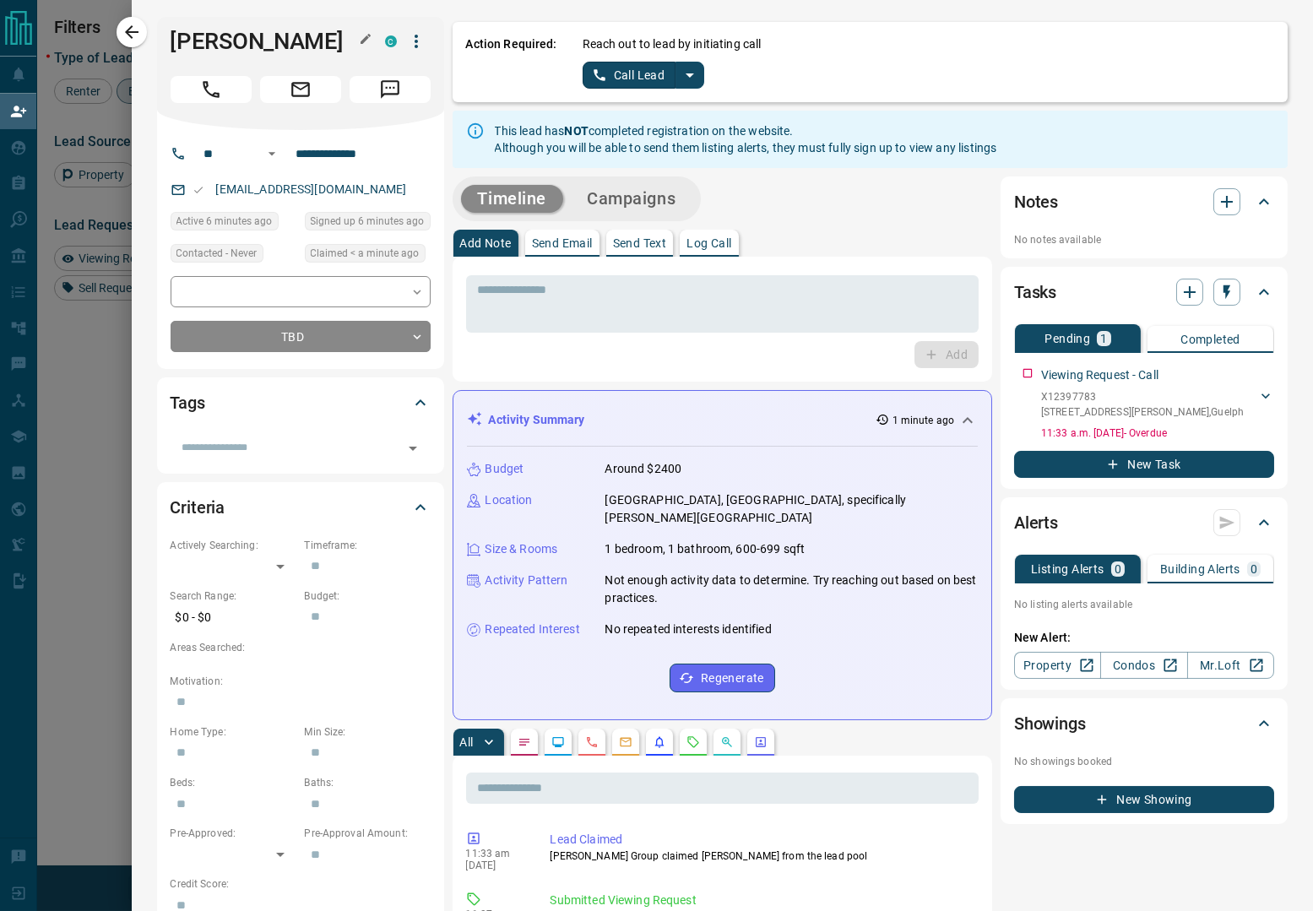
click at [263, 55] on h1 "Danuta Nadstawna" at bounding box center [265, 41] width 189 height 27
copy div "Danuta Nadstawna C"
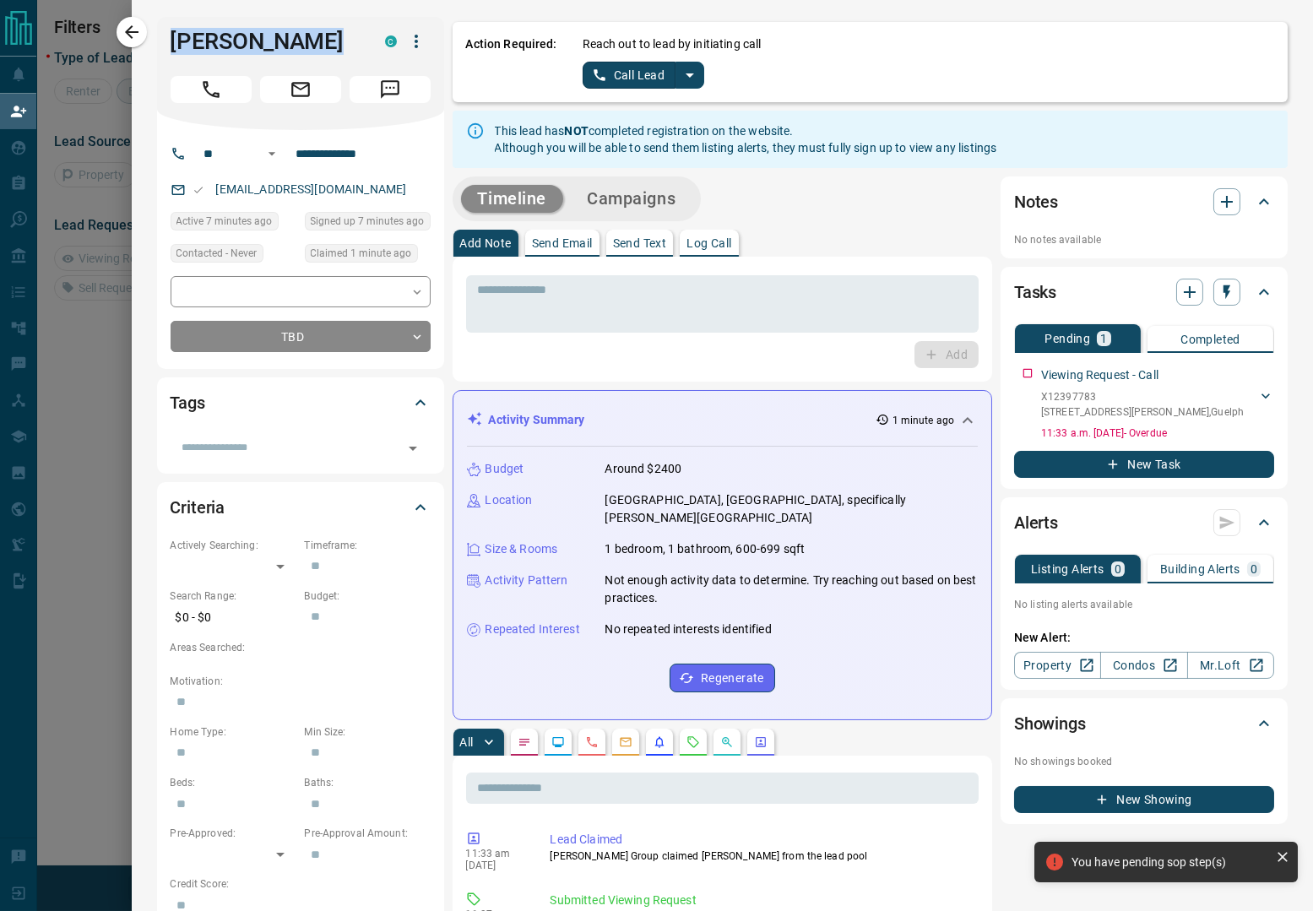
click at [693, 78] on icon "split button" at bounding box center [690, 75] width 20 height 20
click at [635, 139] on li "Log Manual Call" at bounding box center [642, 133] width 103 height 25
click at [617, 84] on button "Log Manual Call" at bounding box center [638, 75] width 111 height 27
click at [598, 79] on button "Yes" at bounding box center [600, 75] width 34 height 26
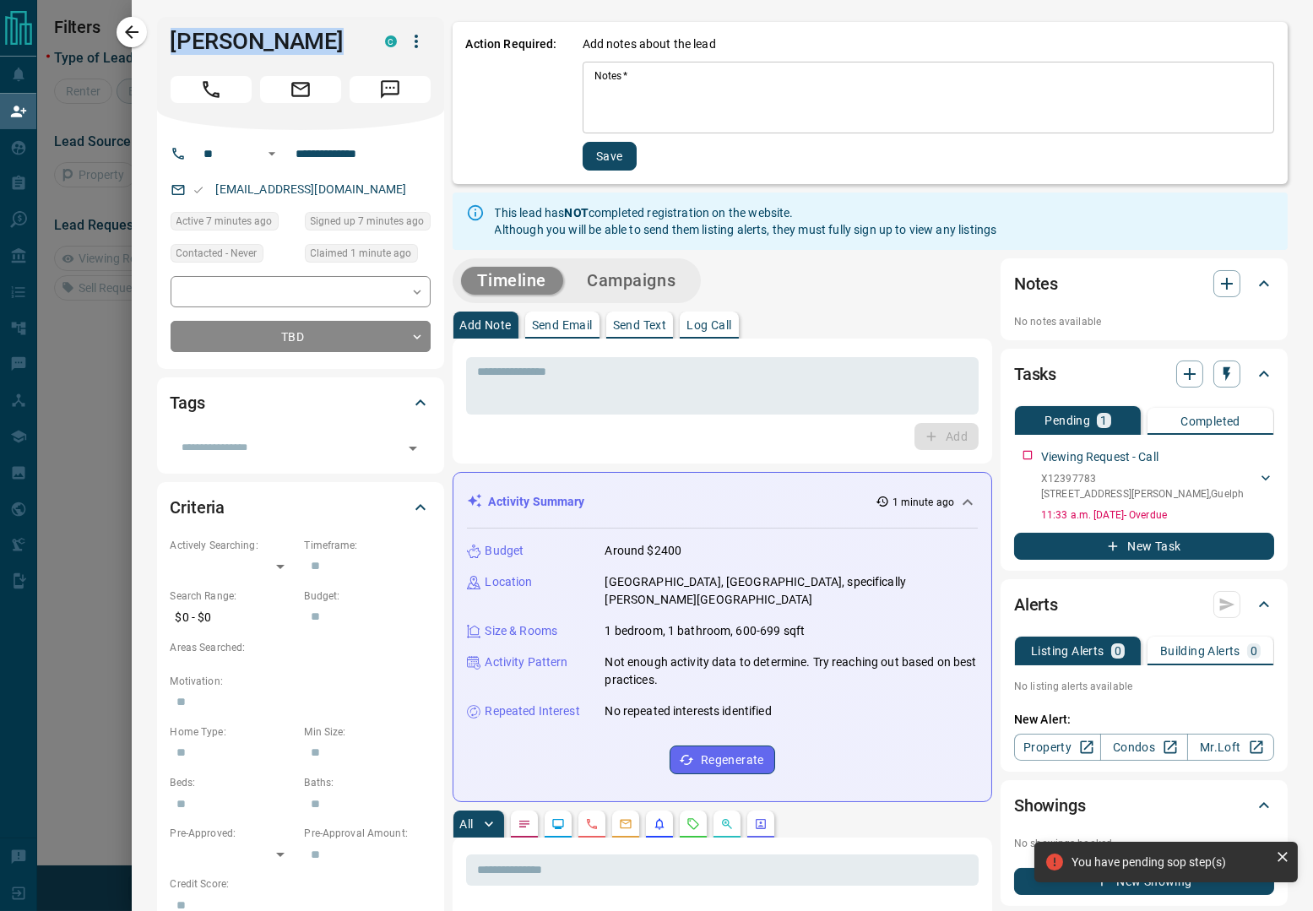
click at [774, 89] on textarea "Notes   *" at bounding box center [929, 97] width 668 height 57
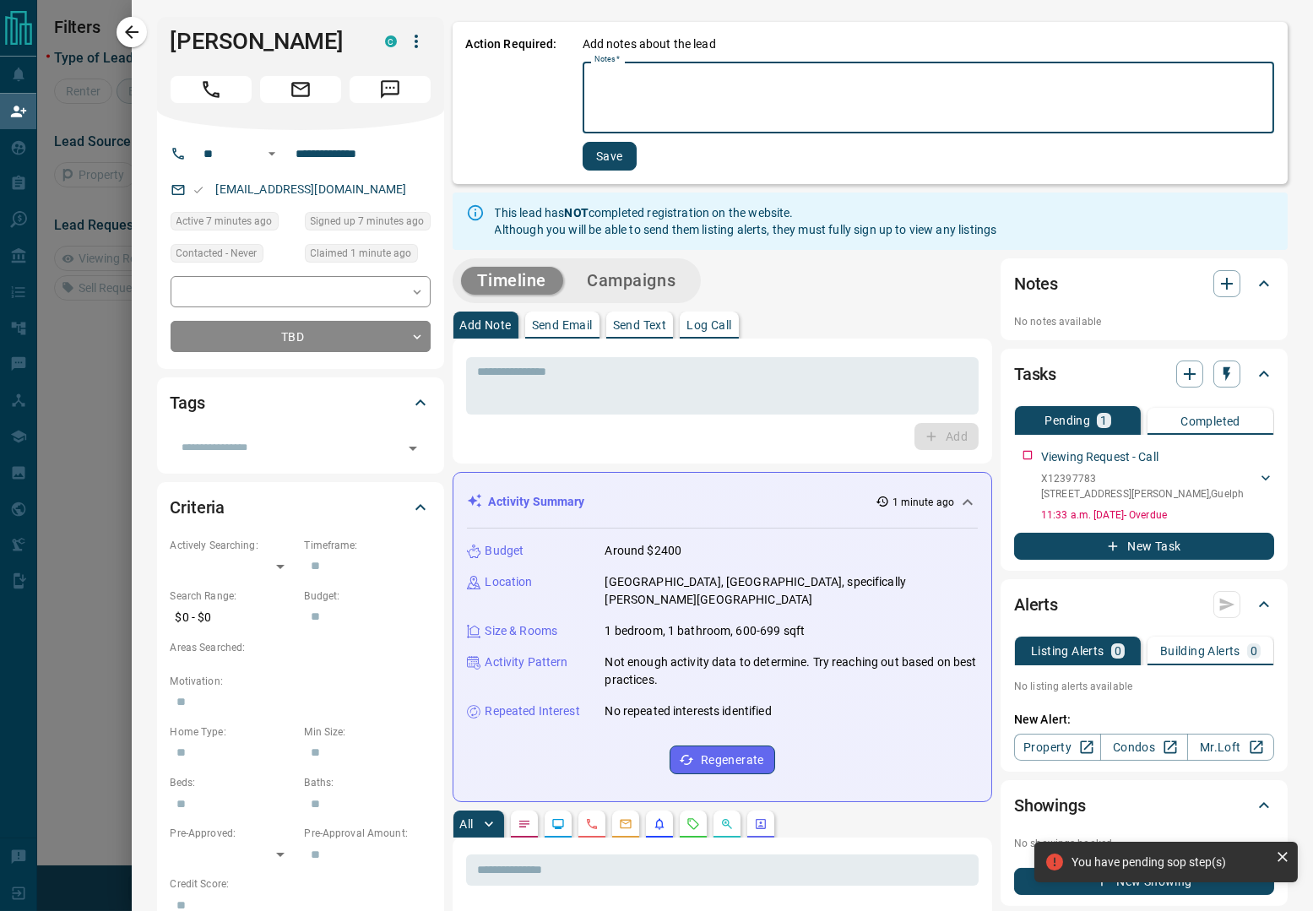
type textarea "*"
type textarea "****"
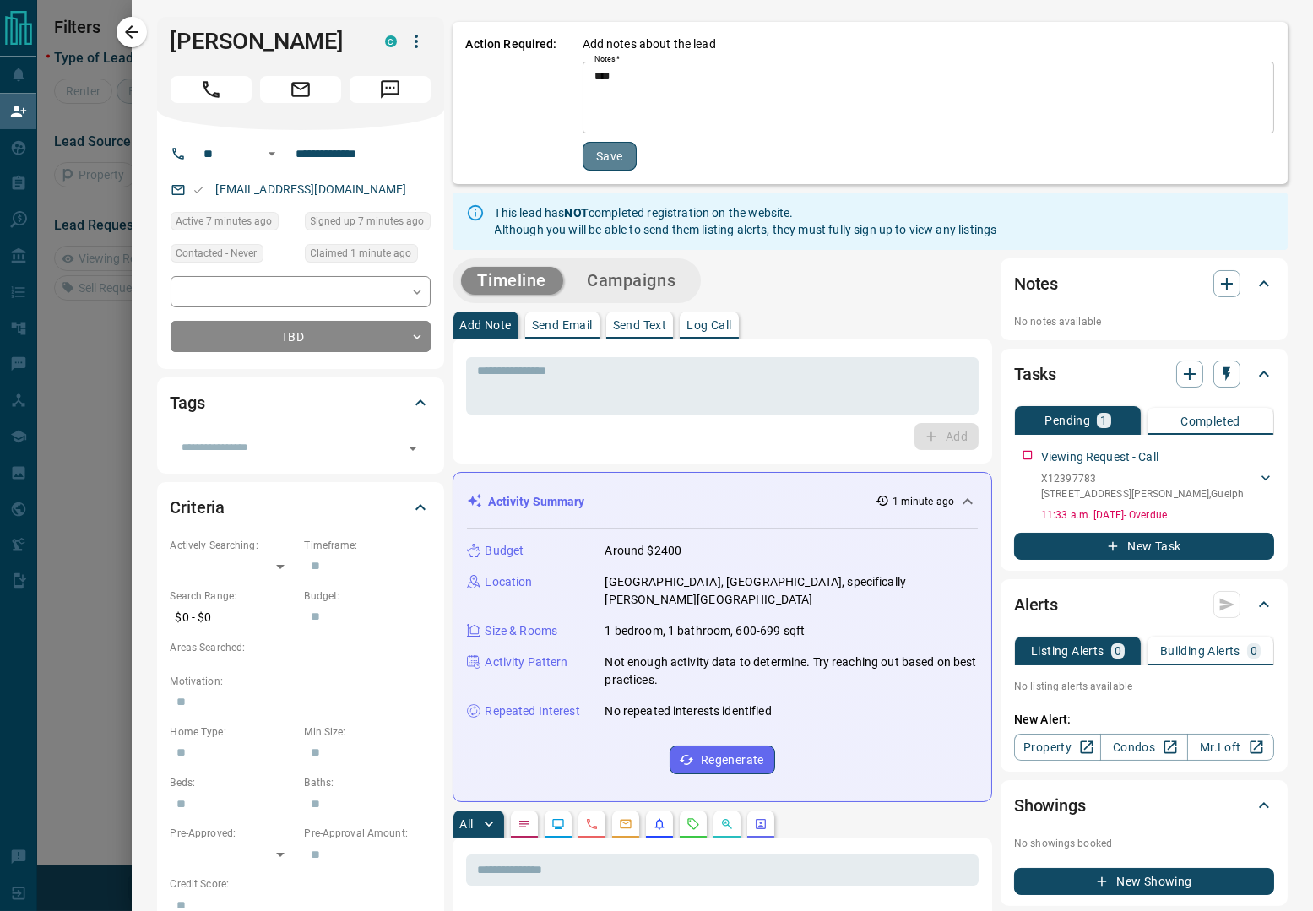
click at [594, 156] on button "Save" at bounding box center [610, 156] width 54 height 29
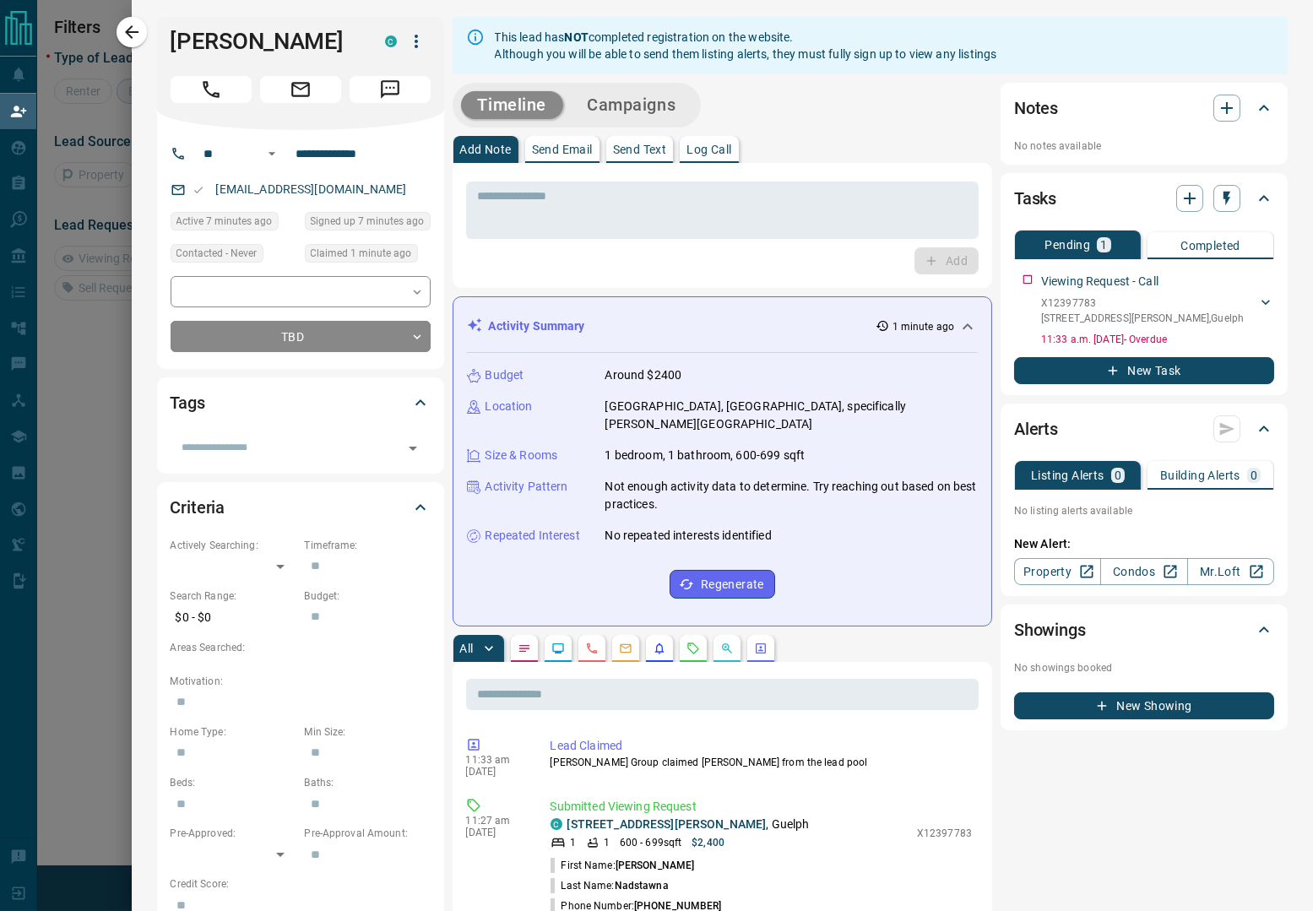
click at [917, 139] on div "Add Note Send Email Send Text Log Call" at bounding box center [723, 149] width 541 height 27
click at [831, 131] on div "Timeline Campaigns Add Note Send Email Send Text Log Call * ​ Add Activity Summ…" at bounding box center [723, 923] width 541 height 1680
click at [874, 96] on div "Timeline Campaigns" at bounding box center [723, 105] width 541 height 45
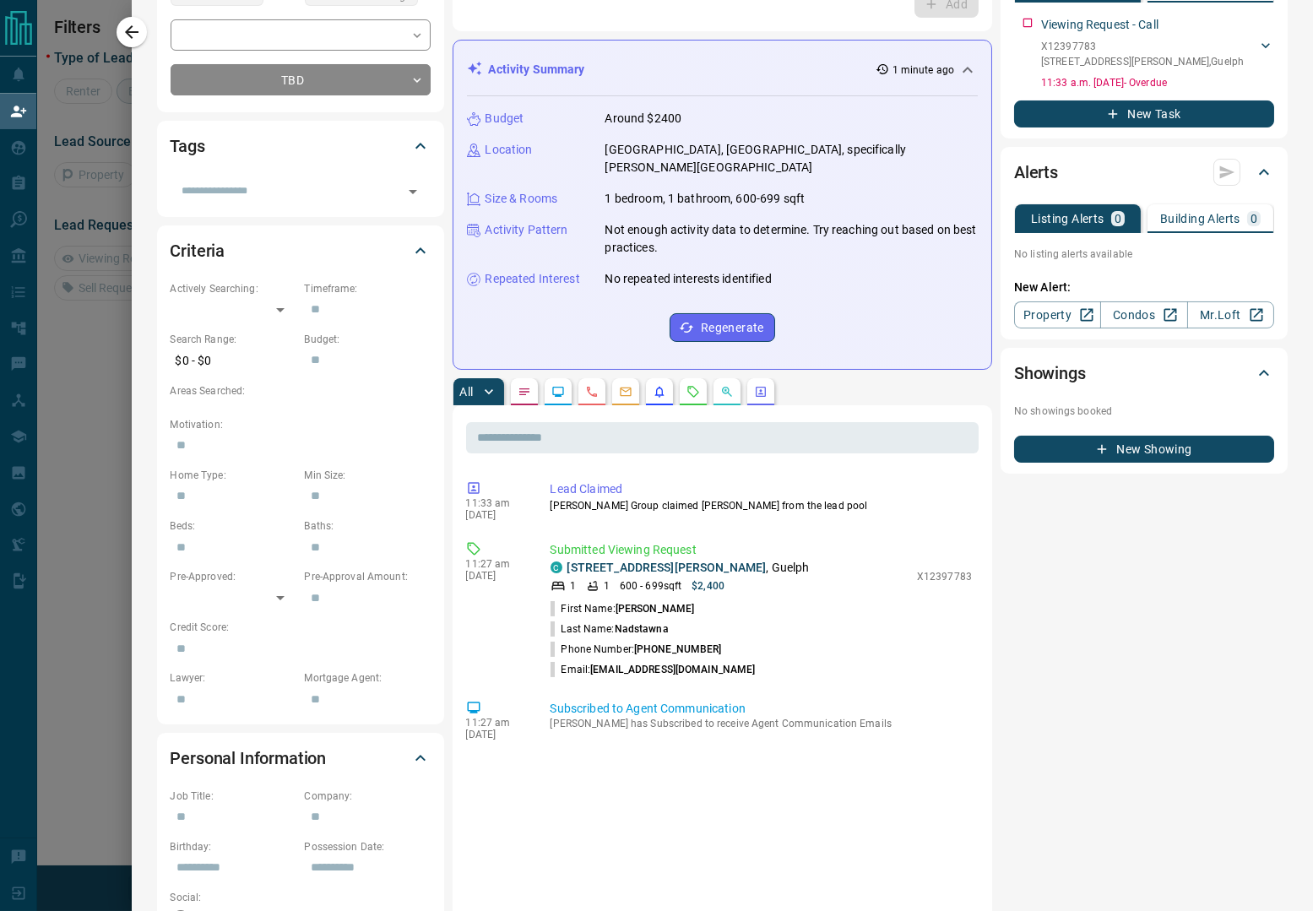
scroll to position [210, 0]
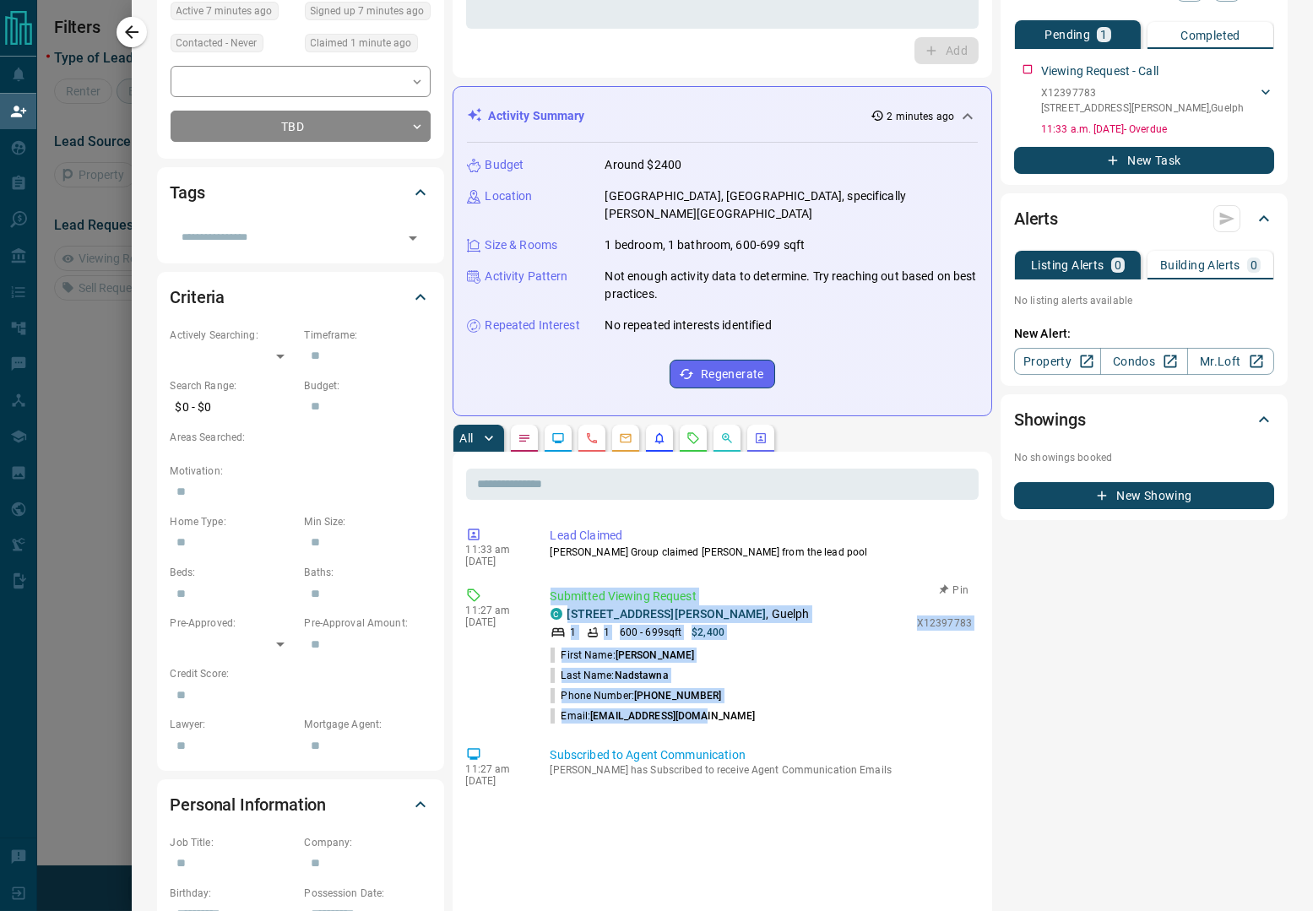
drag, startPoint x: 727, startPoint y: 699, endPoint x: 548, endPoint y: 584, distance: 212.7
click at [548, 584] on div "11:27 am Oct 14 2025 Submitted Viewing Request C 303 - 1280 Gordon Street , Gue…" at bounding box center [723, 657] width 514 height 149
copy div "Submitted Viewing Request C 303 - 1280 Gordon Street , Guelph 1 1 600 - 699 sqf…"
click at [780, 706] on li "Email: dnadstawna@gmail.com" at bounding box center [762, 716] width 422 height 20
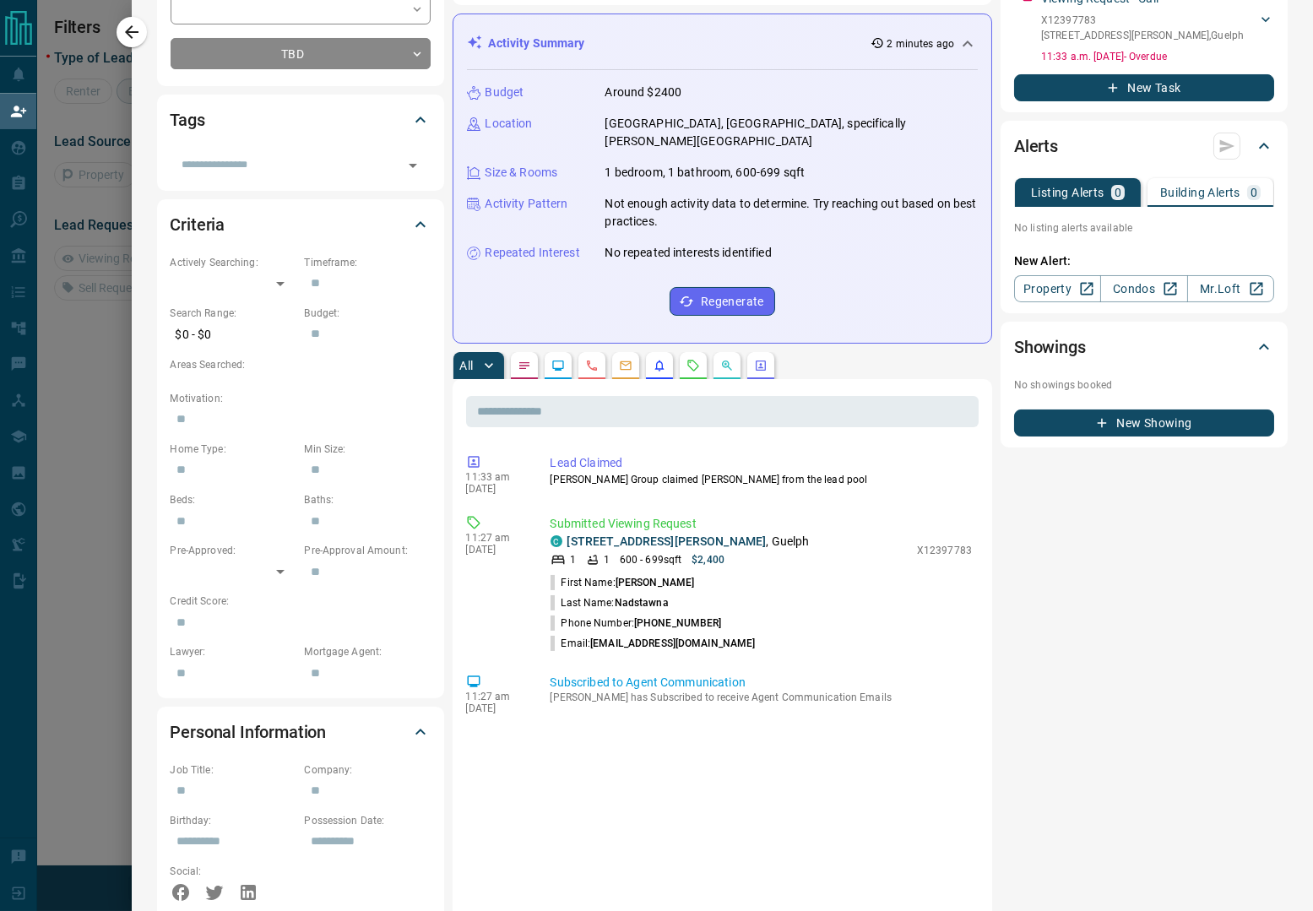
scroll to position [422, 0]
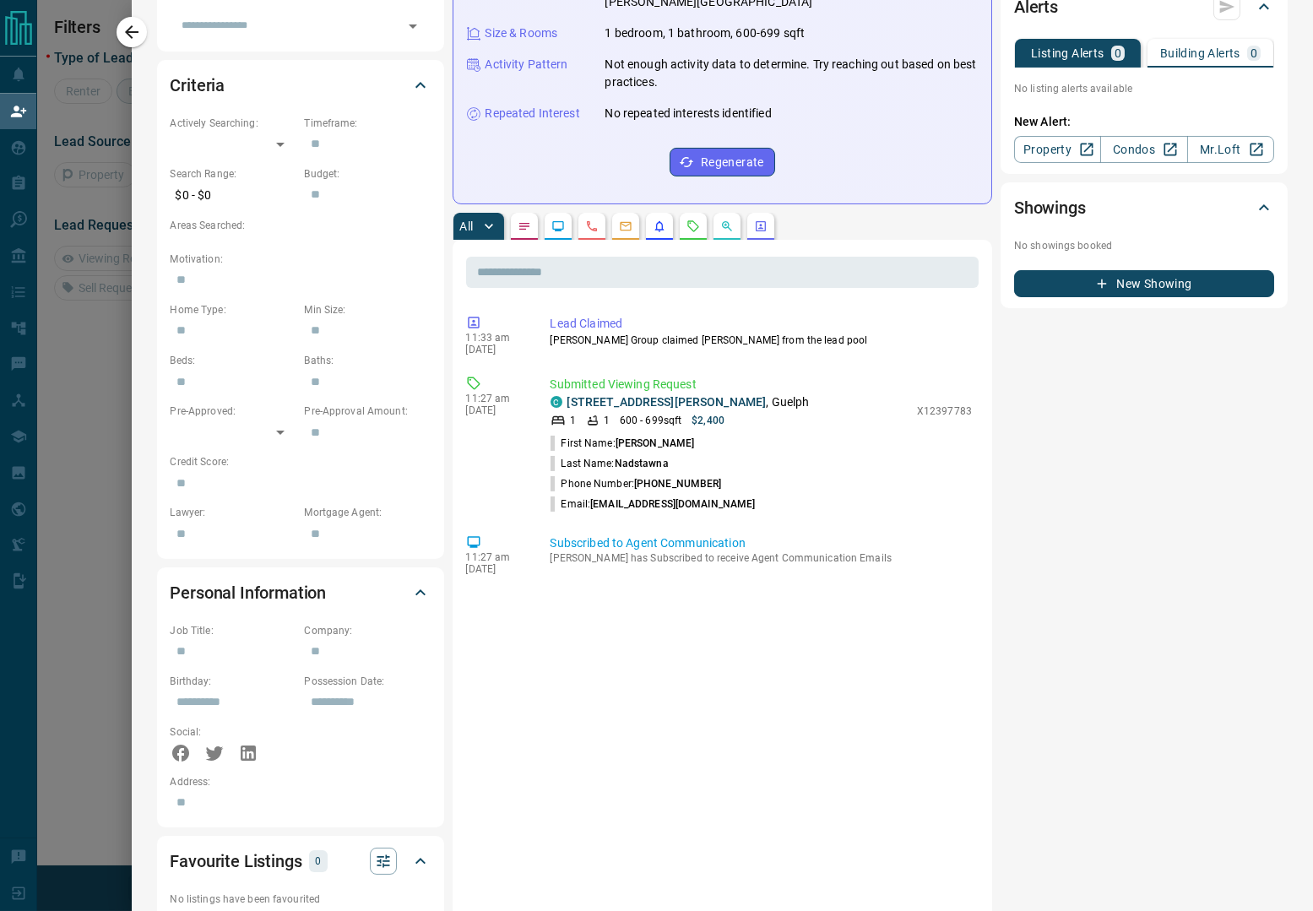
click at [664, 705] on div "11:33 am Oct 14 2025 Lead Claimed Daaron Johnston Group claimed Danuta from the…" at bounding box center [723, 817] width 514 height 1014
click at [778, 686] on div "11:33 am Oct 14 2025 Lead Claimed Daaron Johnston Group claimed Danuta from the…" at bounding box center [723, 817] width 514 height 1014
click at [1057, 436] on div "Notes No notes available Tasks Pending 1 Completed Viewing Request - Call X1239…" at bounding box center [1144, 500] width 287 height 1680
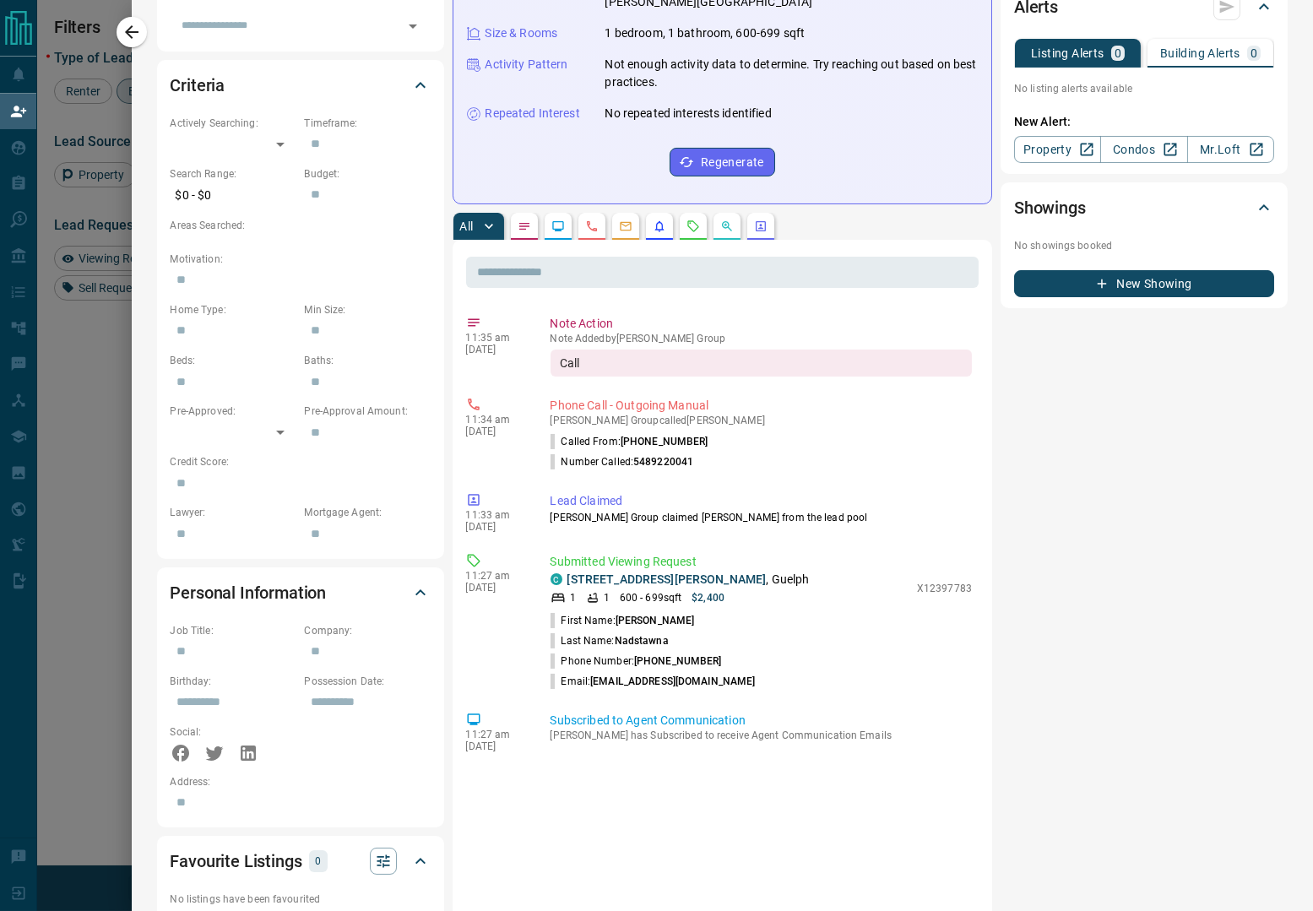
scroll to position [0, 0]
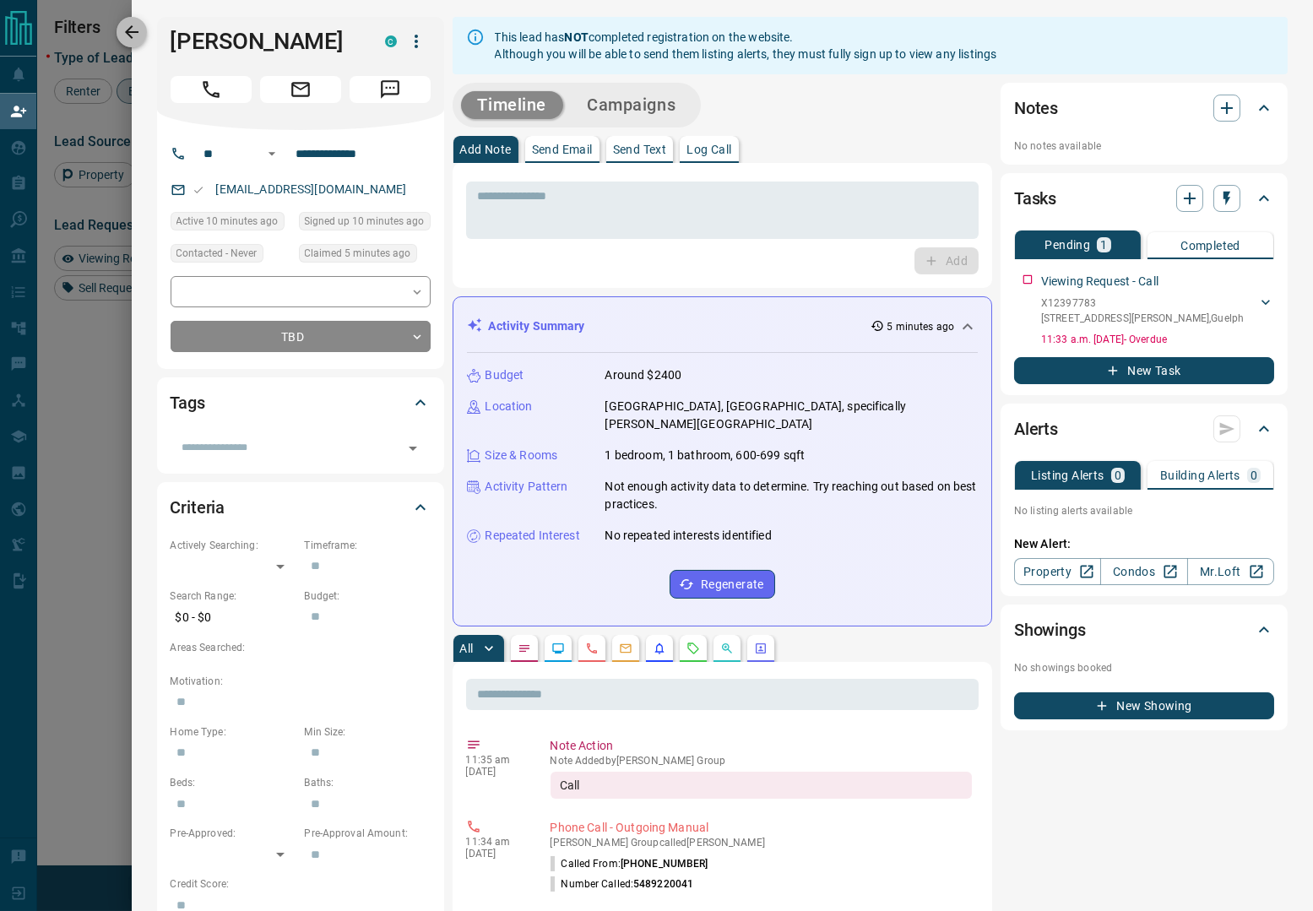
click at [136, 37] on icon "button" at bounding box center [132, 32] width 20 height 20
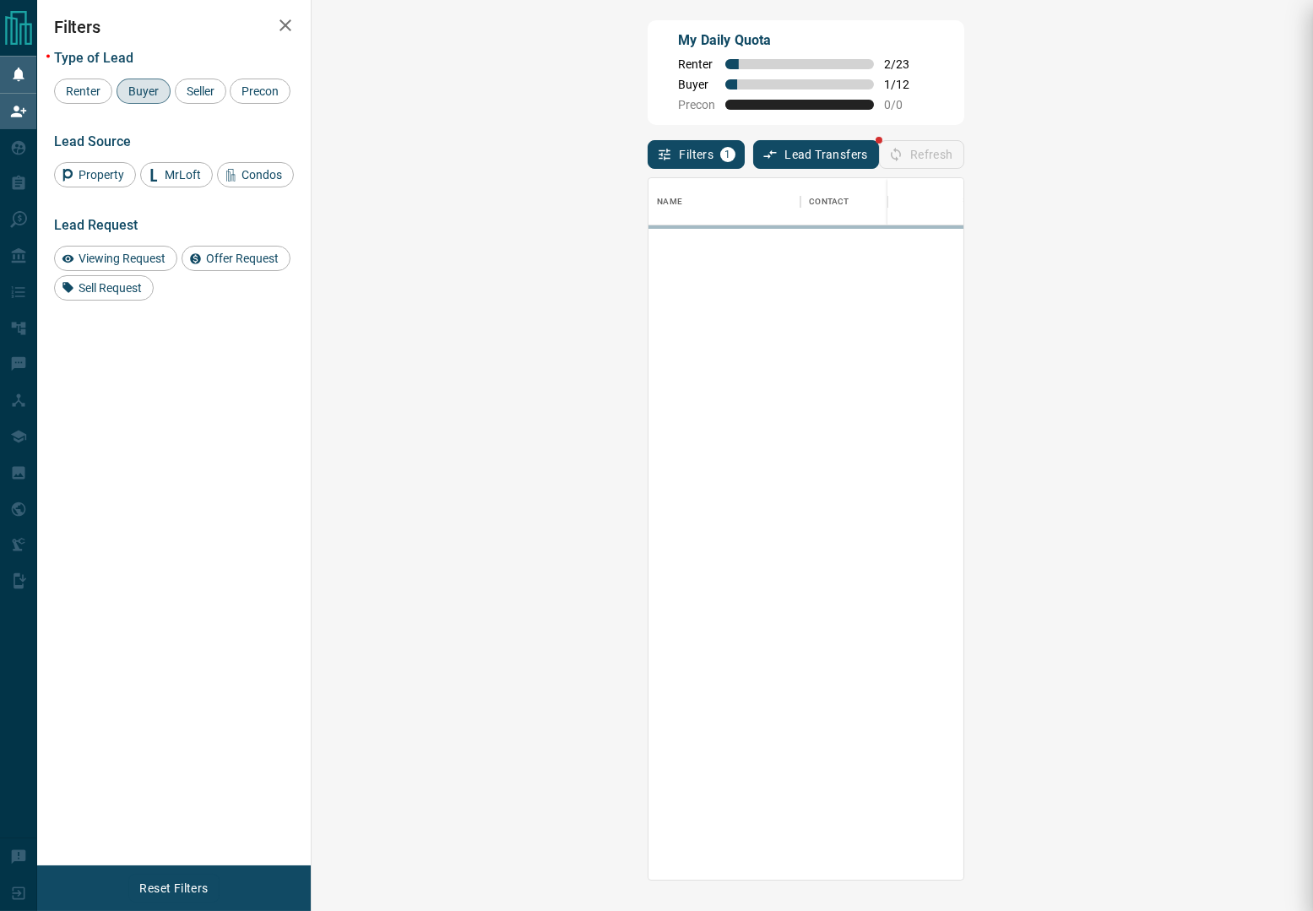
scroll to position [682, 946]
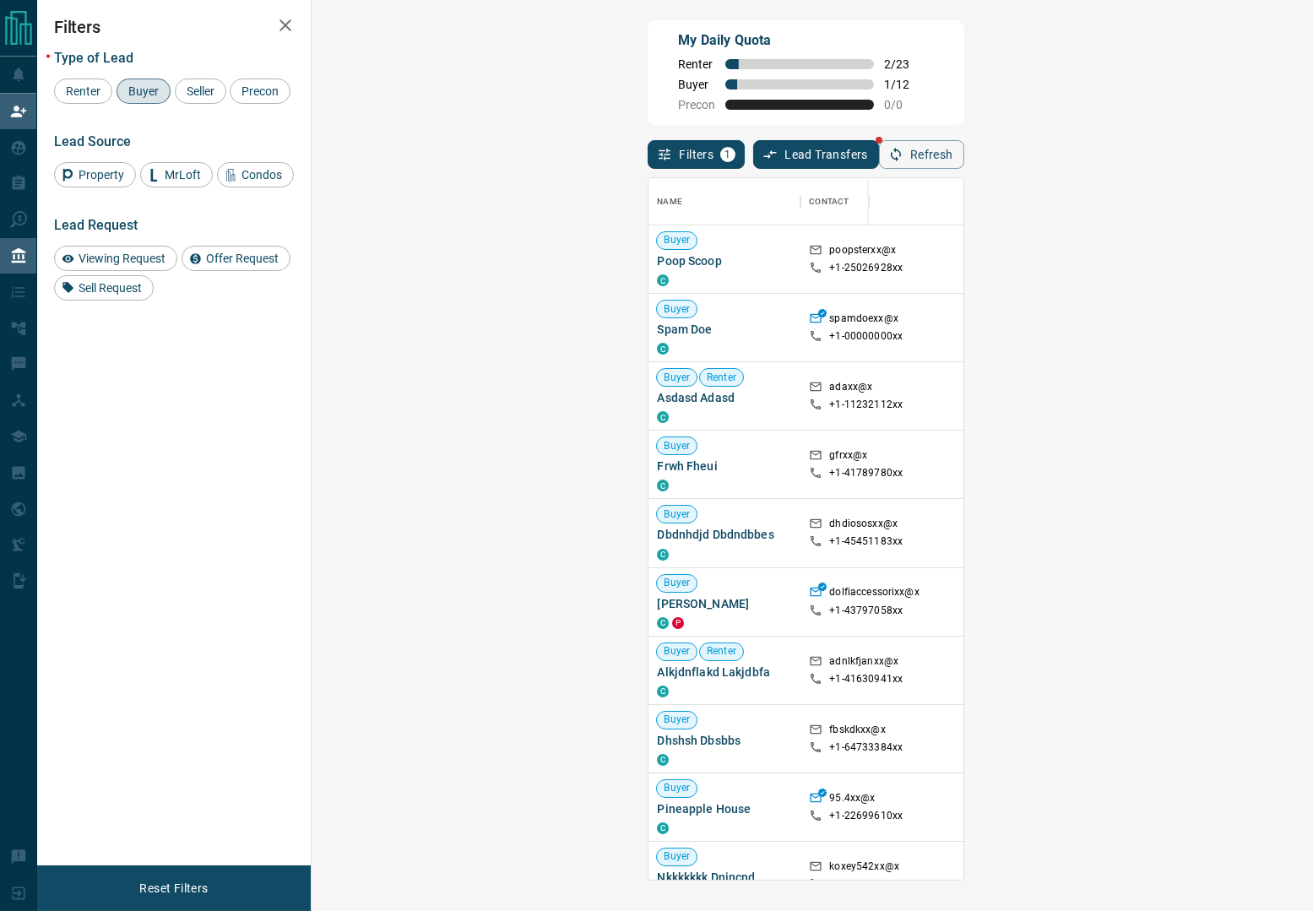
drag, startPoint x: 111, startPoint y: 421, endPoint x: 24, endPoint y: 271, distance: 173.7
click at [111, 421] on div "Filters Type of Lead Renter Buyer Seller Precon Lead Source Property MrLoft Con…" at bounding box center [174, 433] width 274 height 866
click at [964, 84] on div "My Daily Quota Renter 2 / 23 Buyer 1 / 12 Precon 0 / 0" at bounding box center [806, 72] width 316 height 105
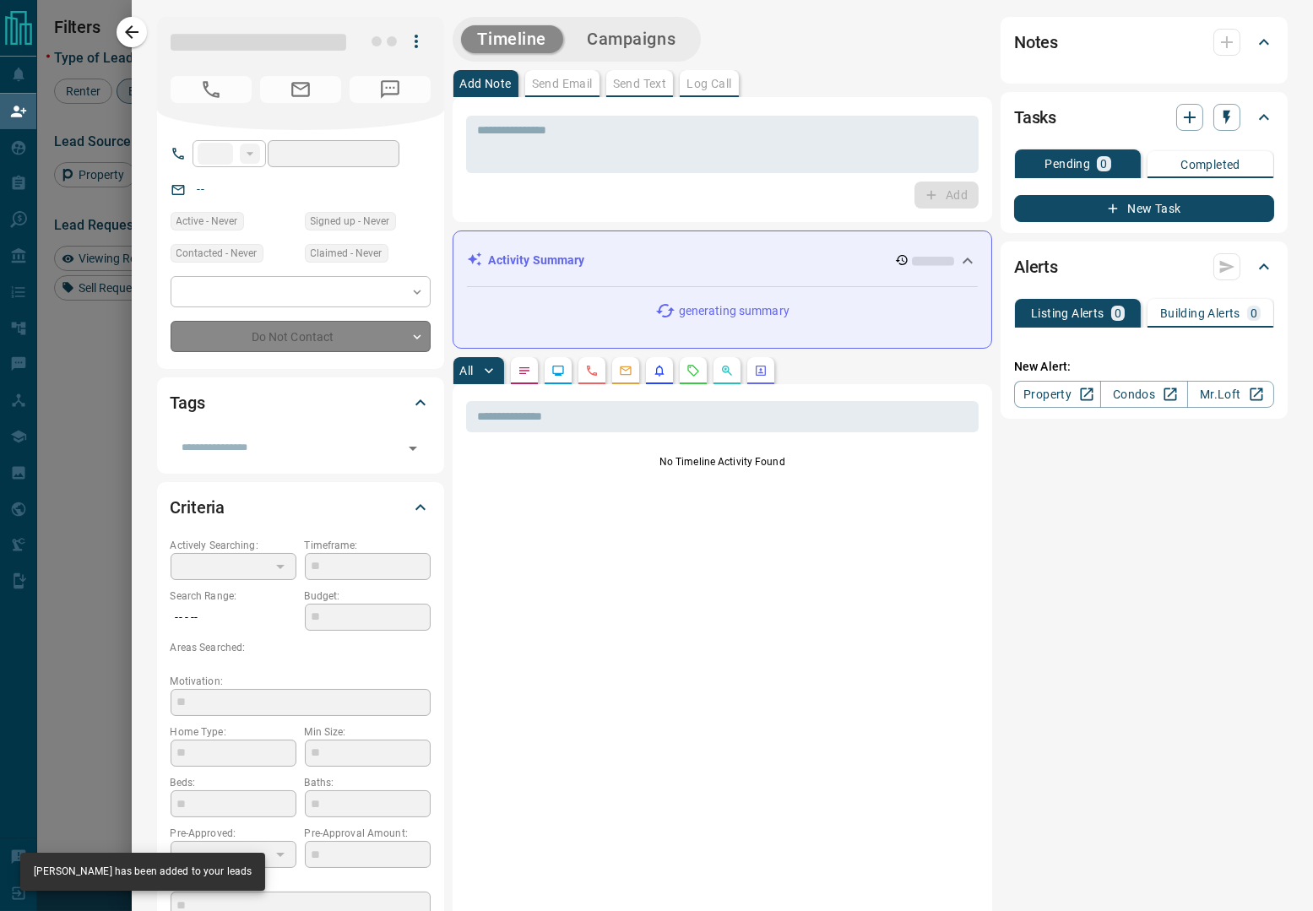
type input "**"
type input "**********"
type input "**"
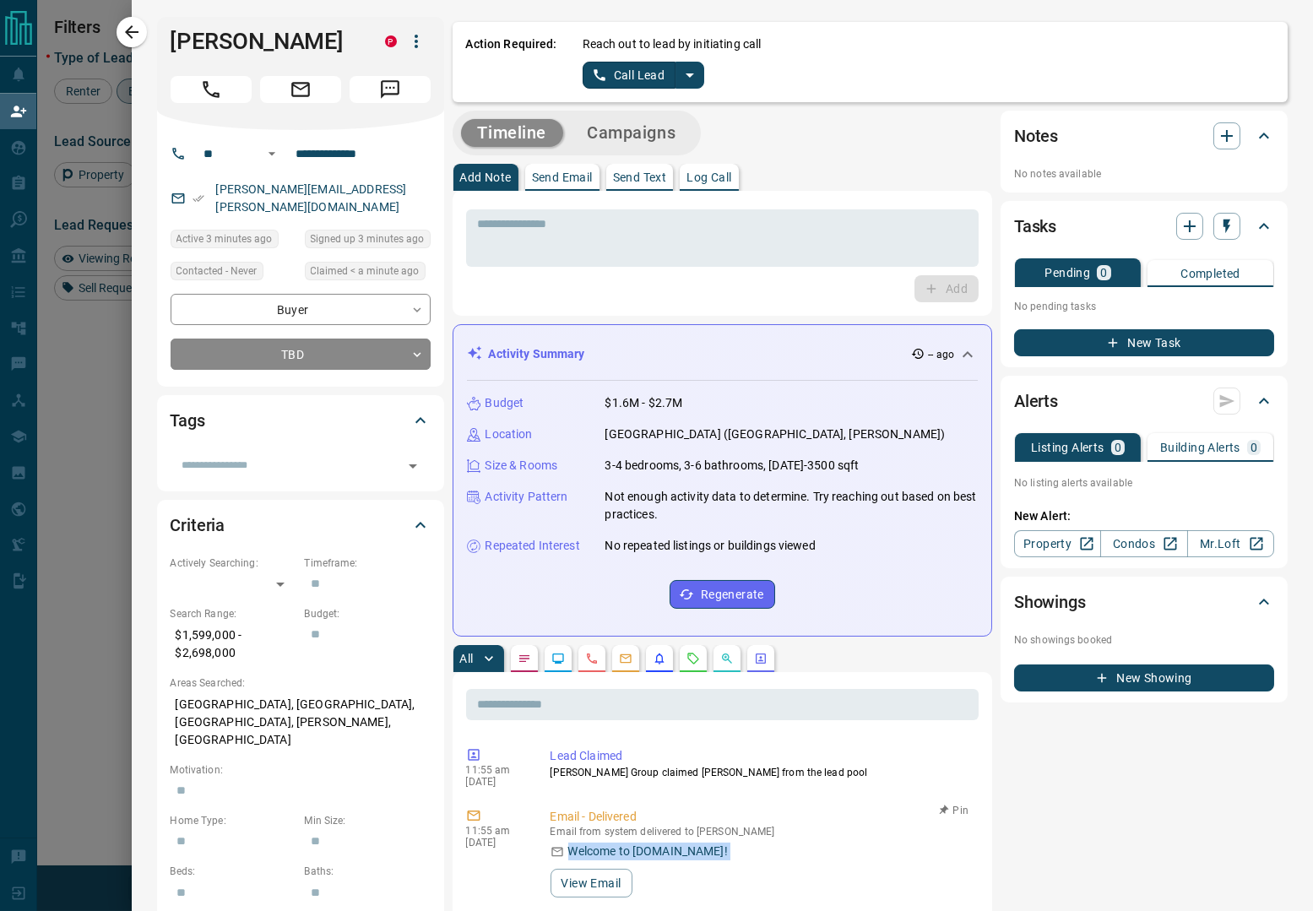
drag, startPoint x: 747, startPoint y: 870, endPoint x: 548, endPoint y: 841, distance: 200.6
click at [684, 72] on icon "split button" at bounding box center [690, 75] width 20 height 20
click at [634, 125] on li "Log Manual Call" at bounding box center [642, 133] width 103 height 25
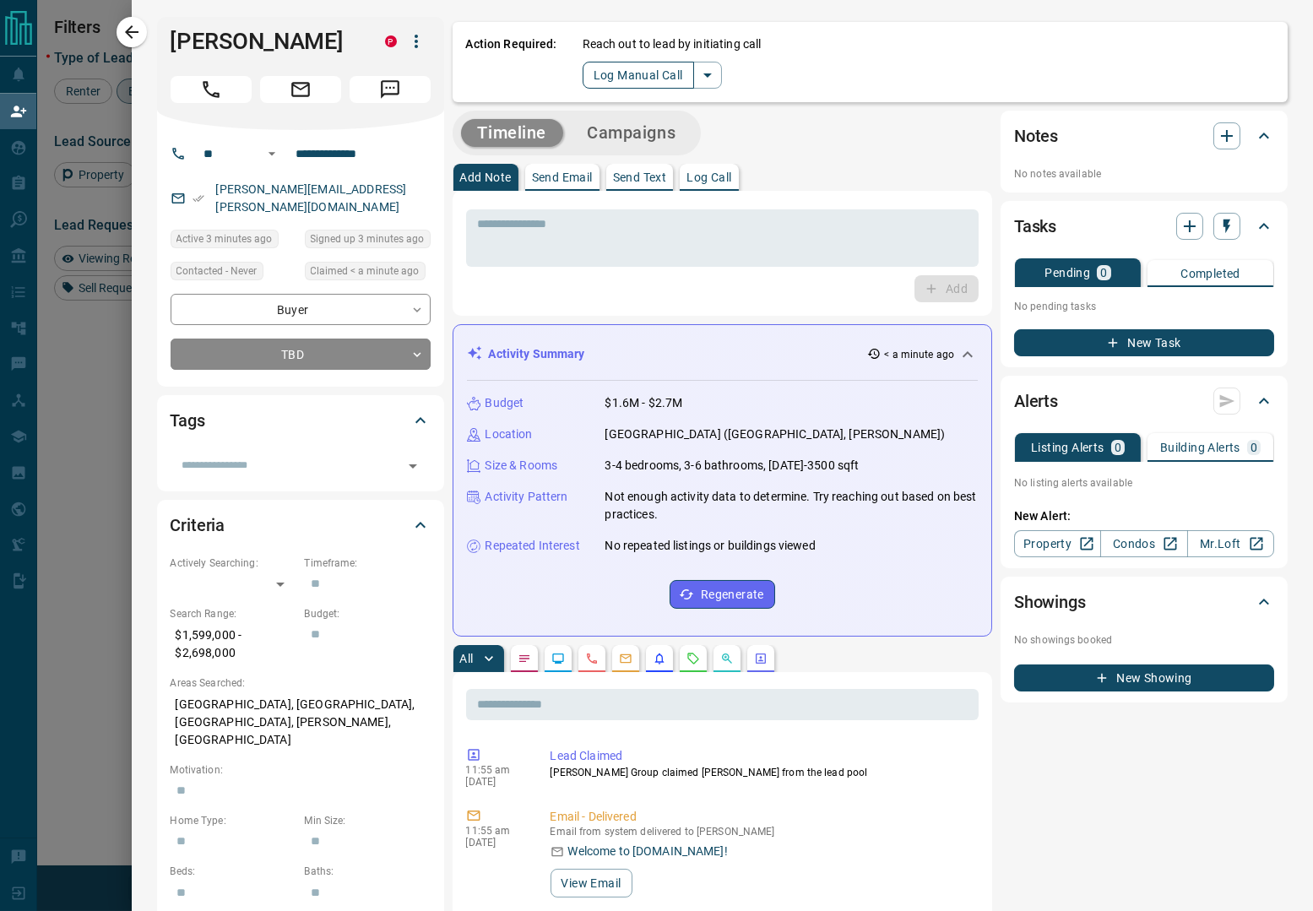
click at [654, 79] on button "Log Manual Call" at bounding box center [638, 75] width 111 height 27
click at [633, 73] on button "No" at bounding box center [631, 75] width 30 height 26
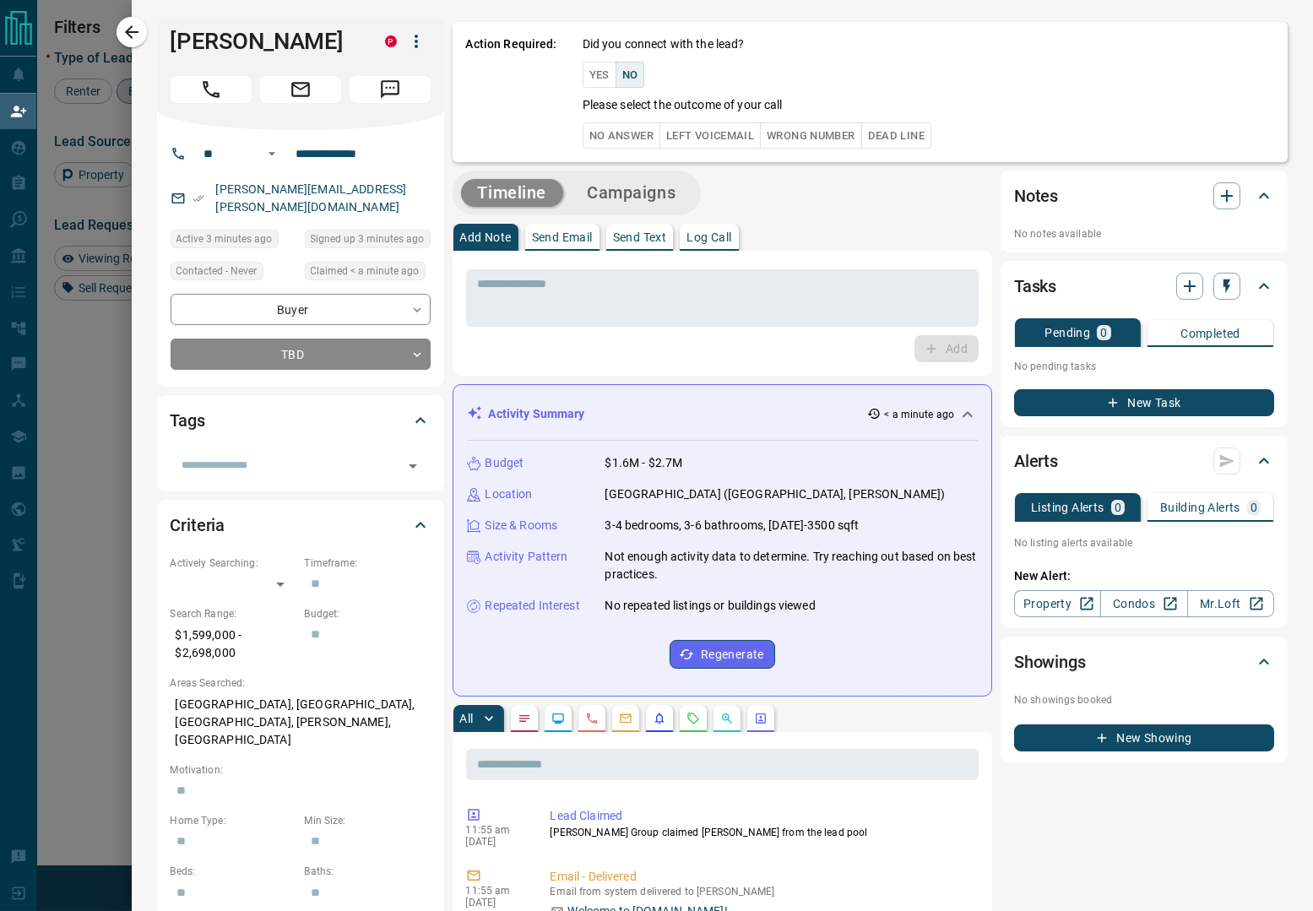
click at [590, 70] on button "Yes" at bounding box center [600, 75] width 34 height 26
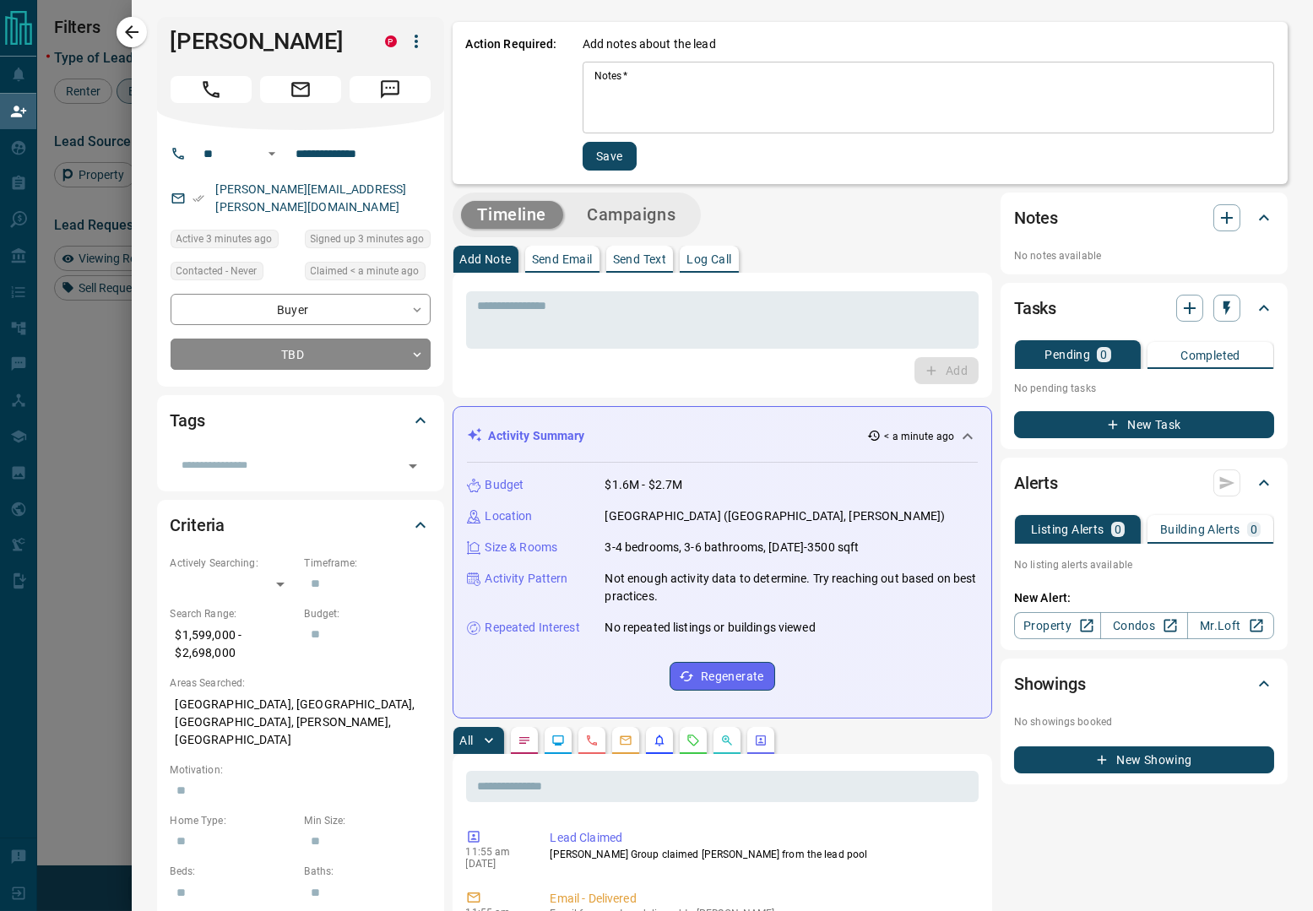
click at [663, 90] on textarea "Notes   *" at bounding box center [929, 97] width 668 height 57
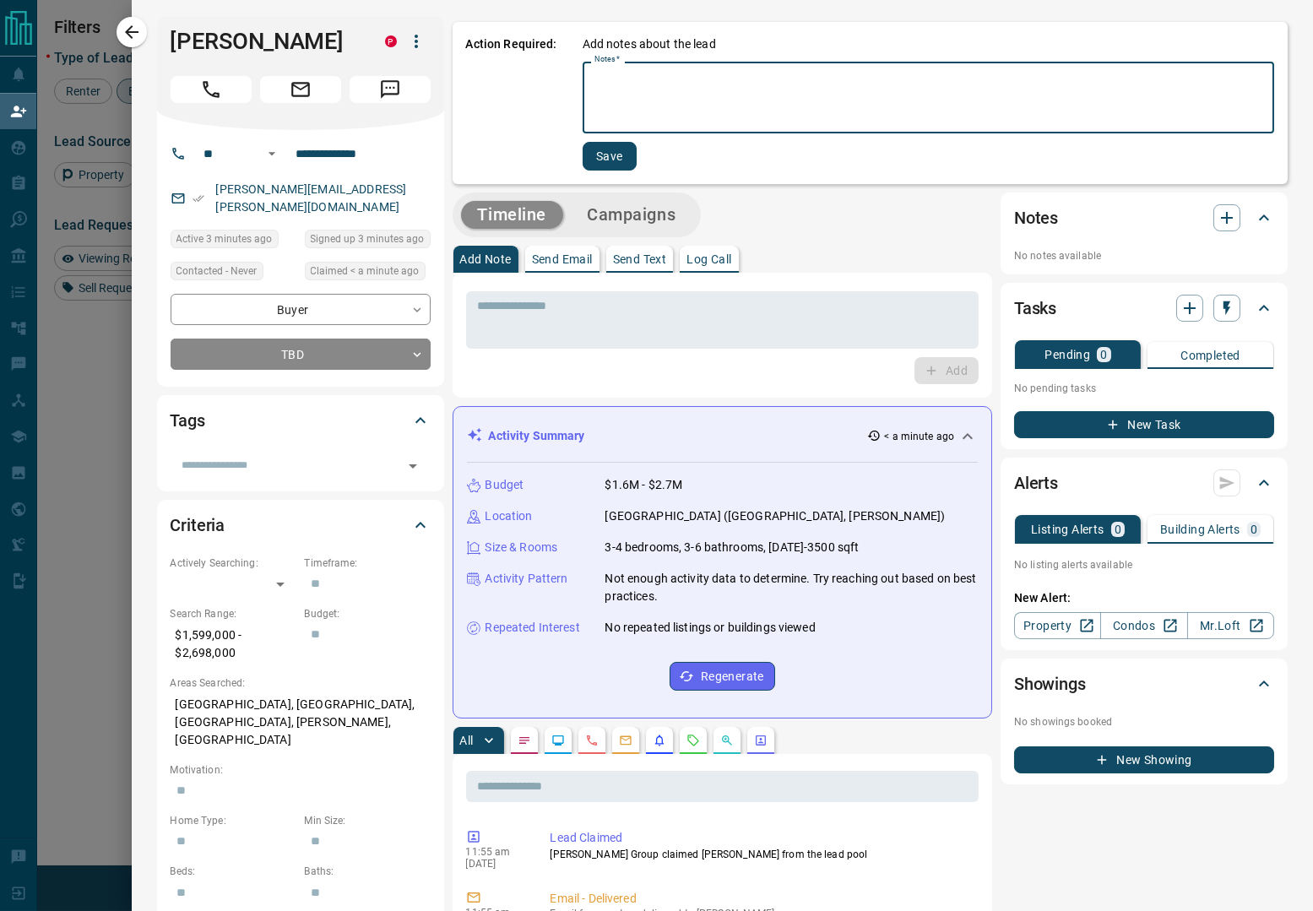
paste textarea "**********"
type textarea "**********"
click at [606, 155] on button "Save" at bounding box center [610, 156] width 54 height 29
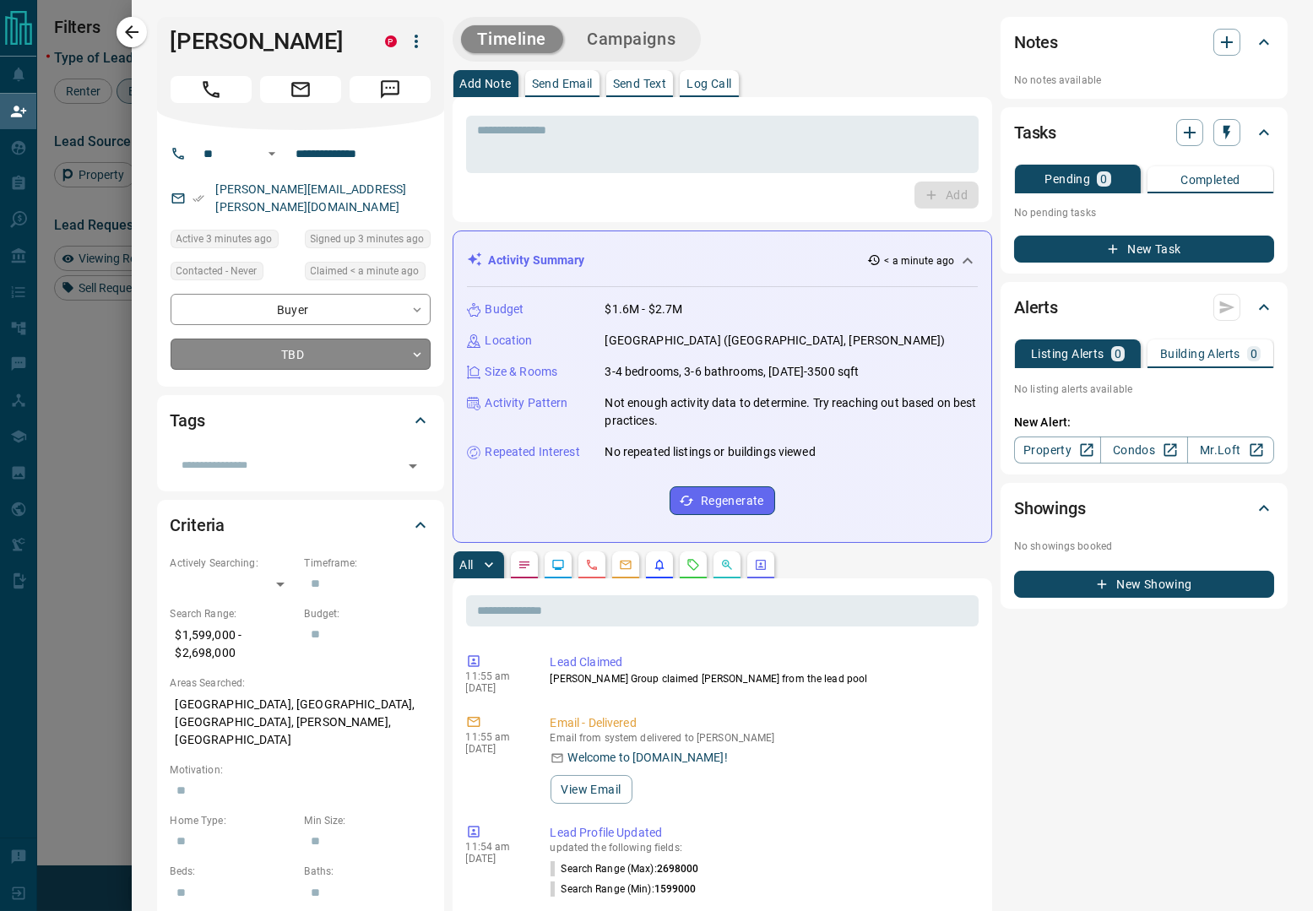
click at [378, 349] on body "Lead Transfers Claim Leads My Leads Tasks Opportunities Deals Campaigns Automat…" at bounding box center [656, 381] width 1313 height 763
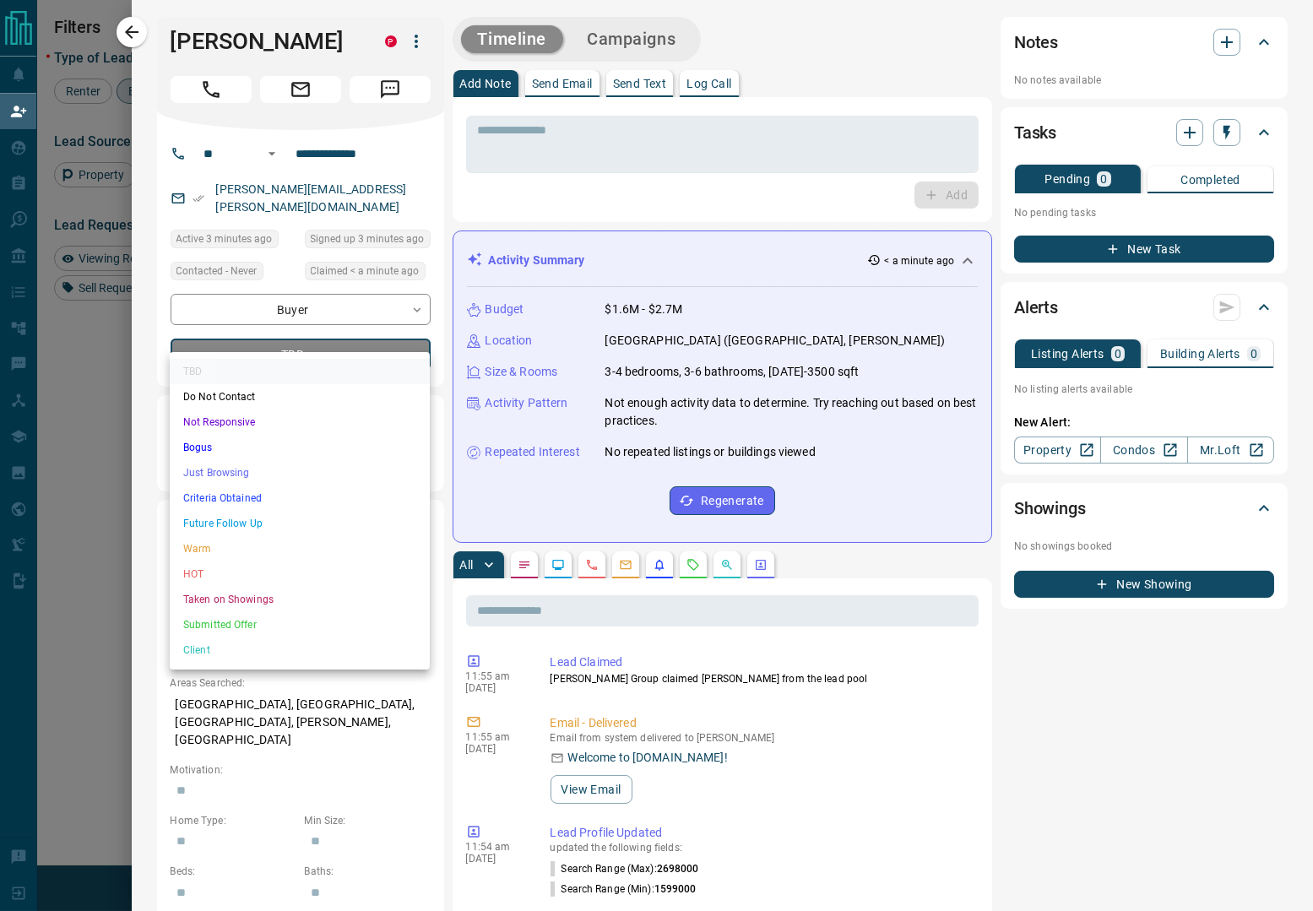
click at [314, 540] on li "Warm" at bounding box center [300, 548] width 260 height 25
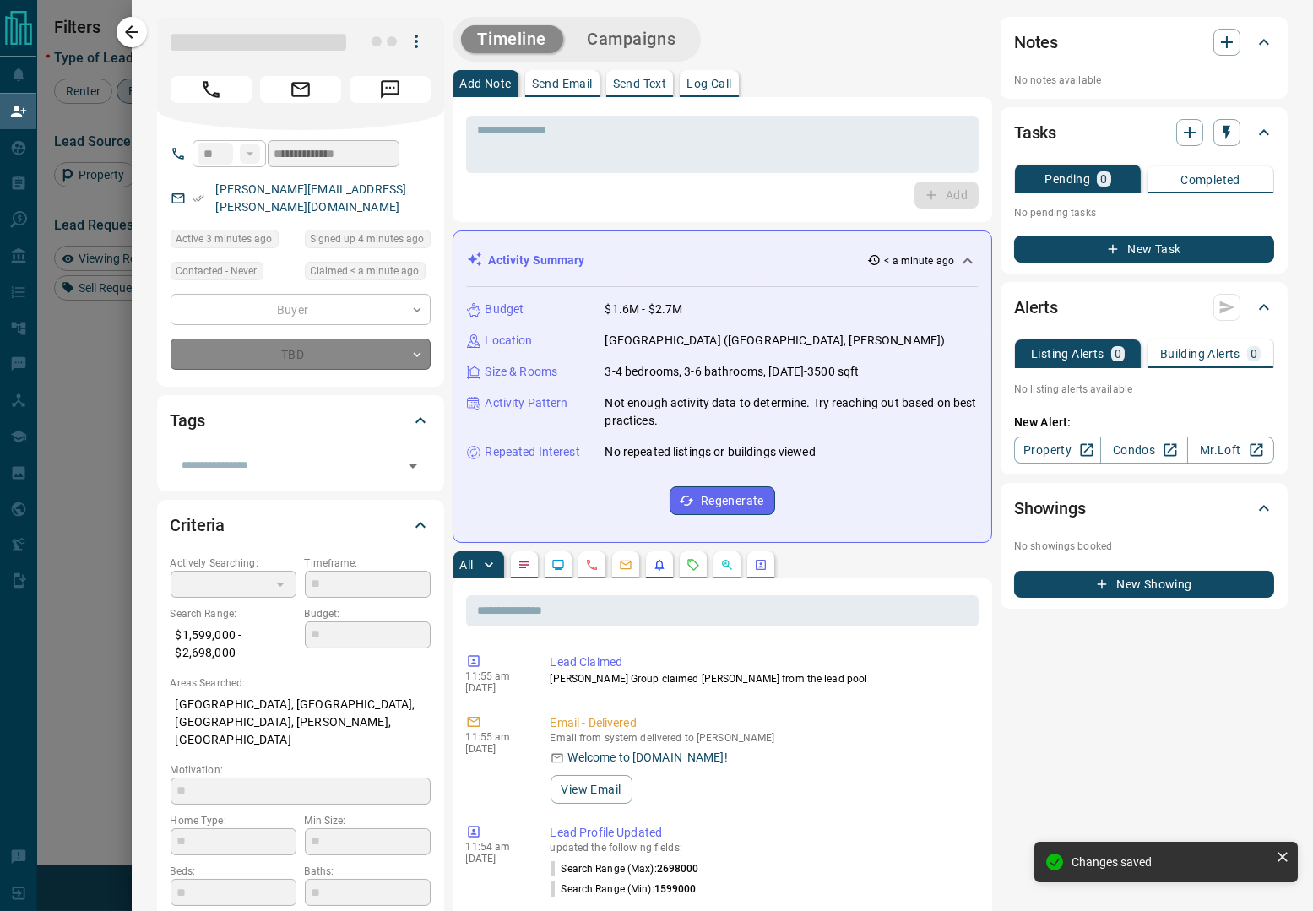
type input "*"
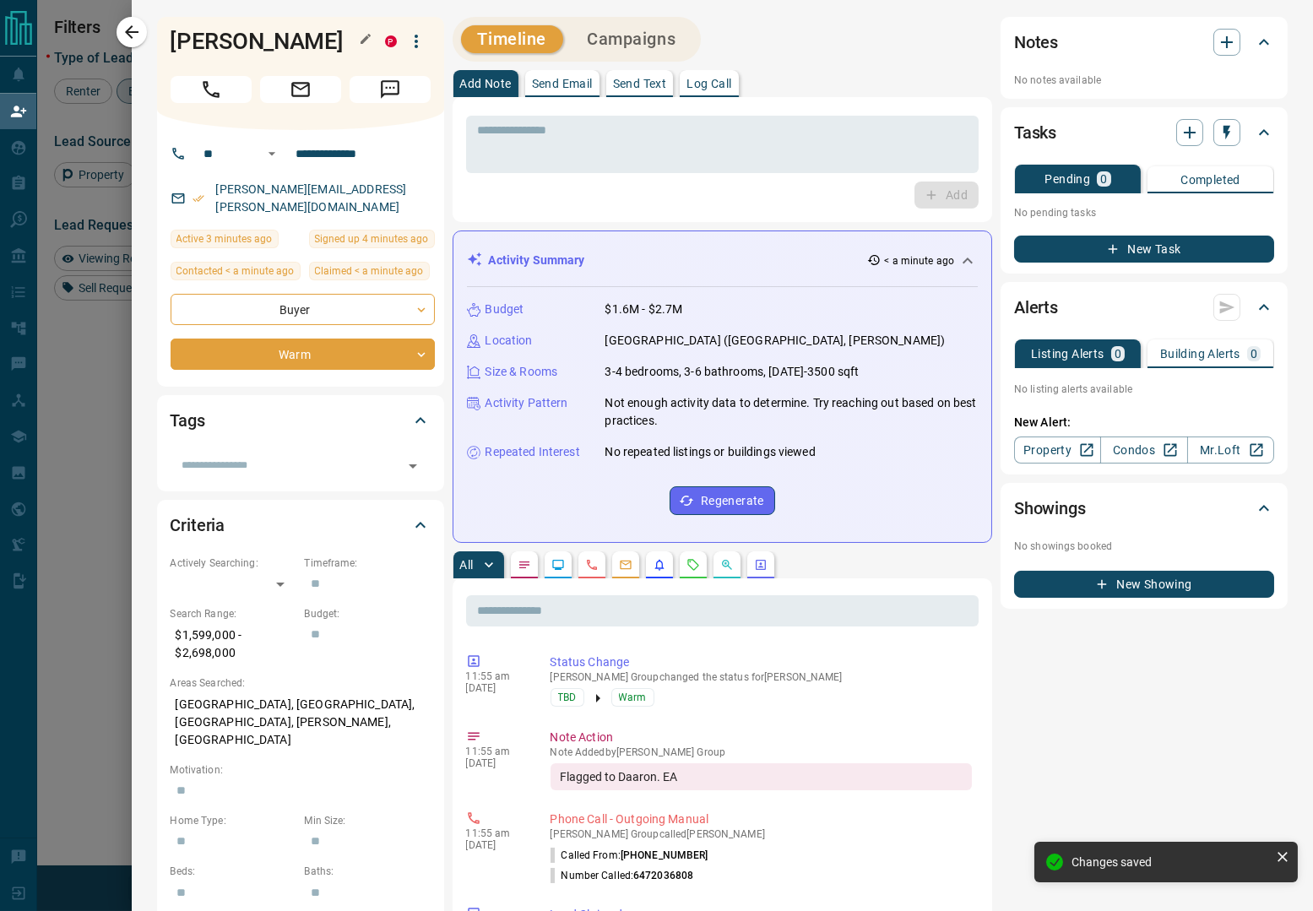
click at [261, 39] on h1 "John Pasalis" at bounding box center [265, 41] width 189 height 27
copy div "John Pasalis P"
click at [313, 150] on input "**********" at bounding box center [356, 153] width 132 height 27
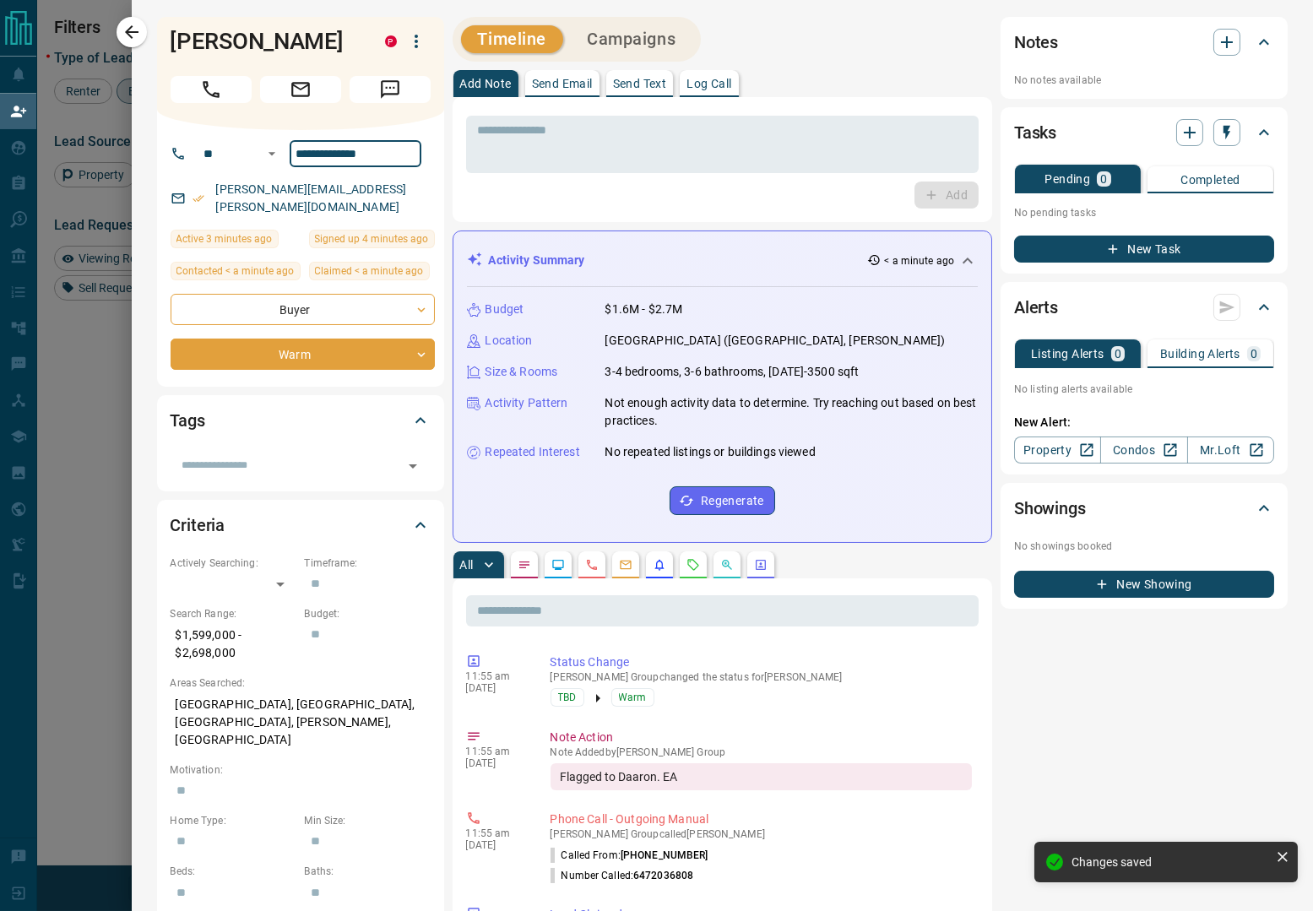
click at [313, 150] on input "**********" at bounding box center [356, 153] width 132 height 27
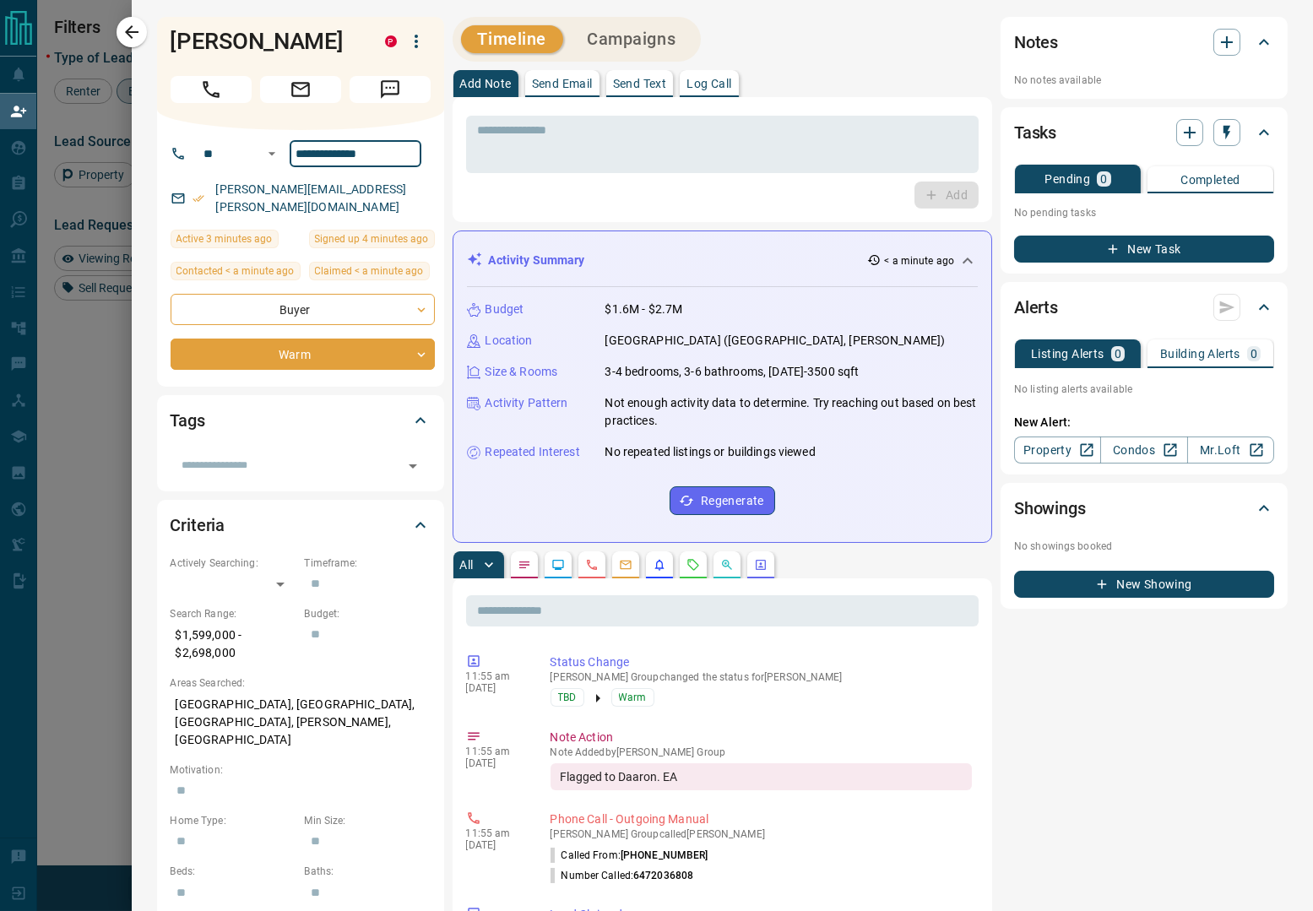
click at [313, 150] on input "**********" at bounding box center [356, 153] width 132 height 27
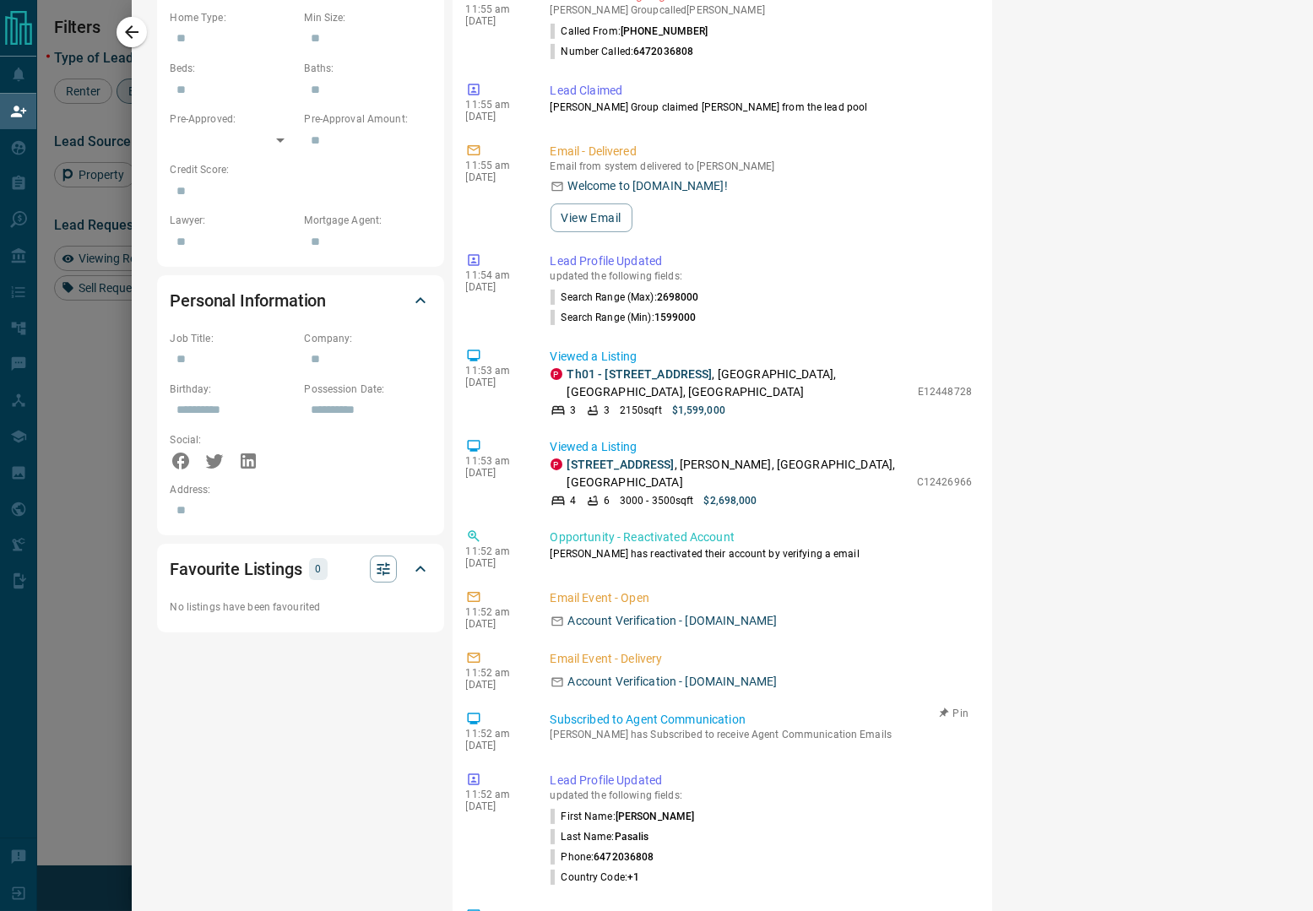
scroll to position [844, 0]
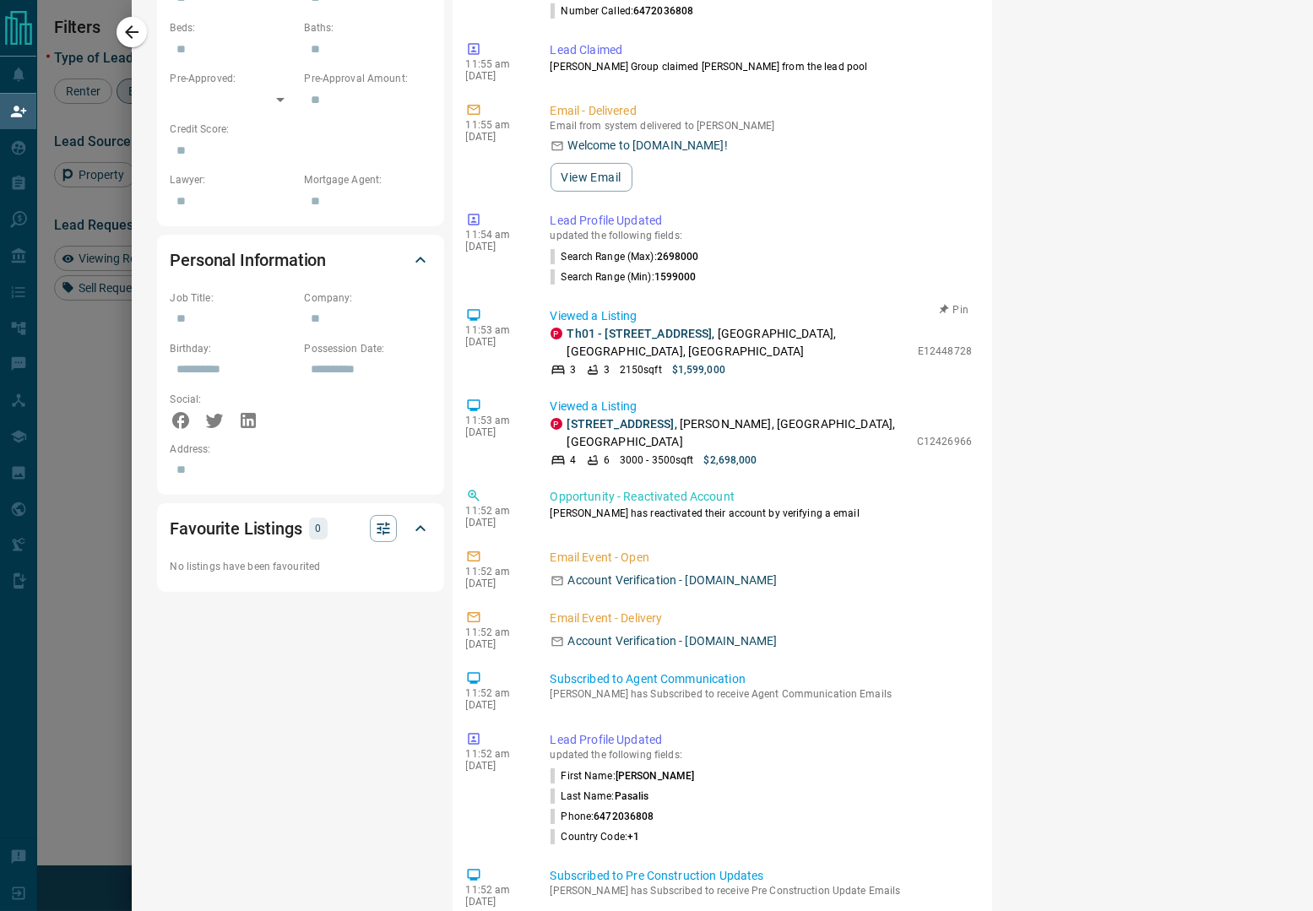
click at [861, 329] on p "Th01 - 1331 Queen Street E , Leslieville, East End, Toronto" at bounding box center [739, 342] width 342 height 35
copy div "Th01 - 1331 Queen Street E , Leslieville, East End, Toronto"
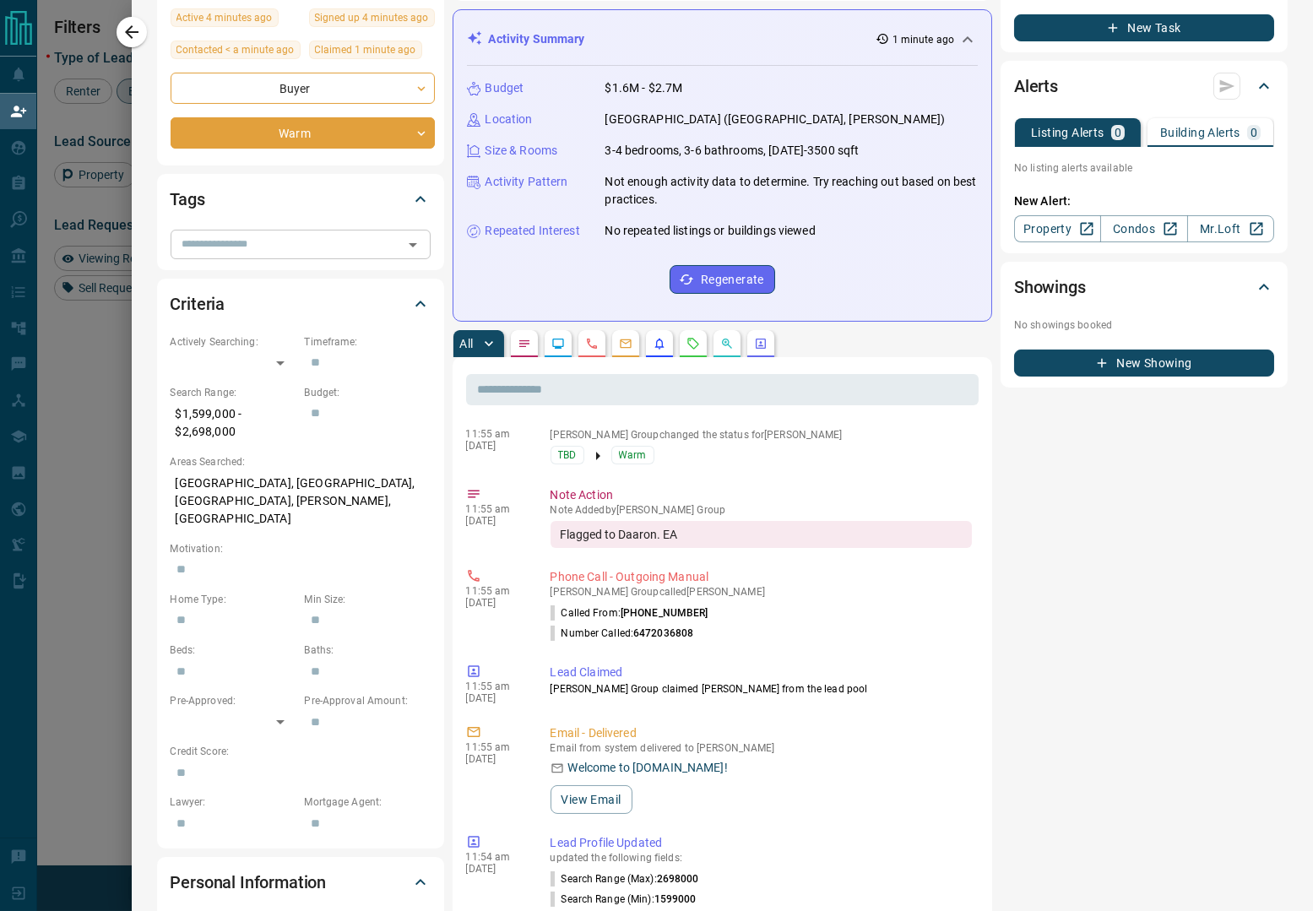
scroll to position [0, 0]
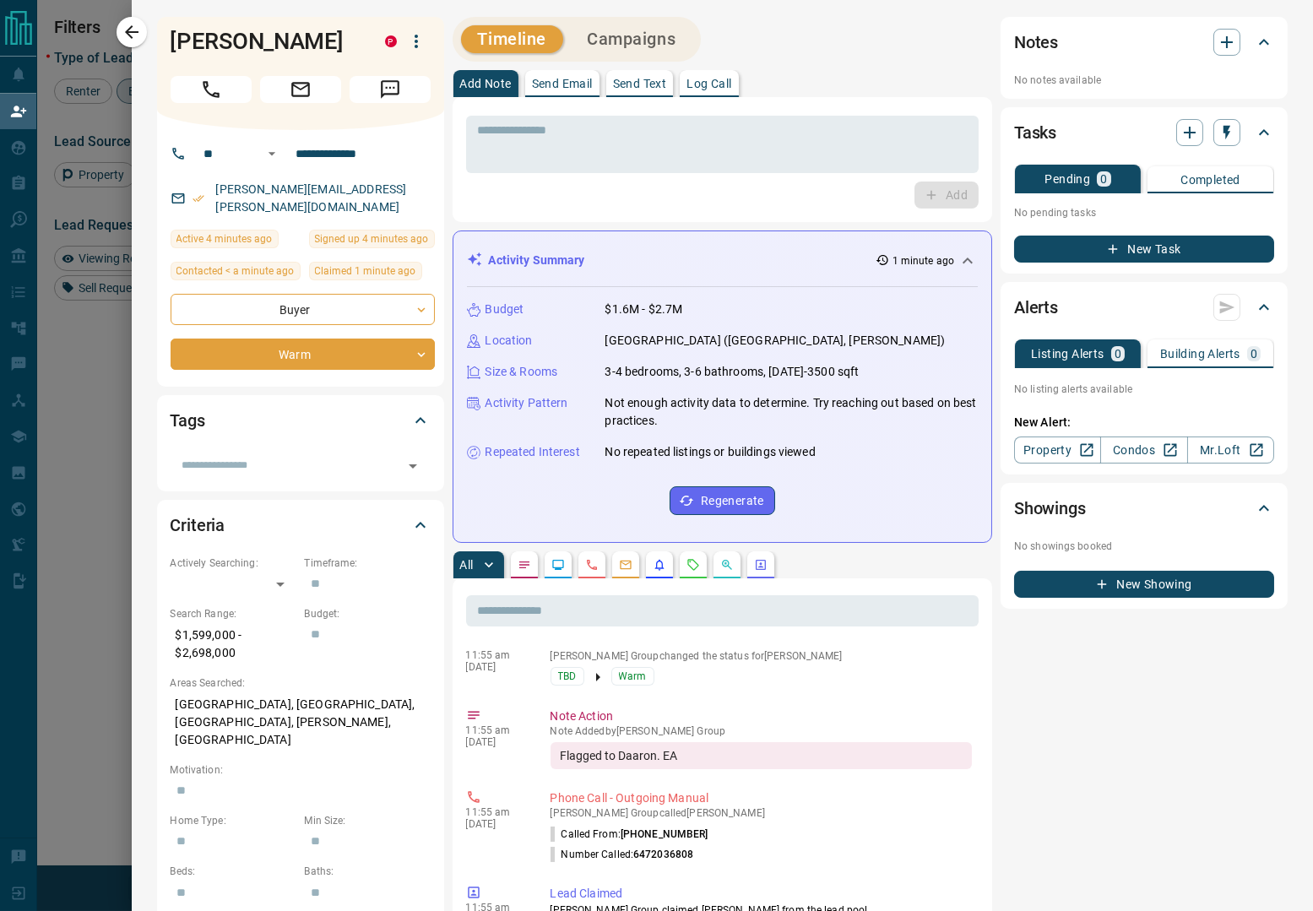
click at [423, 46] on icon "button" at bounding box center [416, 41] width 20 height 20
click at [373, 83] on li "Reassign Lead" at bounding box center [382, 75] width 100 height 25
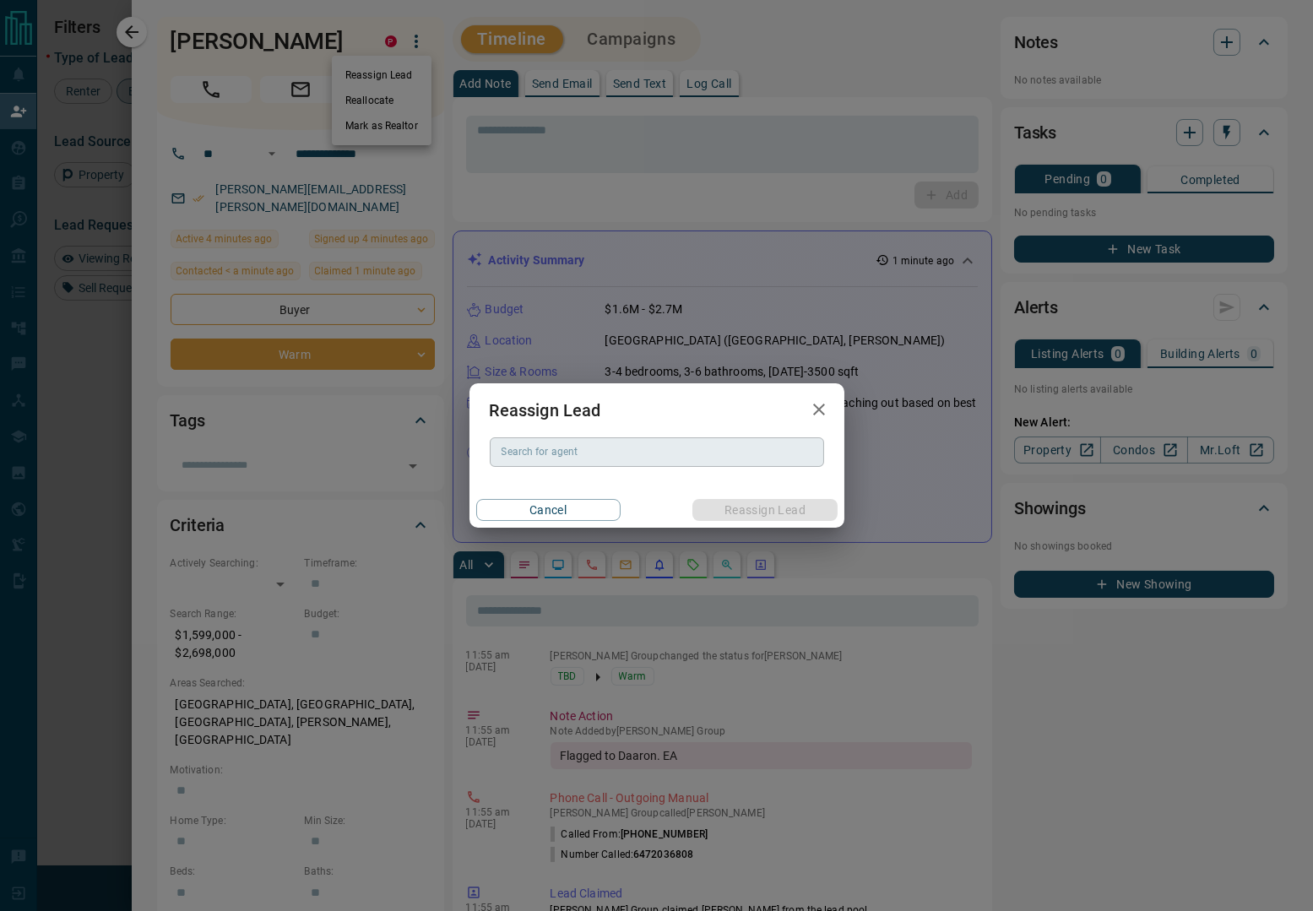
click at [607, 456] on input "Search for agent" at bounding box center [656, 452] width 322 height 19
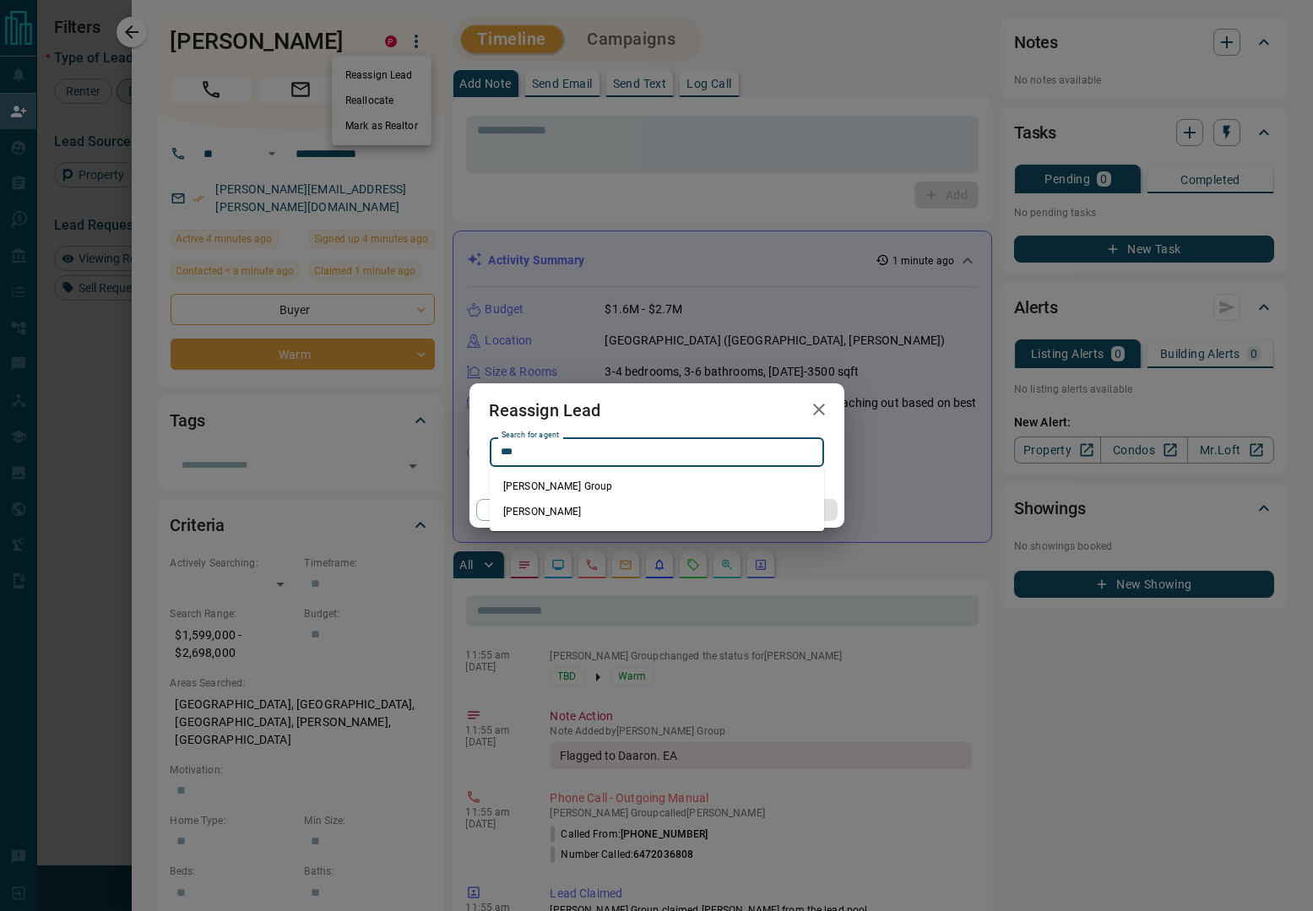
click at [571, 513] on li "Daaron Johnston" at bounding box center [657, 511] width 334 height 25
type input "**********"
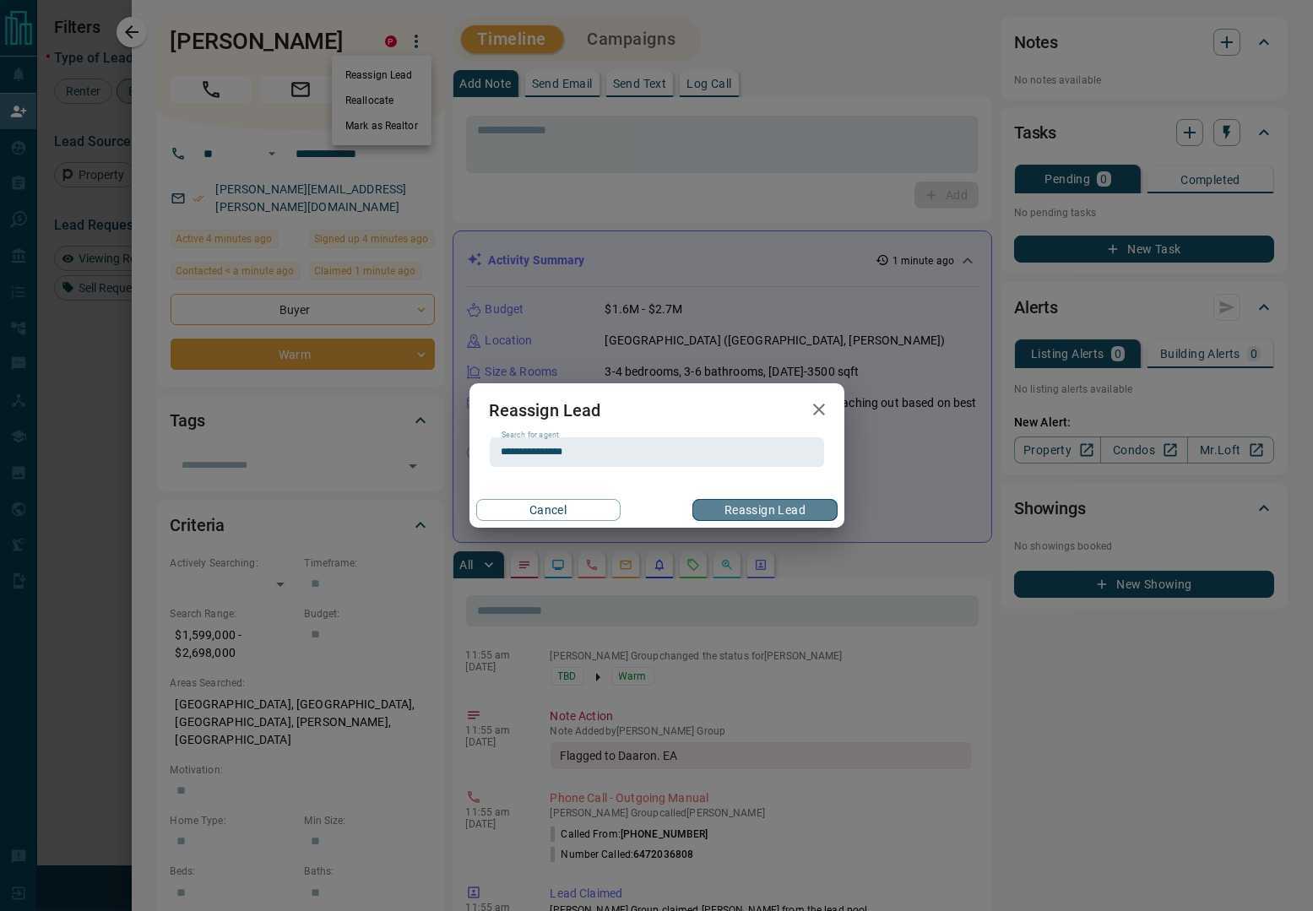
click at [743, 513] on button "Reassign Lead" at bounding box center [765, 510] width 144 height 22
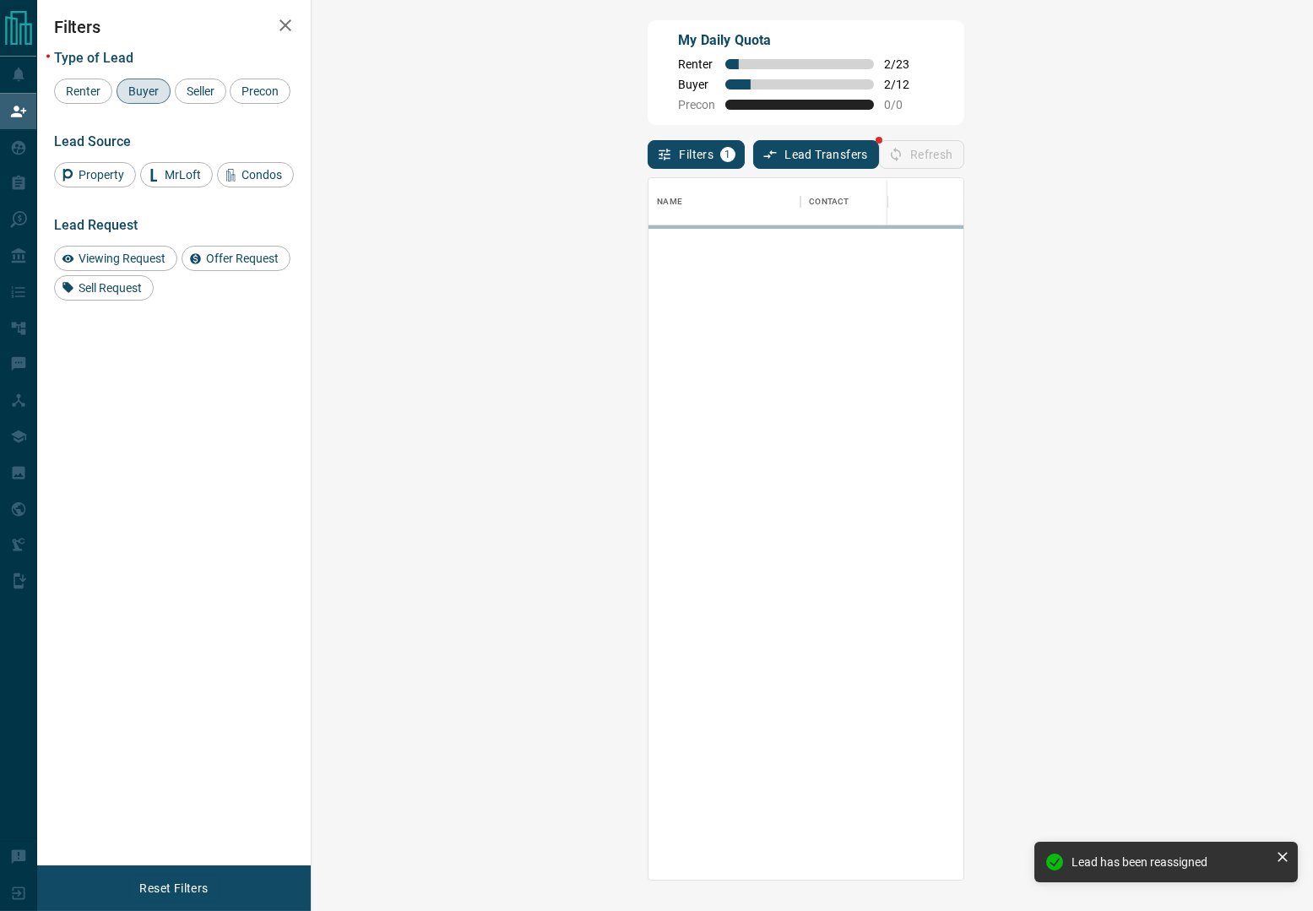
scroll to position [682, 946]
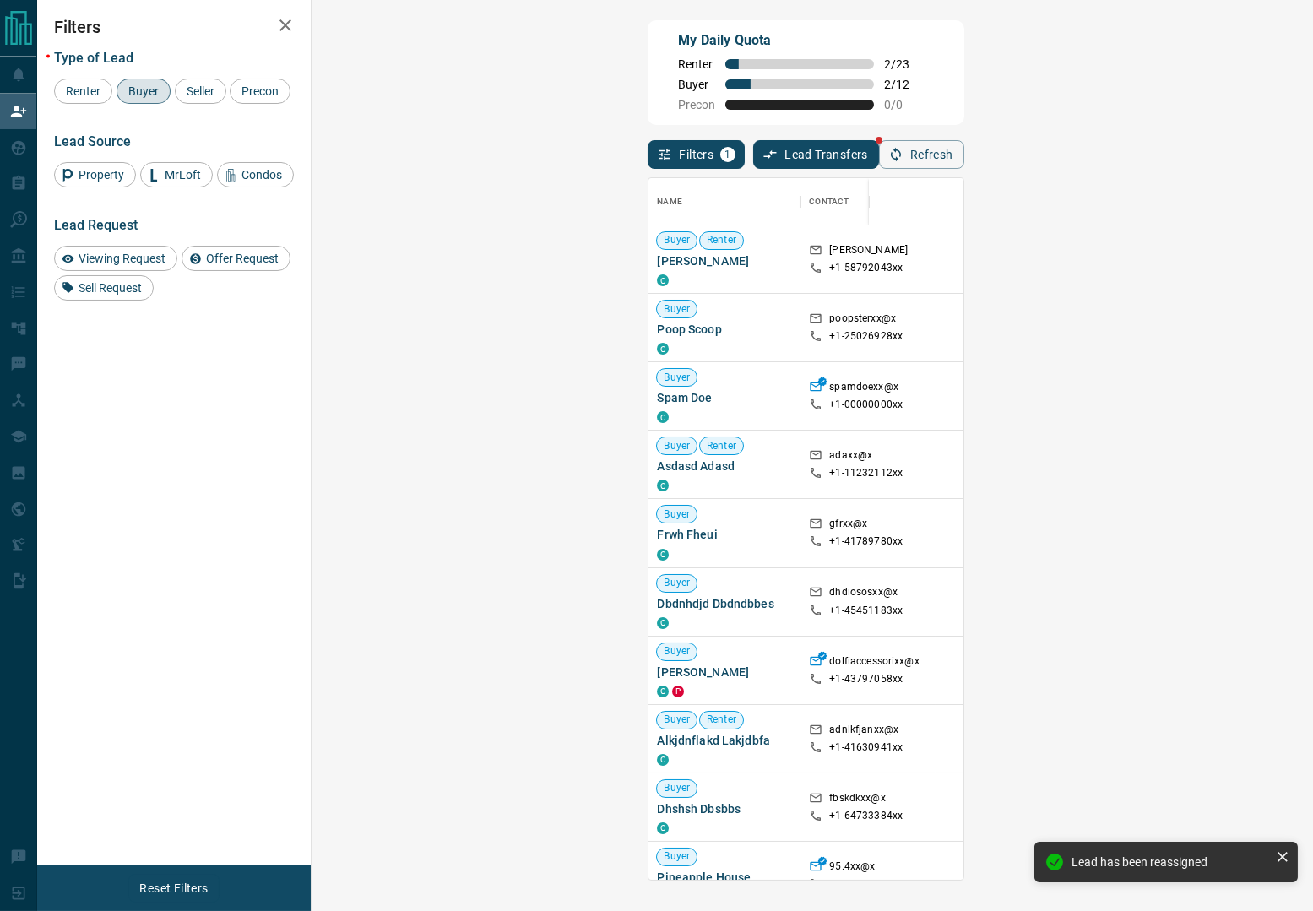
click at [751, 83] on div "My Daily Quota Renter 2 / 23 Buyer 2 / 12 Precon 0 / 0" at bounding box center [806, 72] width 316 height 105
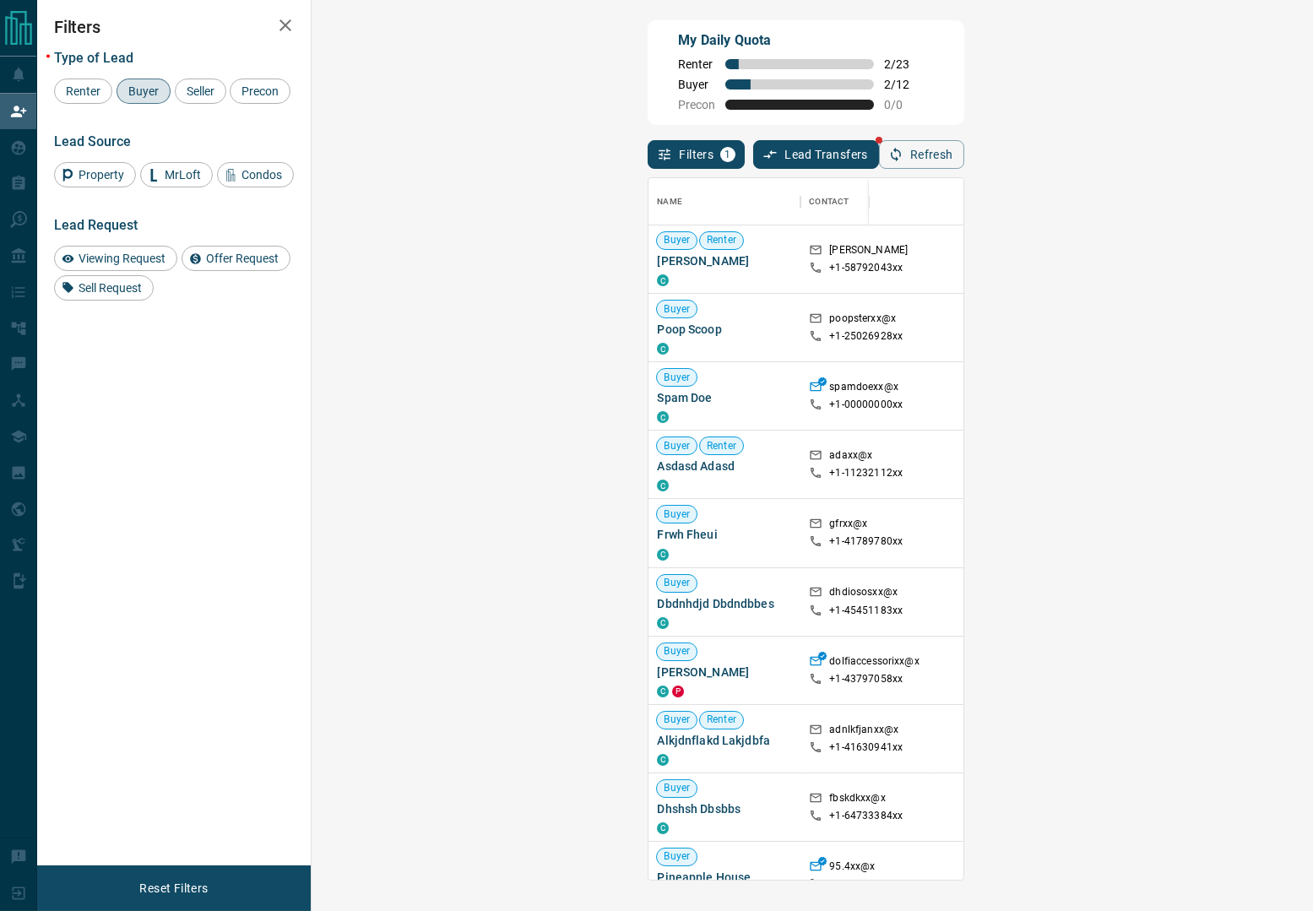
click at [747, 76] on div "My Daily Quota Renter 2 / 23 Buyer 2 / 12 Precon 0 / 0" at bounding box center [806, 72] width 316 height 105
click at [268, 505] on div "Filters Type of Lead Renter Buyer Seller Precon Lead Source Property MrLoft Con…" at bounding box center [174, 433] width 274 height 866
click at [252, 475] on div "Filters Type of Lead Renter Buyer Seller Precon Lead Source Property MrLoft Con…" at bounding box center [174, 433] width 274 height 866
click at [965, 155] on button "Refresh" at bounding box center [921, 154] width 85 height 29
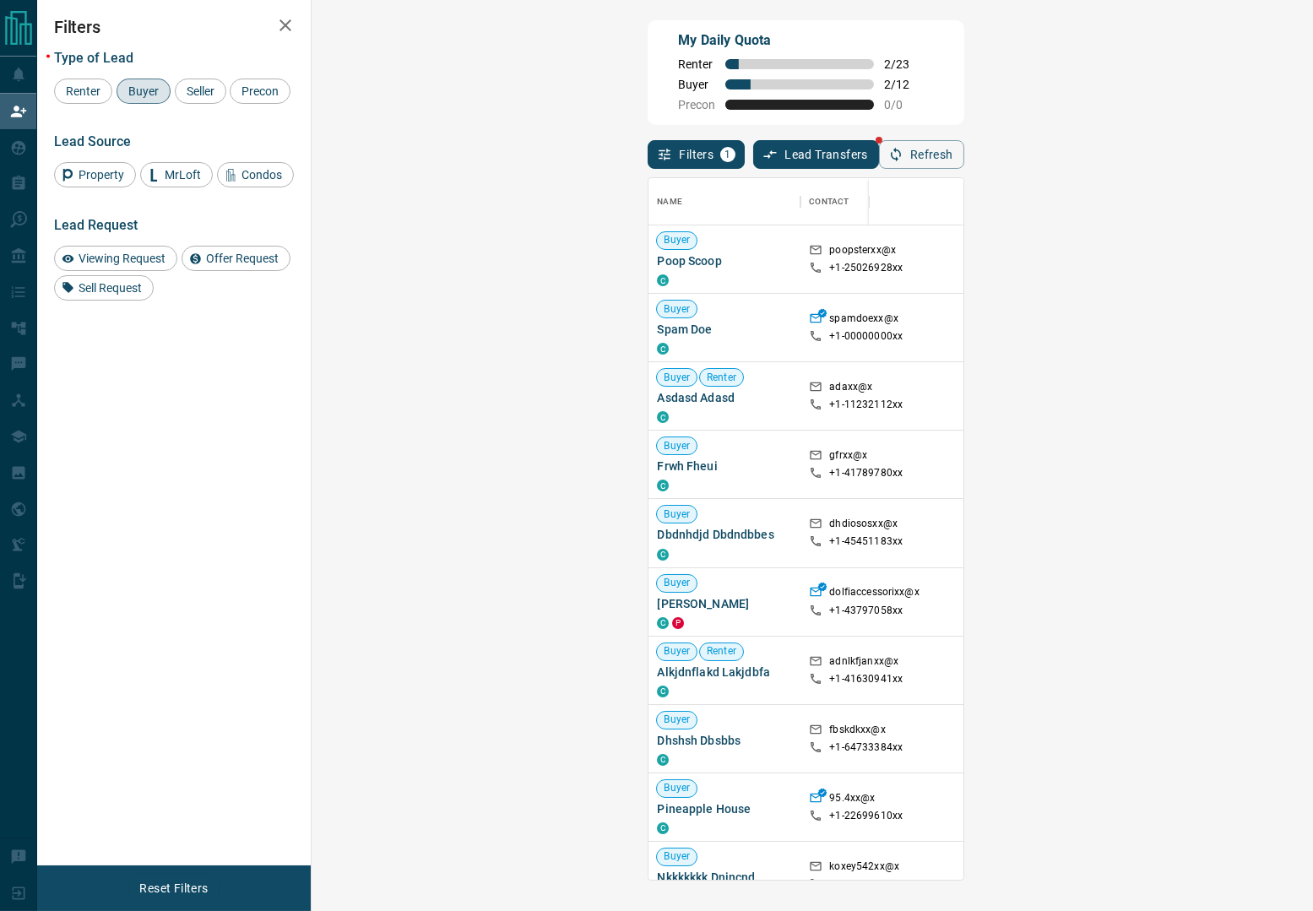
click at [225, 386] on div "Filters Type of Lead Renter Buyer Seller Precon Lead Source Property MrLoft Con…" at bounding box center [174, 433] width 274 height 866
drag, startPoint x: 225, startPoint y: 386, endPoint x: 149, endPoint y: 390, distance: 76.1
click at [149, 390] on div "Filters Type of Lead Renter Buyer Seller Precon Lead Source Property MrLoft Con…" at bounding box center [174, 433] width 274 height 866
click at [964, 86] on div "My Daily Quota Renter 2 / 23 Buyer 2 / 12 Precon 0 / 0" at bounding box center [806, 72] width 316 height 105
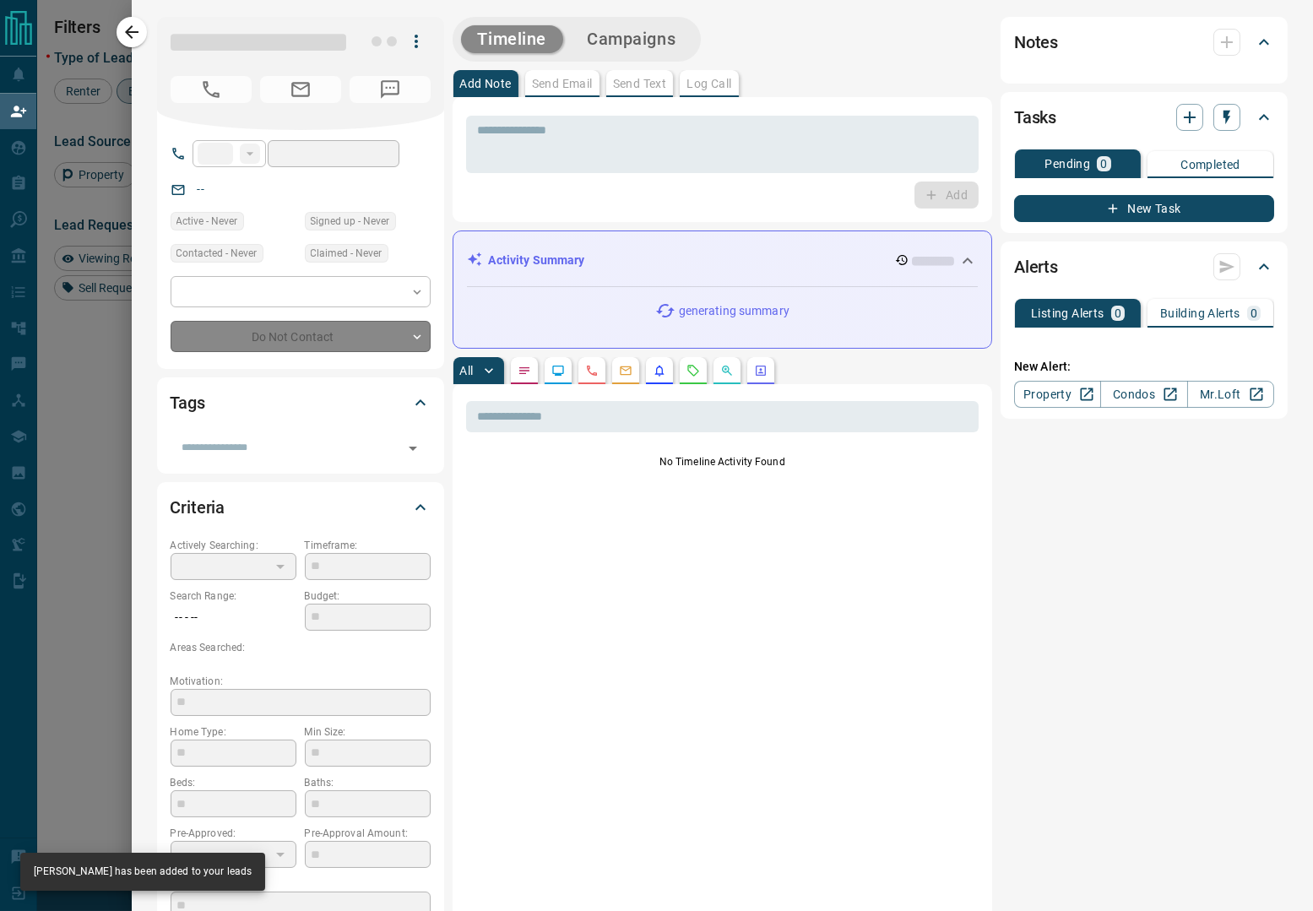
type input "**"
type input "**********"
type input "**"
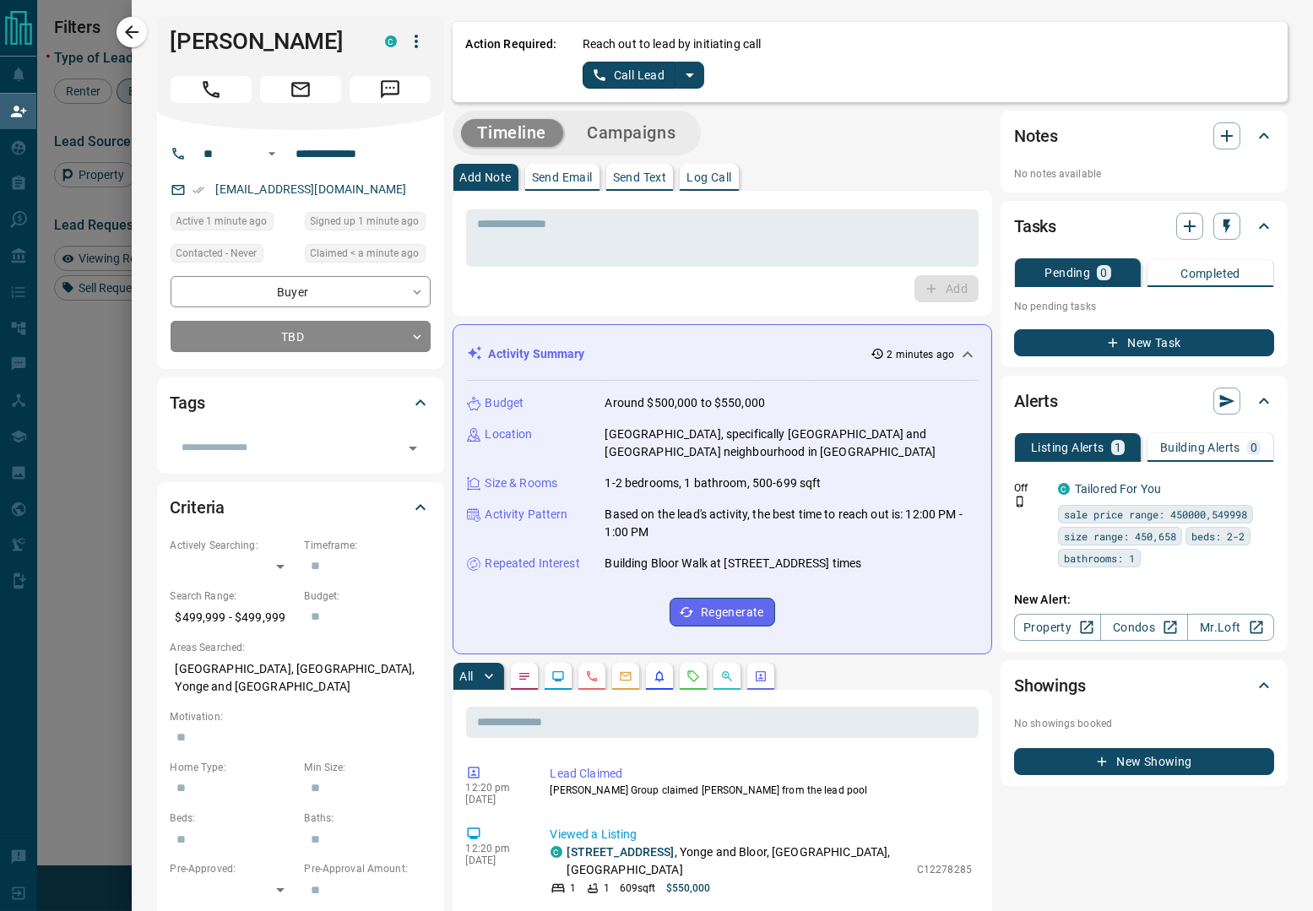
click at [699, 78] on button "split button" at bounding box center [690, 75] width 29 height 27
click at [638, 126] on li "Log Manual Call" at bounding box center [642, 133] width 103 height 25
click at [628, 67] on button "Log Manual Call" at bounding box center [638, 75] width 111 height 27
click at [608, 79] on button "Yes" at bounding box center [600, 75] width 34 height 26
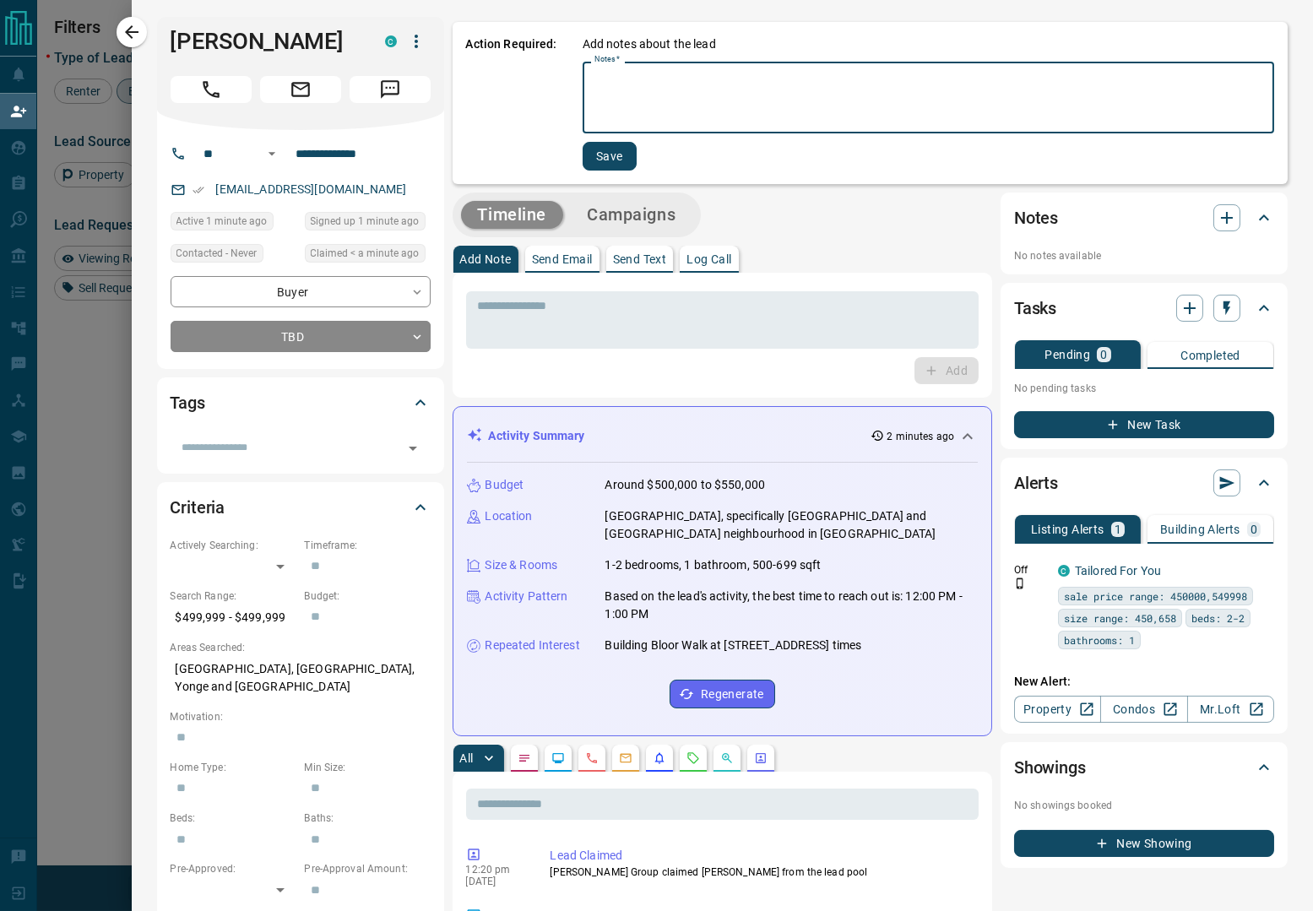
click at [659, 83] on textarea "Notes   *" at bounding box center [929, 97] width 668 height 57
click at [633, 101] on textarea "****" at bounding box center [921, 97] width 652 height 57
type textarea "****"
click at [624, 144] on button "Save" at bounding box center [610, 156] width 54 height 29
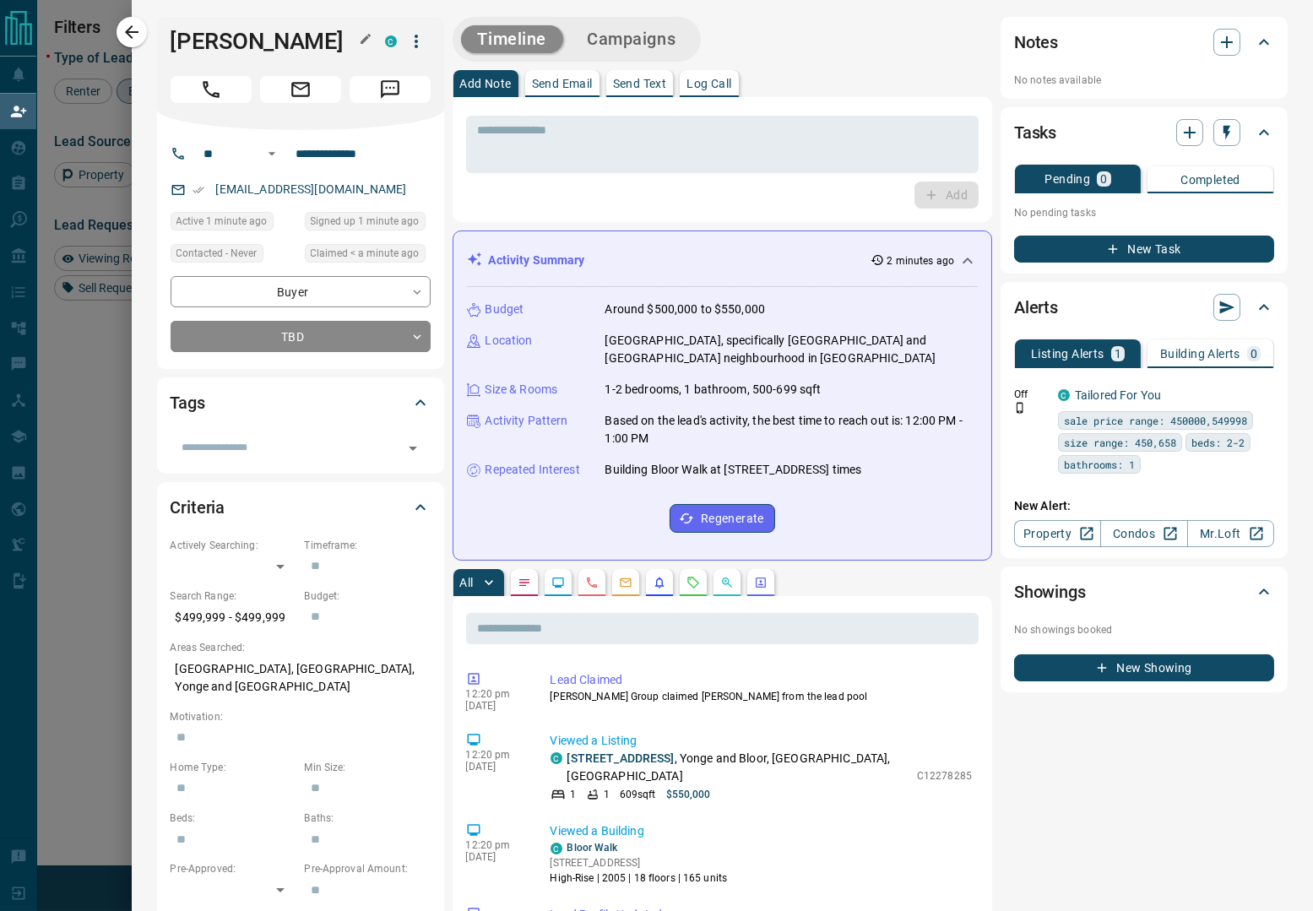
click at [234, 28] on h1 "Zahra Naqvi" at bounding box center [265, 41] width 189 height 27
click at [236, 28] on h1 "Zahra Naqvi" at bounding box center [265, 41] width 189 height 27
copy div "Zahra Naqvi C"
click at [139, 30] on icon "button" at bounding box center [132, 32] width 20 height 20
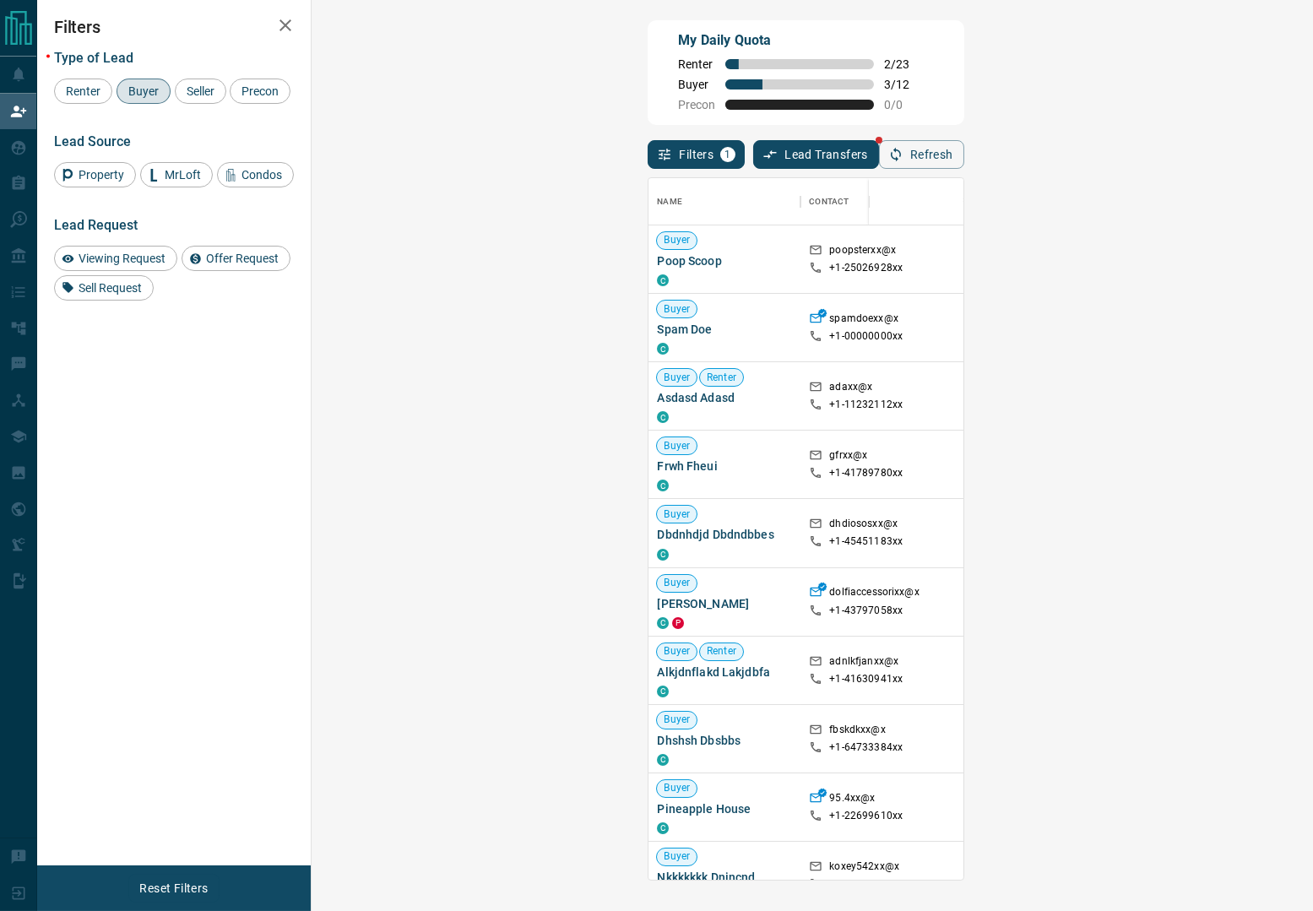
click at [964, 103] on div "My Daily Quota Renter 2 / 23 Buyer 3 / 12 Precon 0 / 0" at bounding box center [806, 72] width 316 height 105
click at [964, 101] on div "My Daily Quota Renter 2 / 23 Buyer 3 / 12 Precon 0 / 0" at bounding box center [806, 72] width 316 height 105
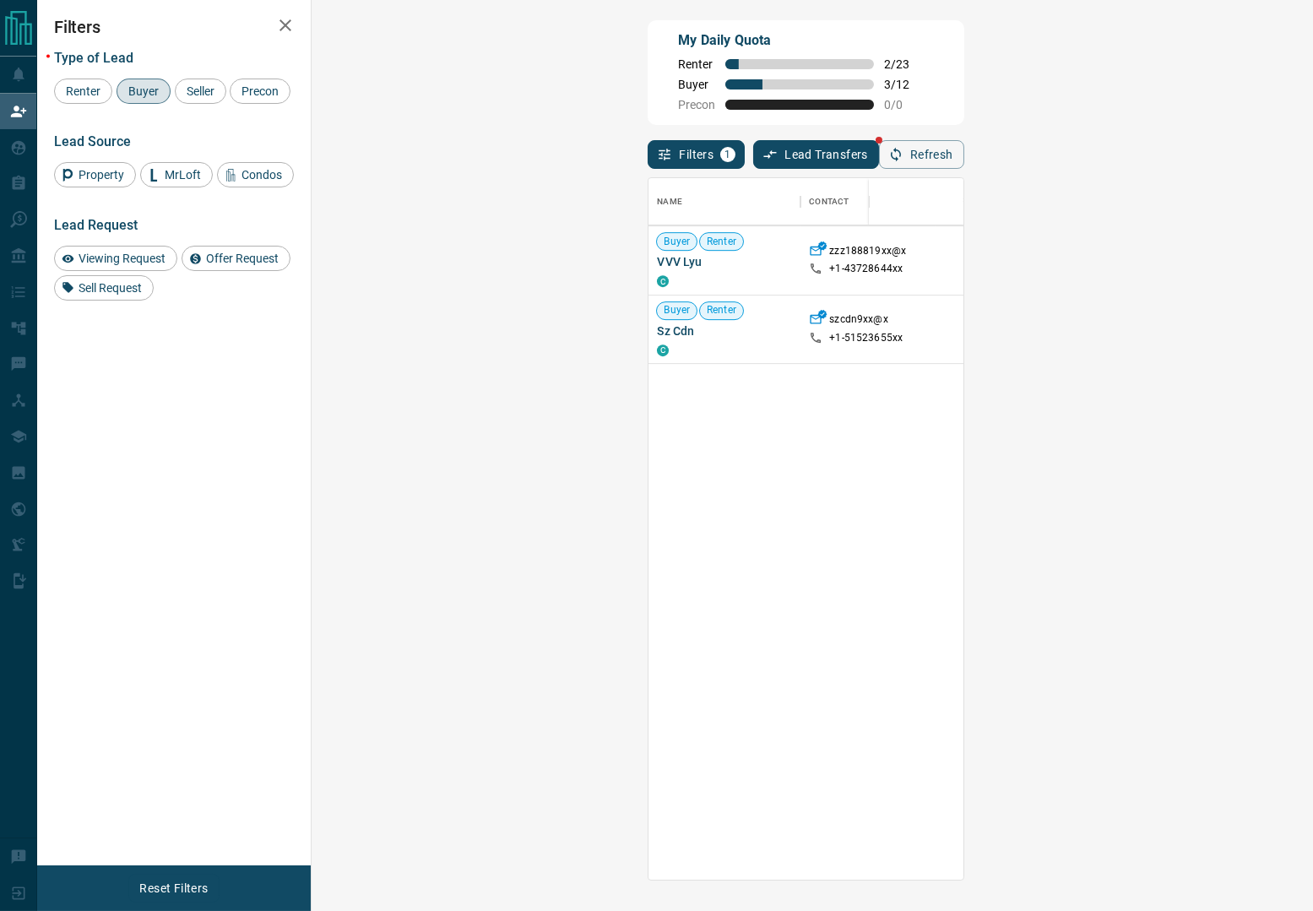
scroll to position [318, 0]
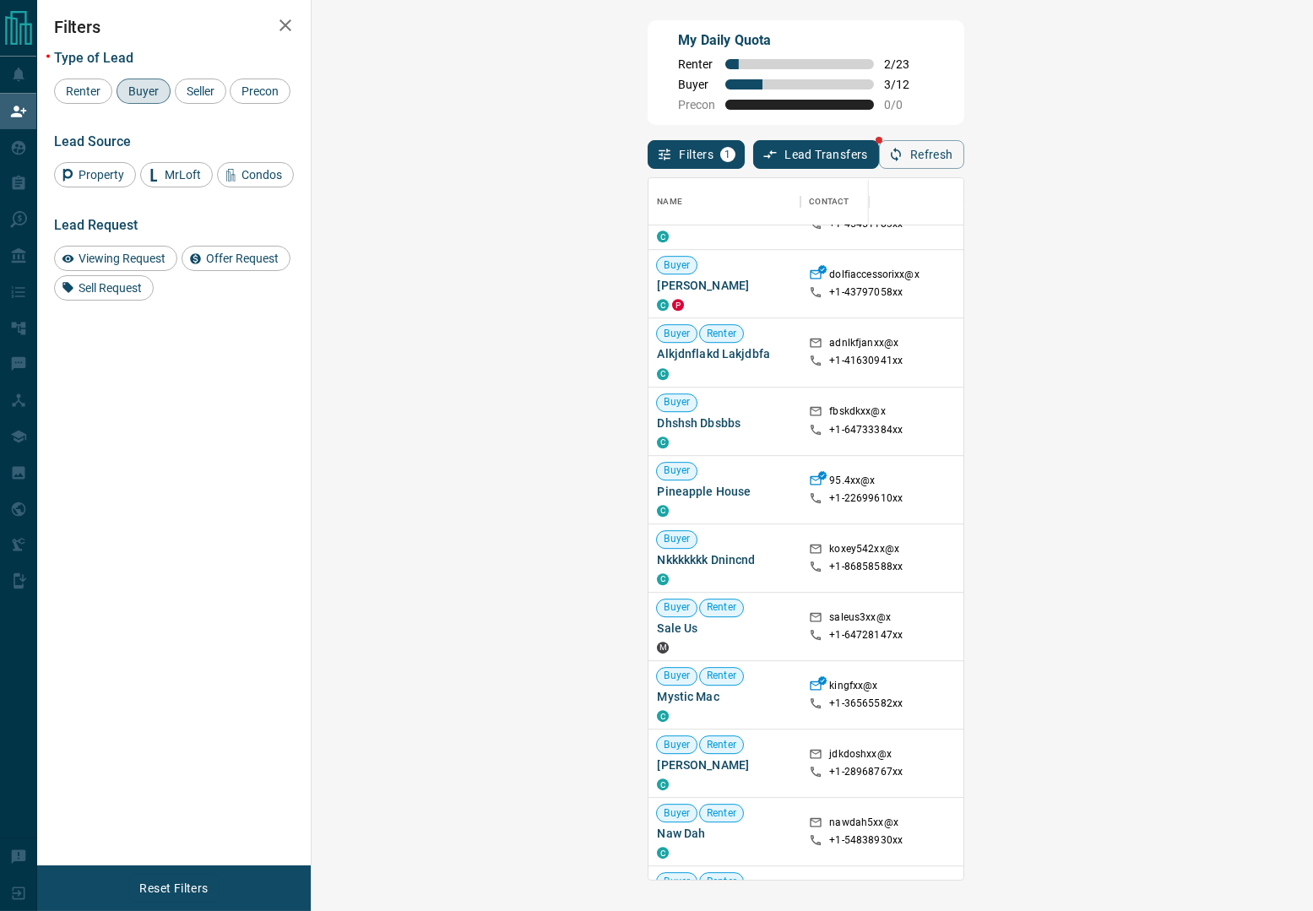
click at [833, 95] on div "My Daily Quota Renter 2 / 23 Buyer 3 / 12 Precon 0 / 0" at bounding box center [806, 72] width 316 height 105
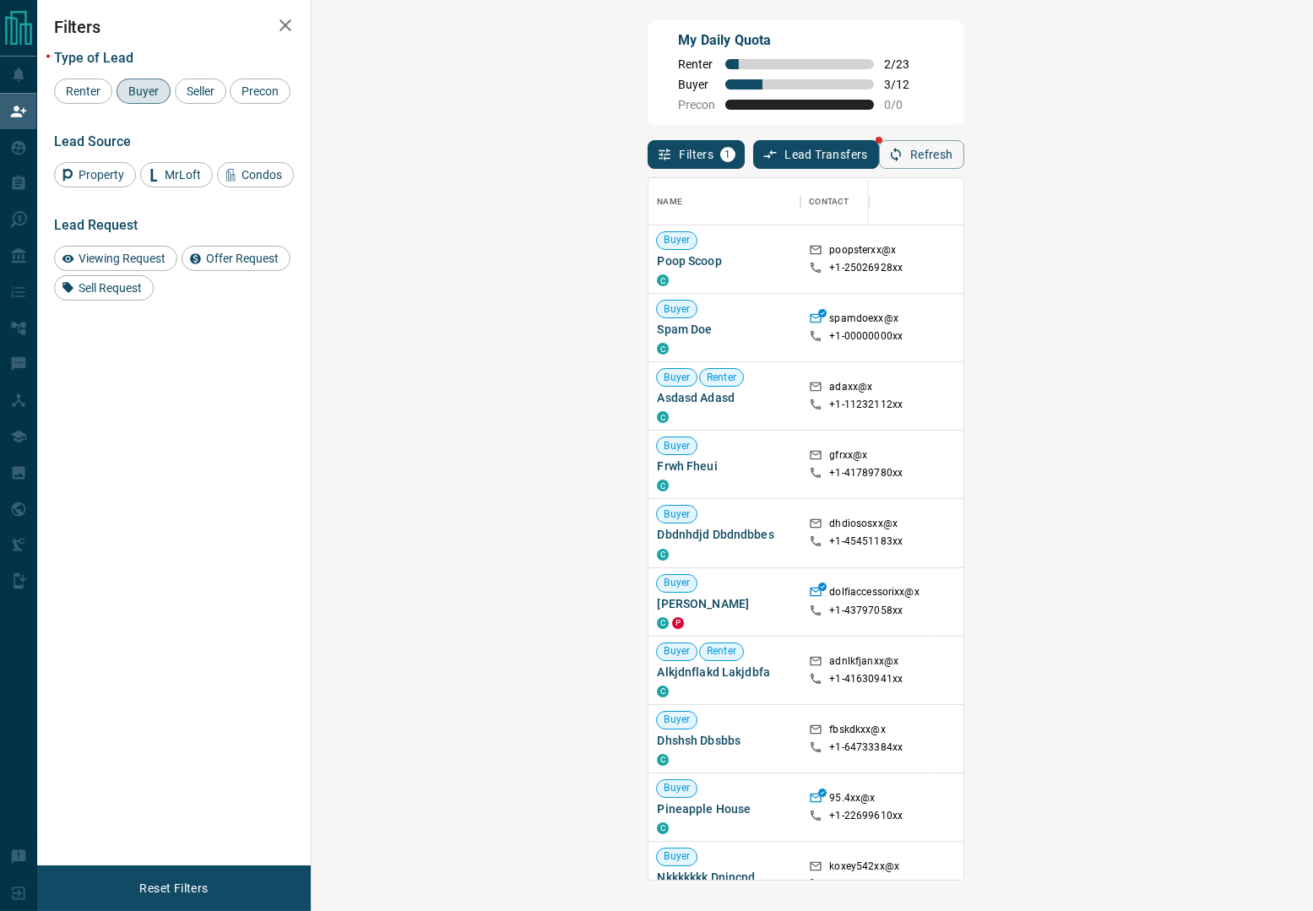
click at [191, 456] on div "Filters Type of Lead Renter Buyer Seller Precon Lead Source Property MrLoft Con…" at bounding box center [174, 433] width 274 height 866
click at [964, 27] on div "My Daily Quota Renter 2 / 23 Buyer 3 / 12 Precon 0 / 0" at bounding box center [806, 72] width 316 height 105
drag, startPoint x: 1003, startPoint y: 63, endPoint x: 704, endPoint y: 103, distance: 300.9
click at [964, 63] on div "My Daily Quota Renter 2 / 23 Buyer 3 / 12 Precon 0 / 0" at bounding box center [806, 72] width 316 height 105
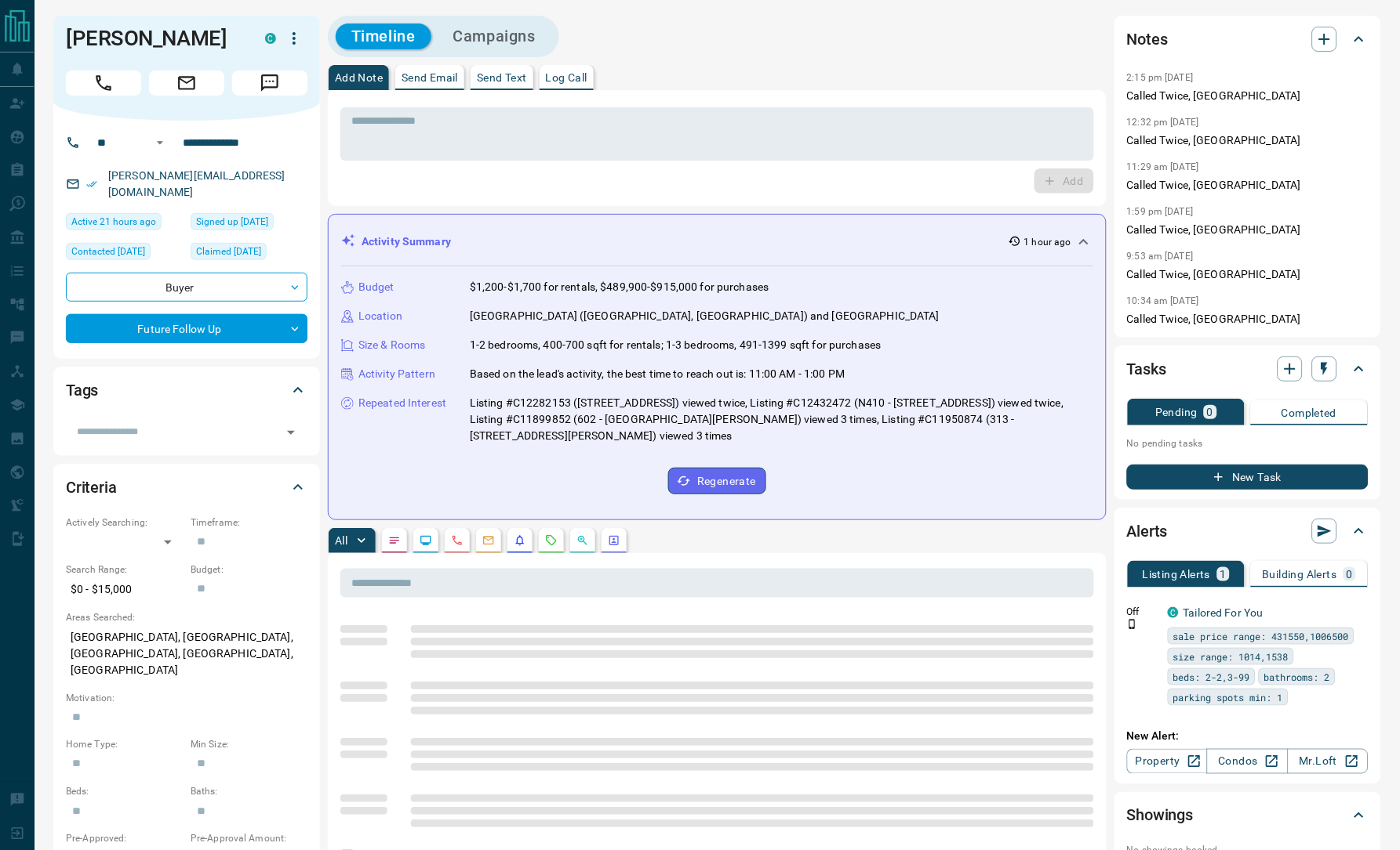
click at [728, 65] on div "Add Note Send Email Send Text Log Call" at bounding box center [717, 77] width 779 height 25
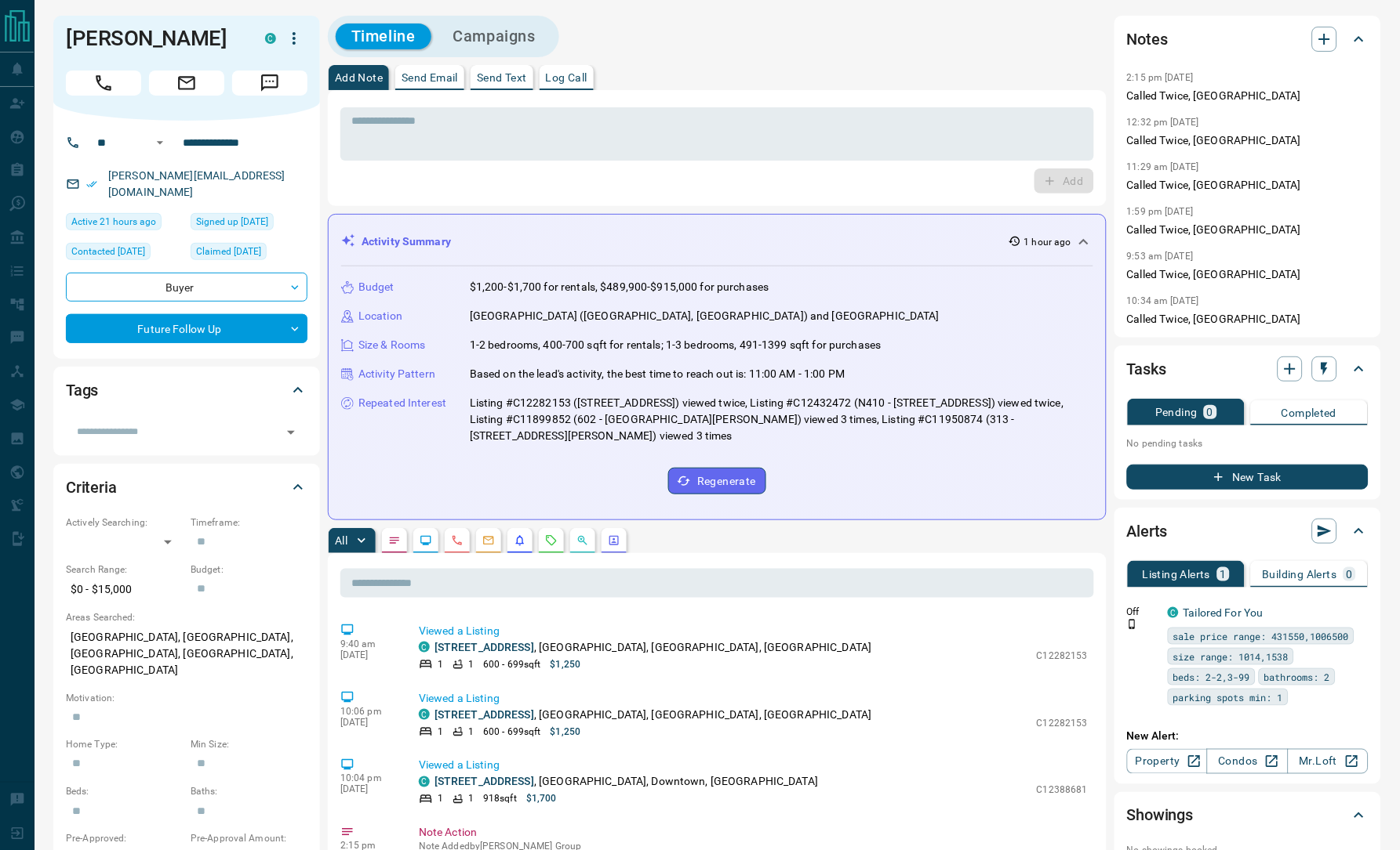
click at [434, 174] on div "Add" at bounding box center [718, 181] width 754 height 25
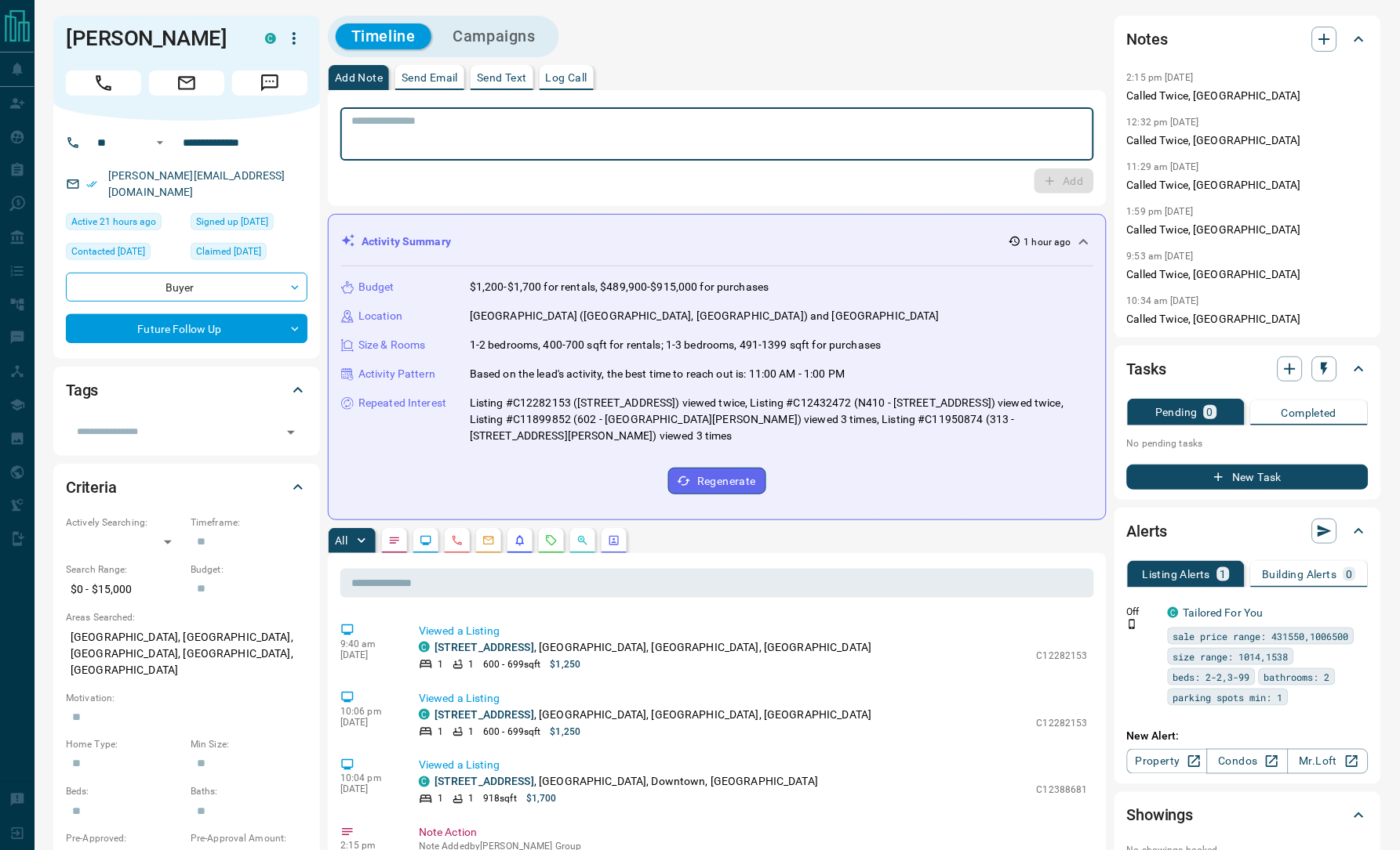
paste textarea "**********"
type textarea "**********"
click at [1061, 176] on button "Add" at bounding box center [1065, 181] width 59 height 25
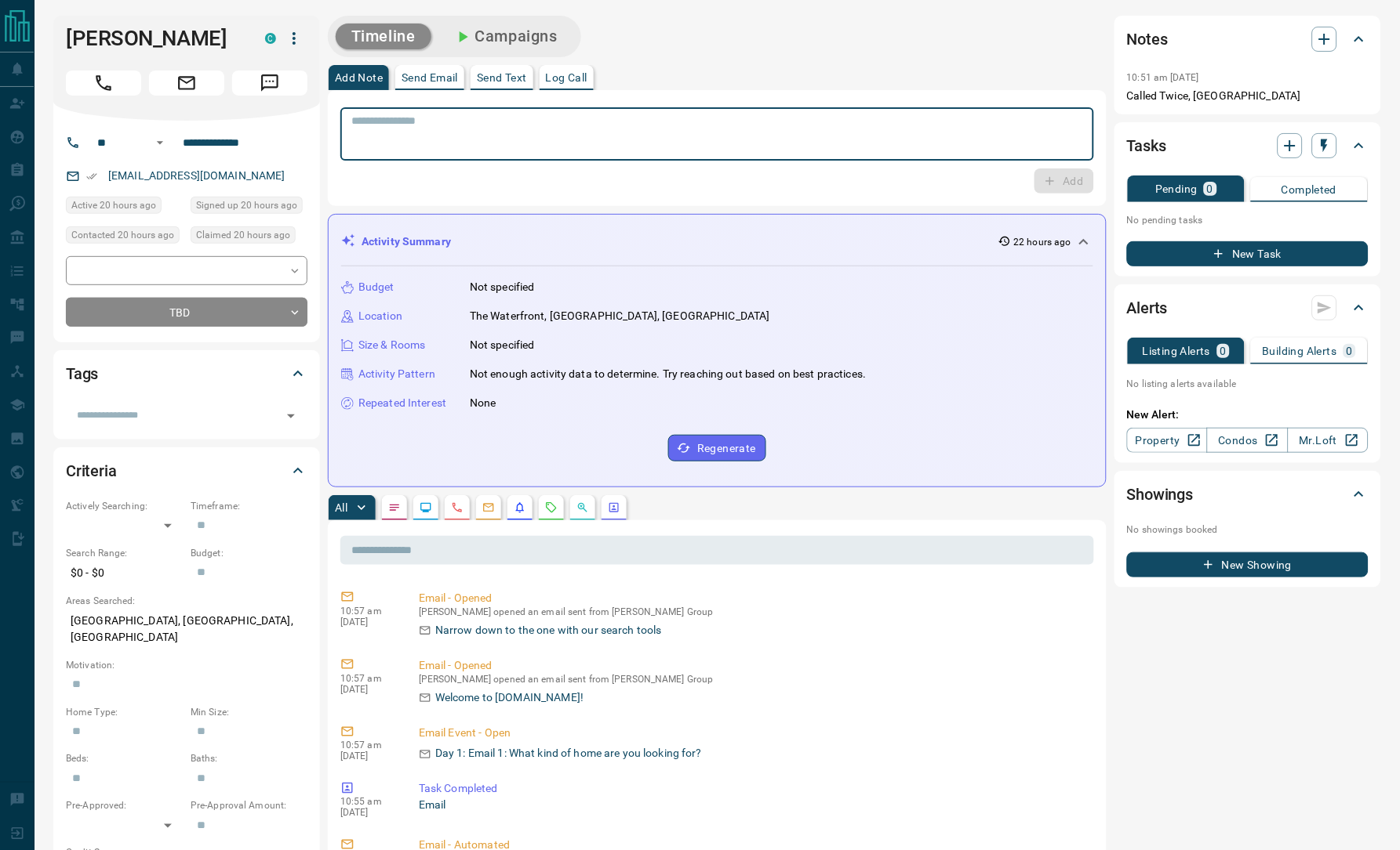
paste textarea "**********"
type textarea "**********"
click at [1081, 179] on button "Add" at bounding box center [1065, 181] width 59 height 25
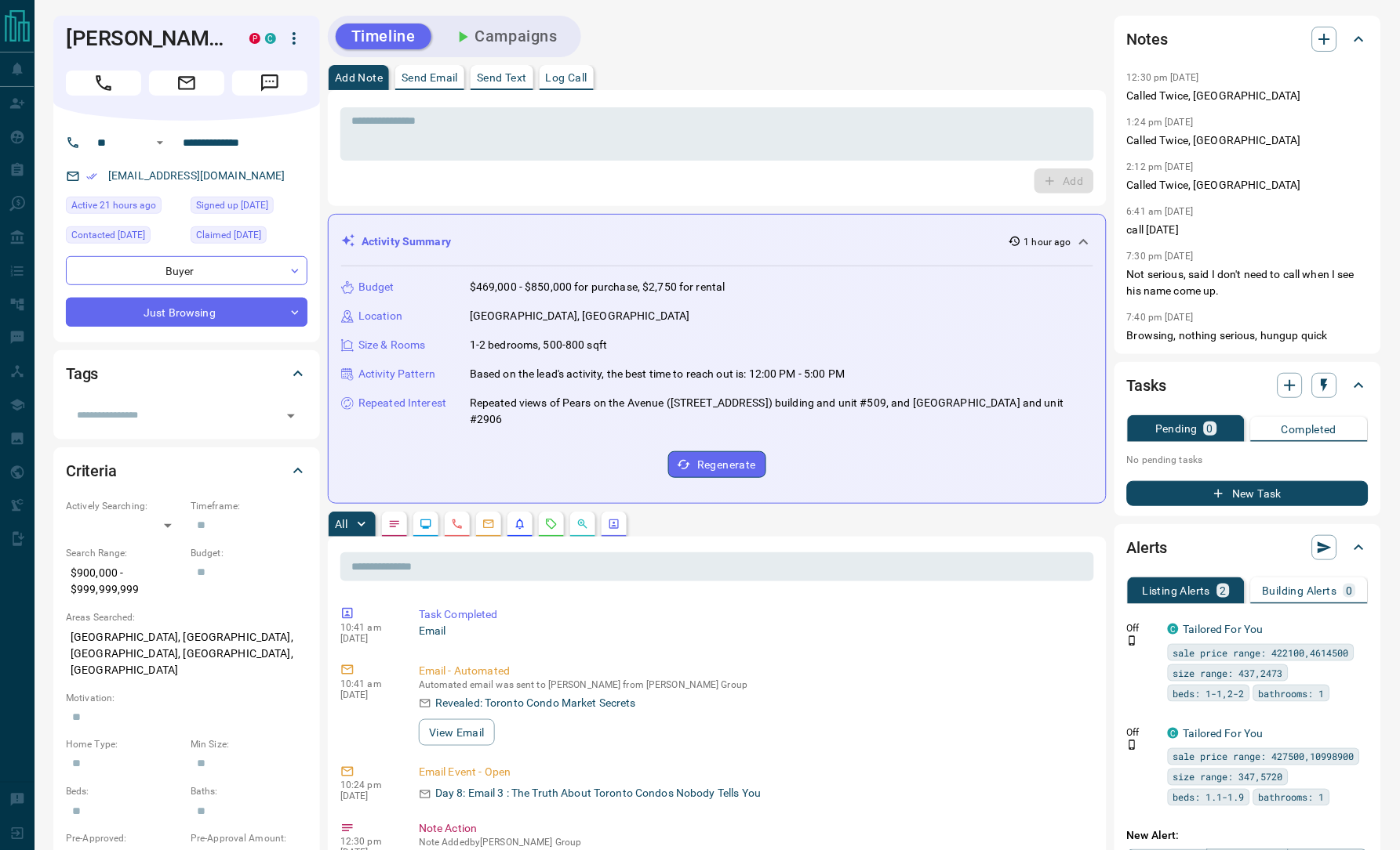
click at [400, 194] on div "* ​ Add" at bounding box center [717, 148] width 779 height 116
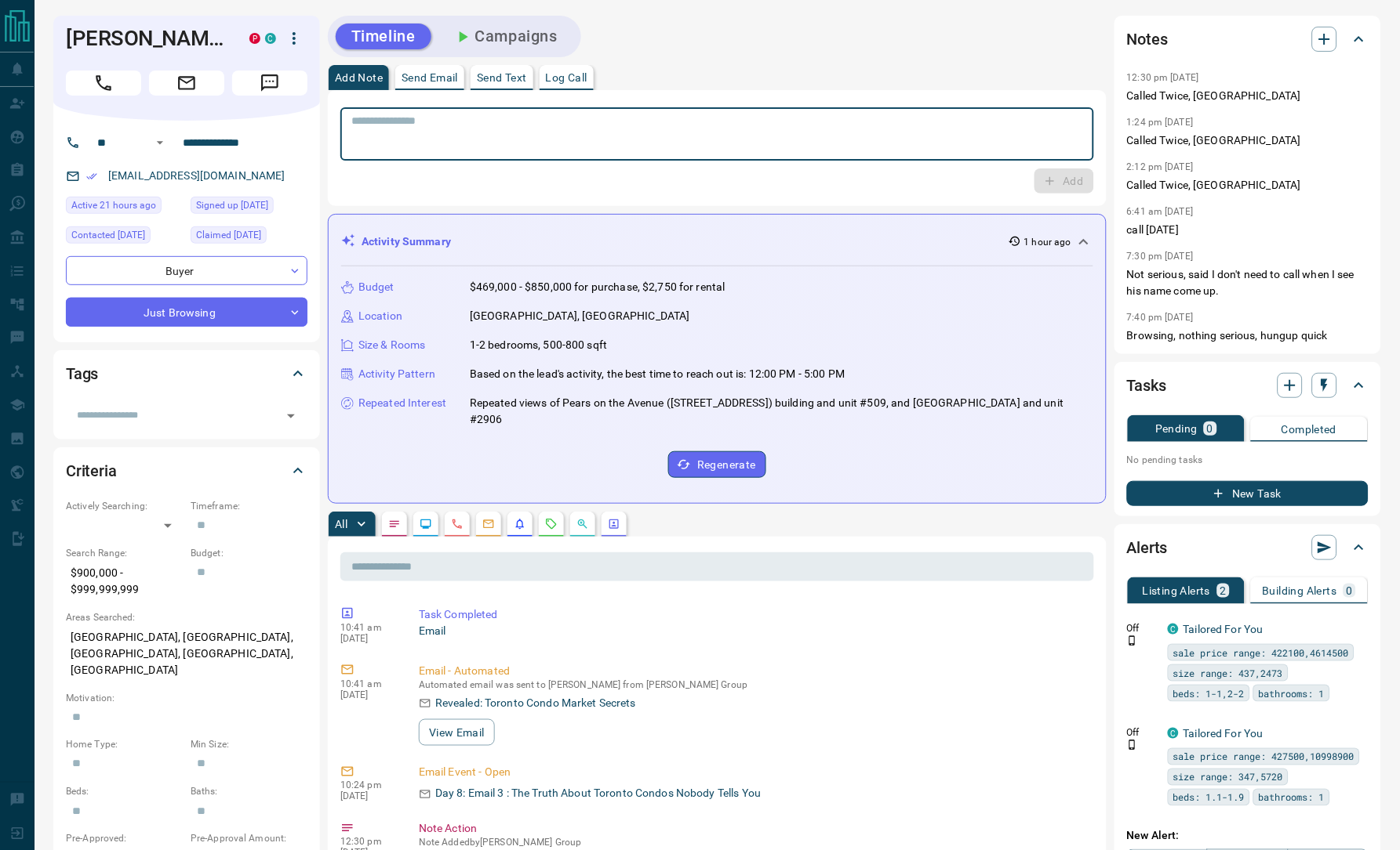
click at [800, 136] on textarea at bounding box center [717, 134] width 732 height 40
paste textarea "**********"
type textarea "**********"
click at [1078, 187] on button "Add" at bounding box center [1065, 181] width 59 height 25
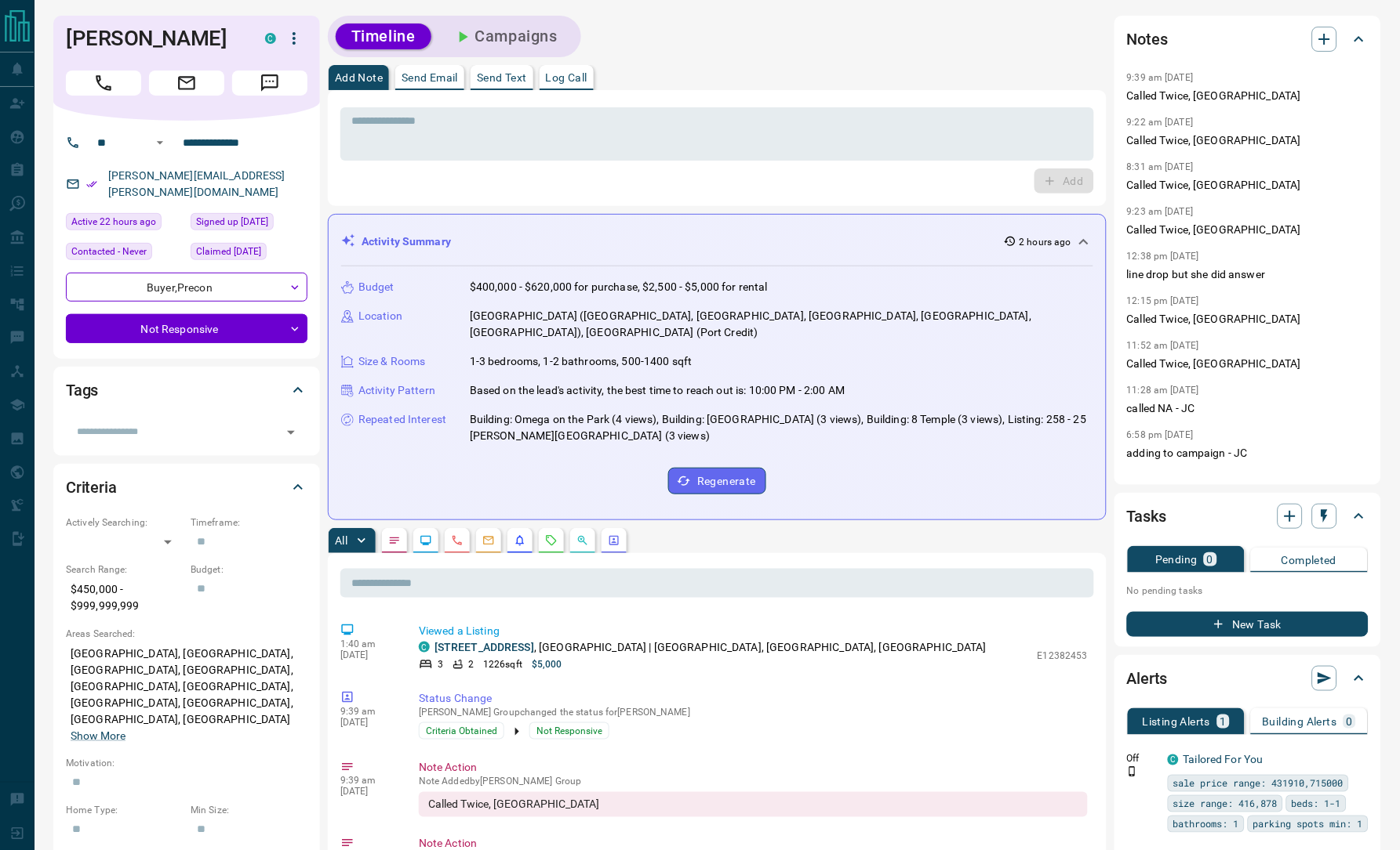
click at [779, 48] on div "Timeline Campaigns" at bounding box center [717, 36] width 779 height 42
click at [786, 27] on div "Timeline Campaigns" at bounding box center [717, 36] width 779 height 42
